Goal: Transaction & Acquisition: Purchase product/service

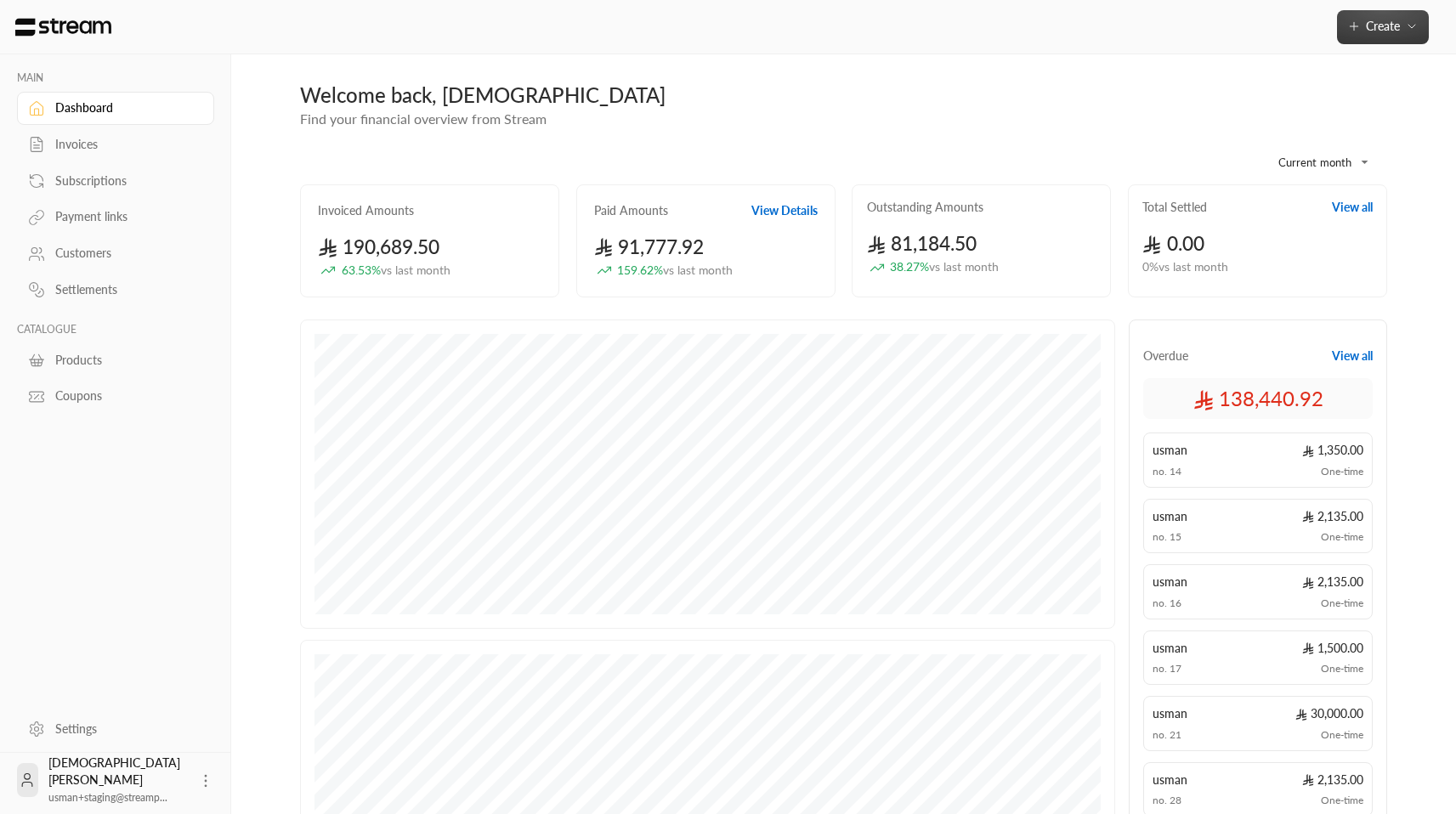
click at [1369, 36] on button "Create" at bounding box center [1382, 27] width 92 height 34
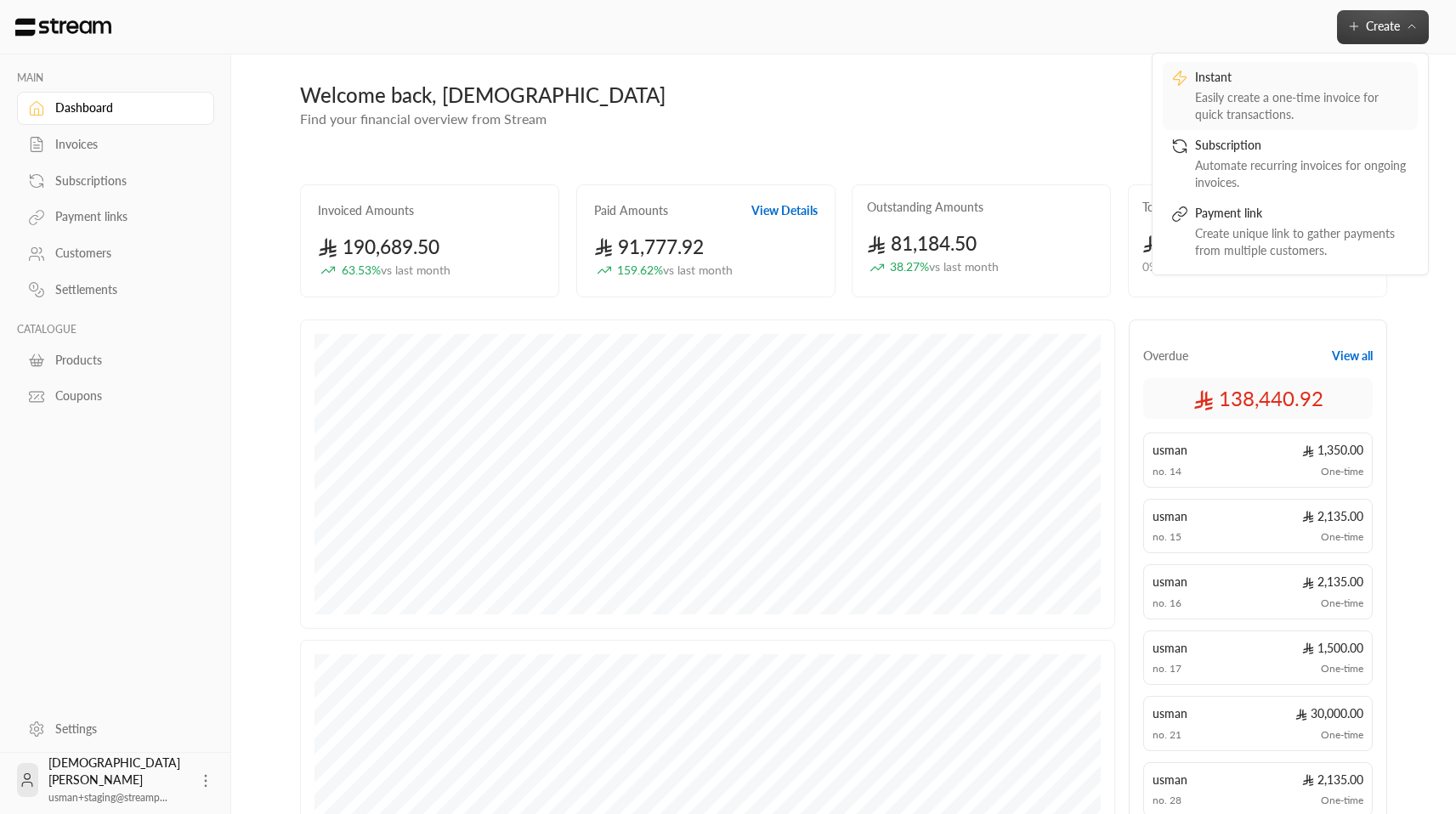
click at [1290, 105] on div "Easily create a one-time invoice for quick transactions." at bounding box center [1302, 106] width 214 height 34
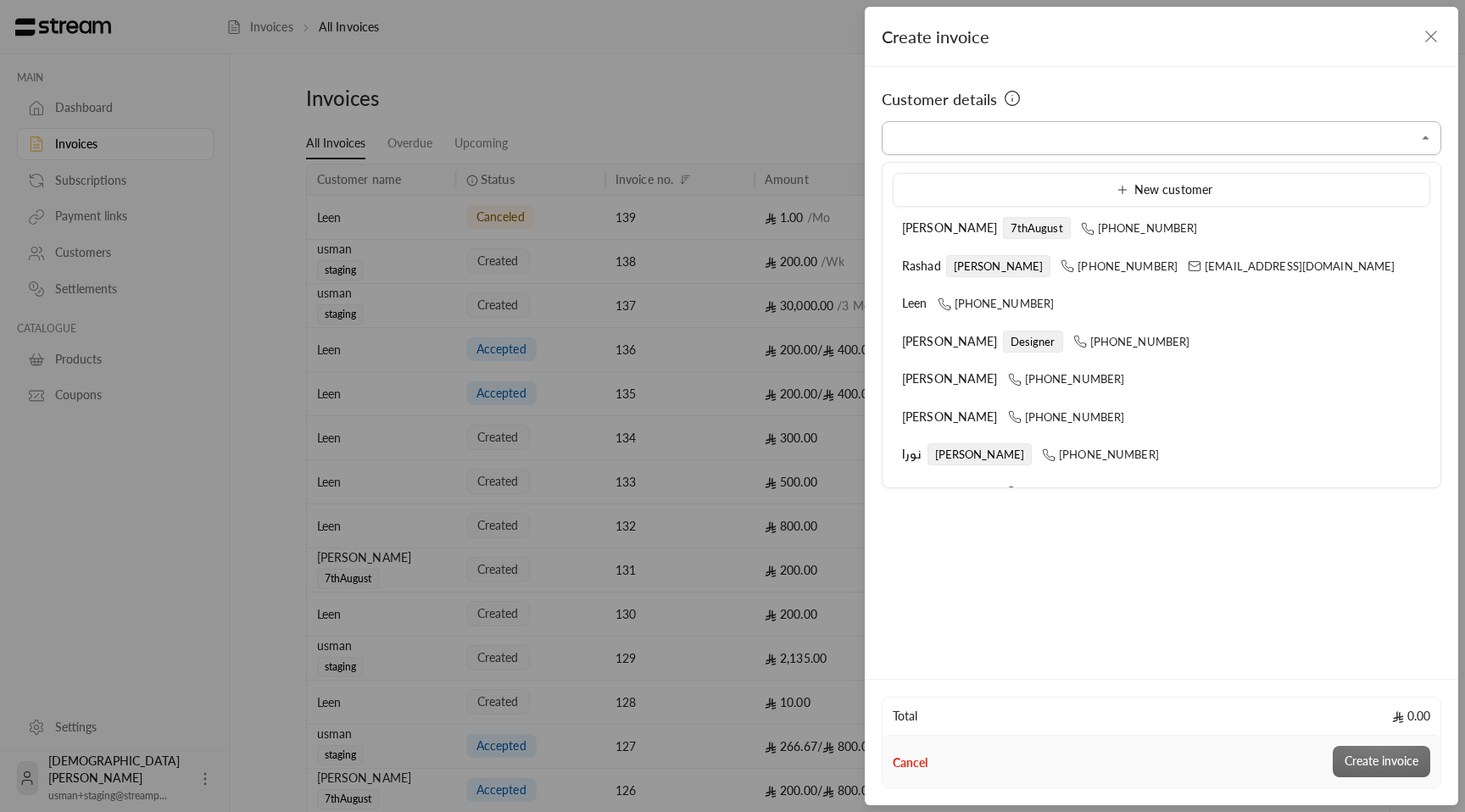
click at [1079, 137] on input "Select customer" at bounding box center [1161, 138] width 559 height 30
click at [773, 514] on div "Create invoice Customer details Select customer Select customer Total 0.00 Canc…" at bounding box center [732, 406] width 1465 height 812
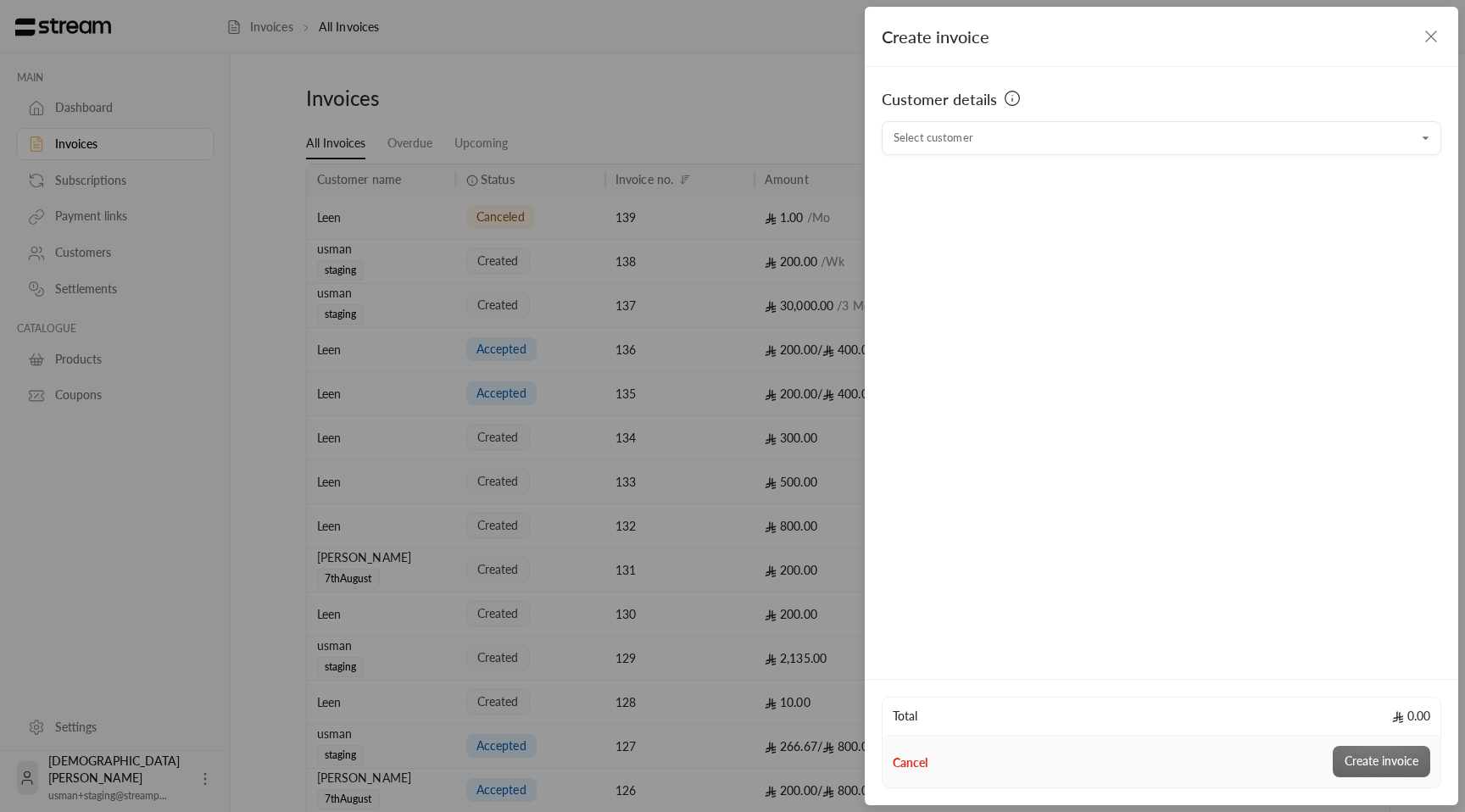
click at [923, 764] on button "Cancel" at bounding box center [910, 763] width 35 height 17
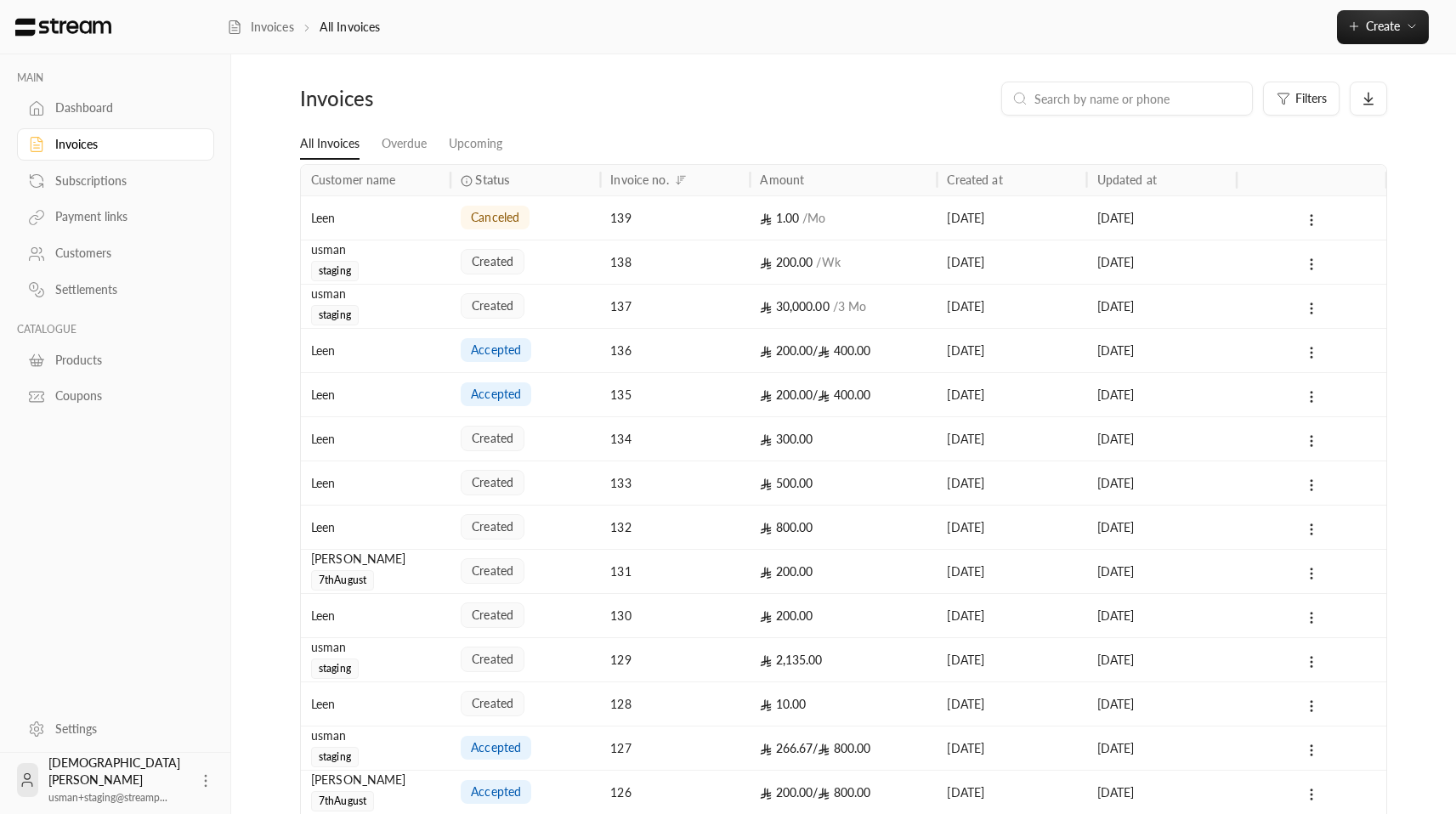
click at [93, 717] on link "Settings" at bounding box center [115, 728] width 197 height 33
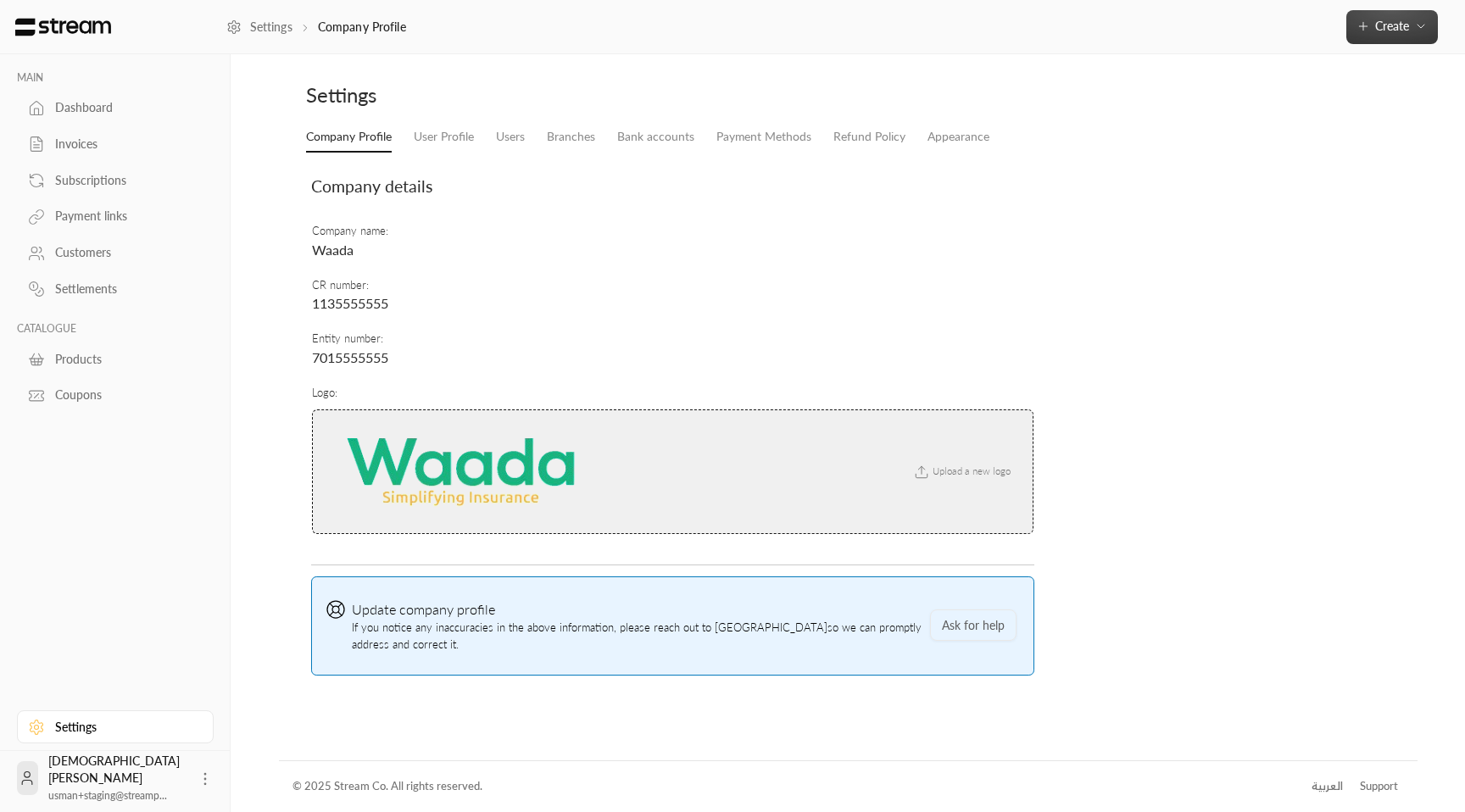
click at [1400, 32] on span "Create" at bounding box center [1392, 26] width 34 height 14
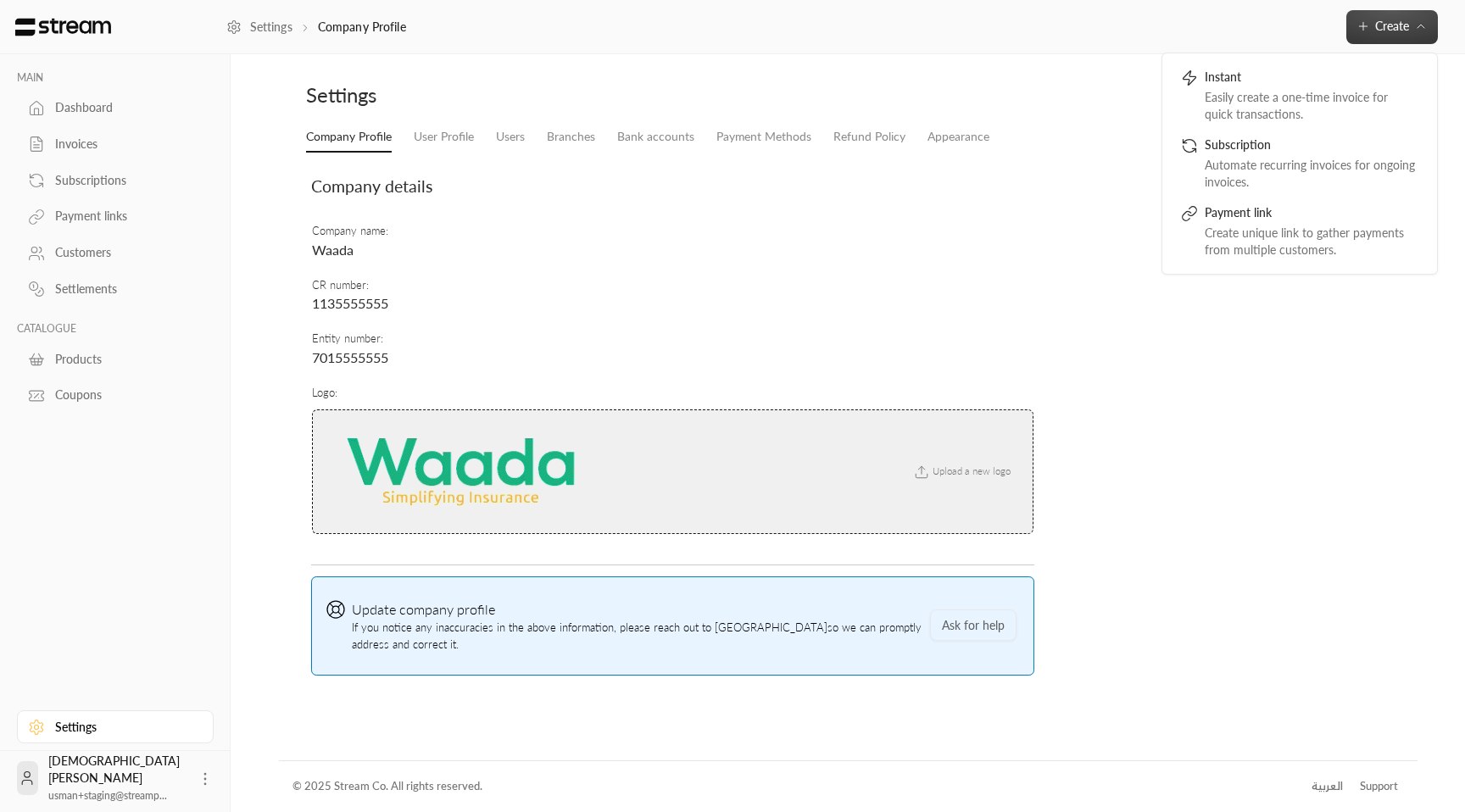
click at [1059, 39] on div "Settings Company Profile Create Instant Easily create a one-time invoice for qu…" at bounding box center [845, 27] width 1239 height 55
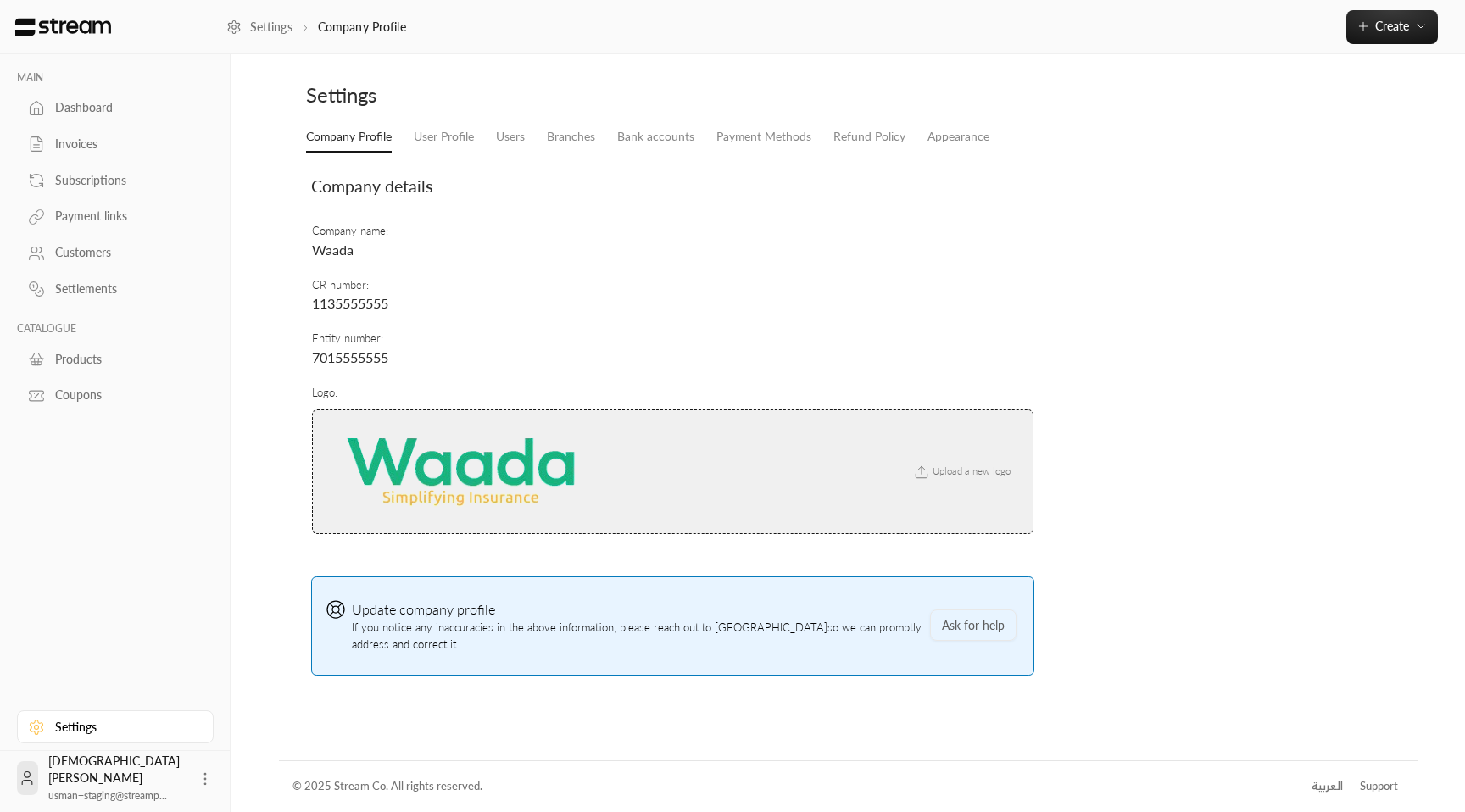
click at [318, 248] on span "Waada" at bounding box center [333, 249] width 41 height 16
copy span "Waada"
click at [1357, 16] on button "Create" at bounding box center [1392, 27] width 91 height 34
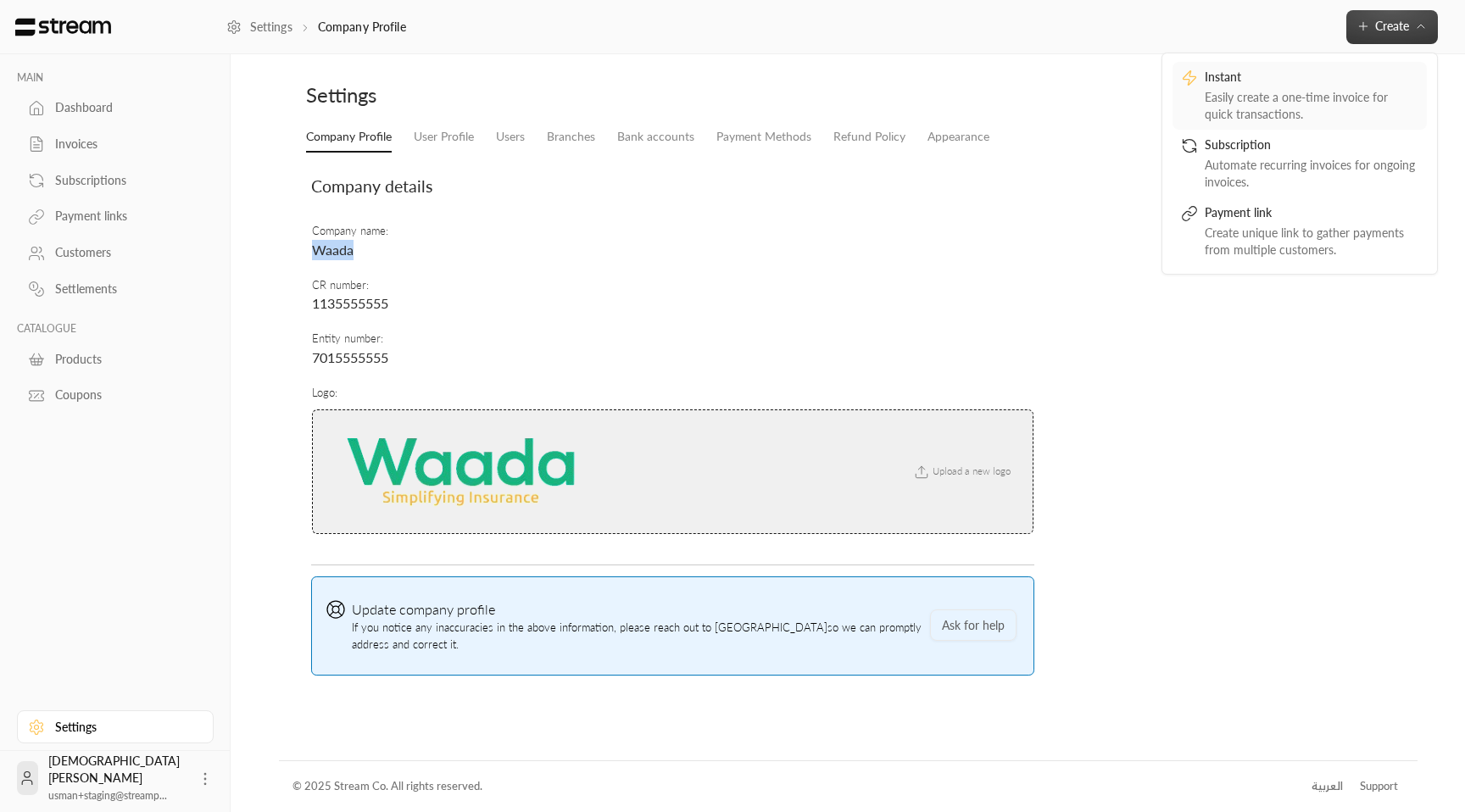
click at [1315, 66] on link "Instant Easily create a one-time invoice for quick transactions." at bounding box center [1300, 96] width 255 height 68
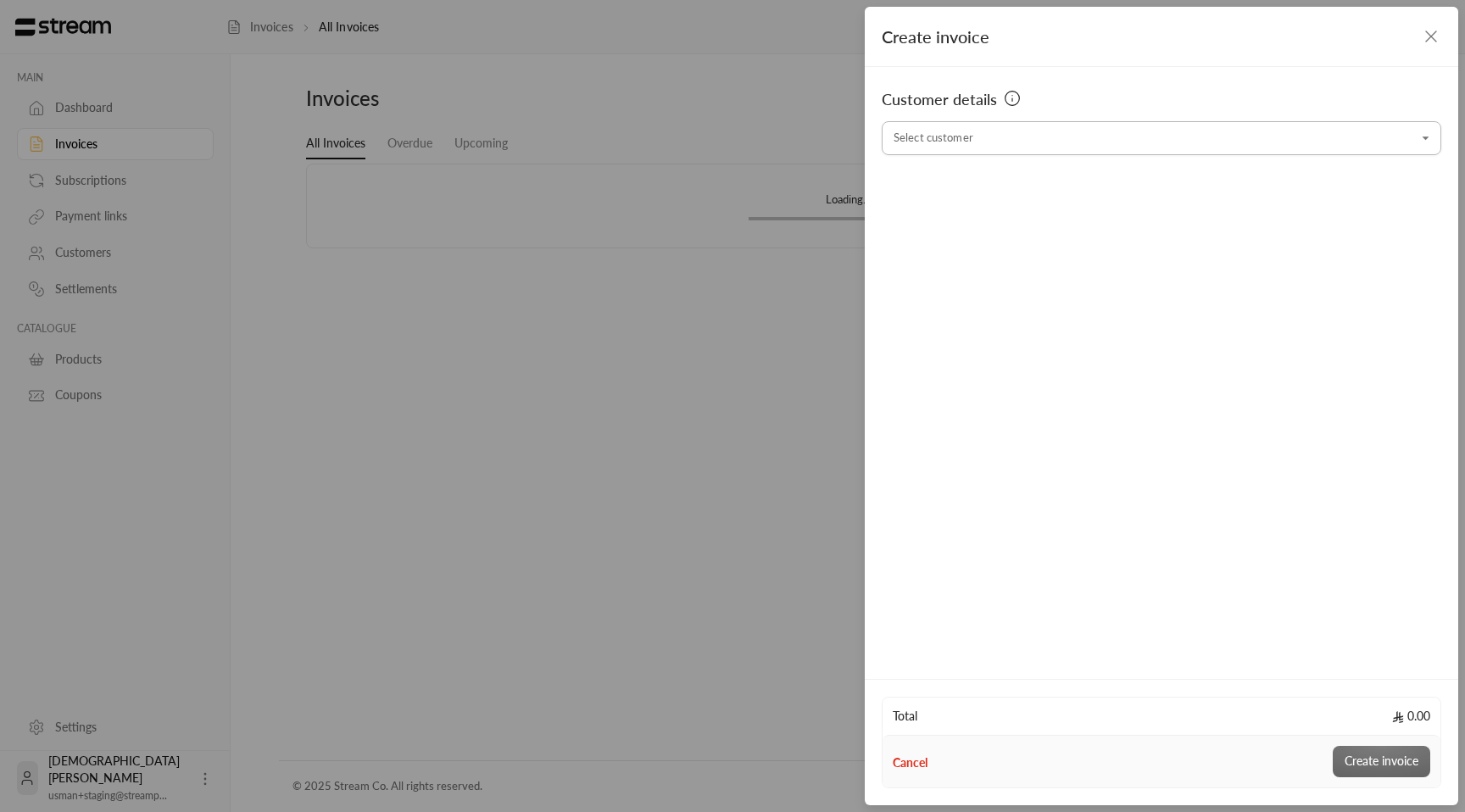
click at [1010, 137] on input "Select customer" at bounding box center [1161, 138] width 559 height 30
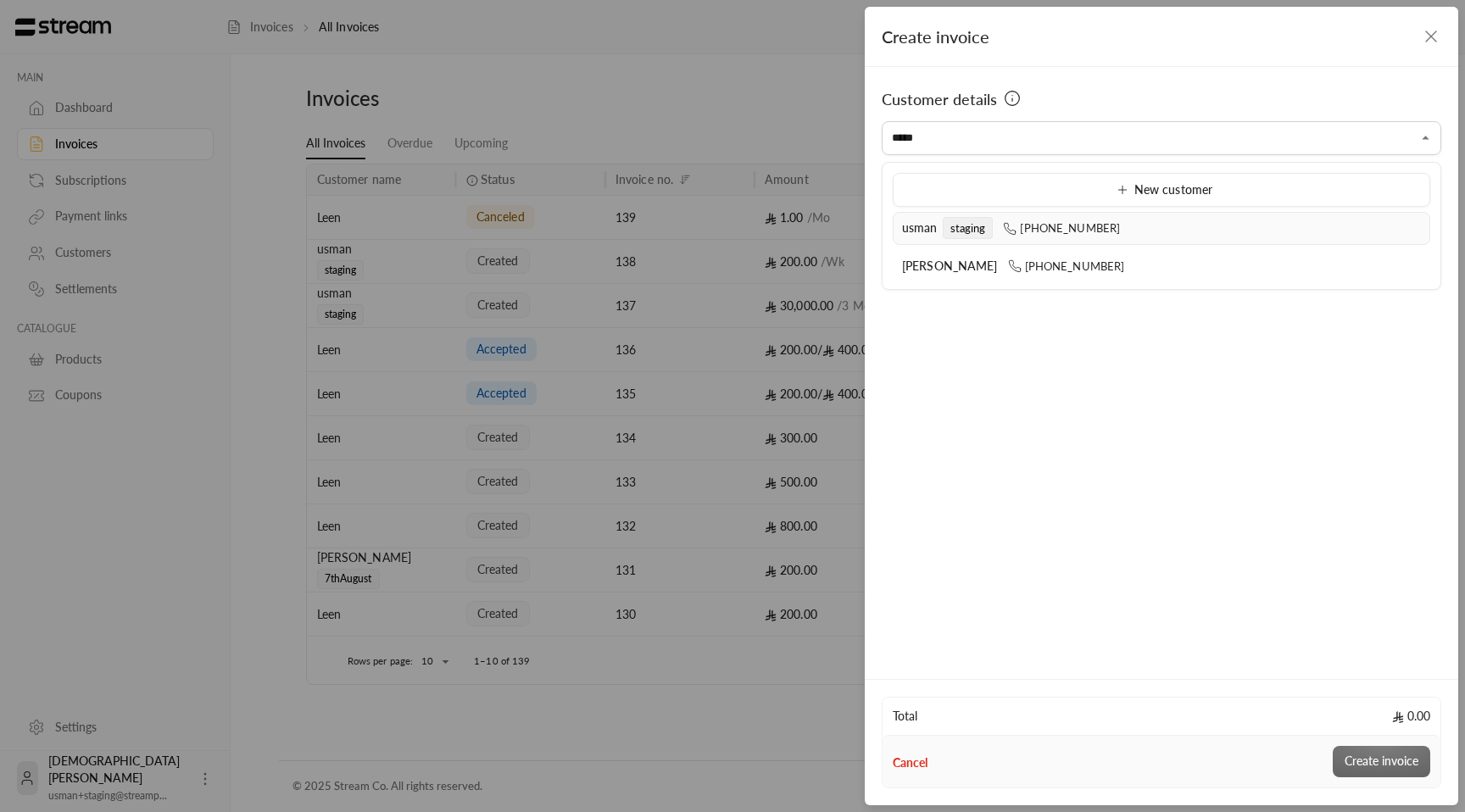
click at [965, 235] on span "staging" at bounding box center [968, 228] width 51 height 22
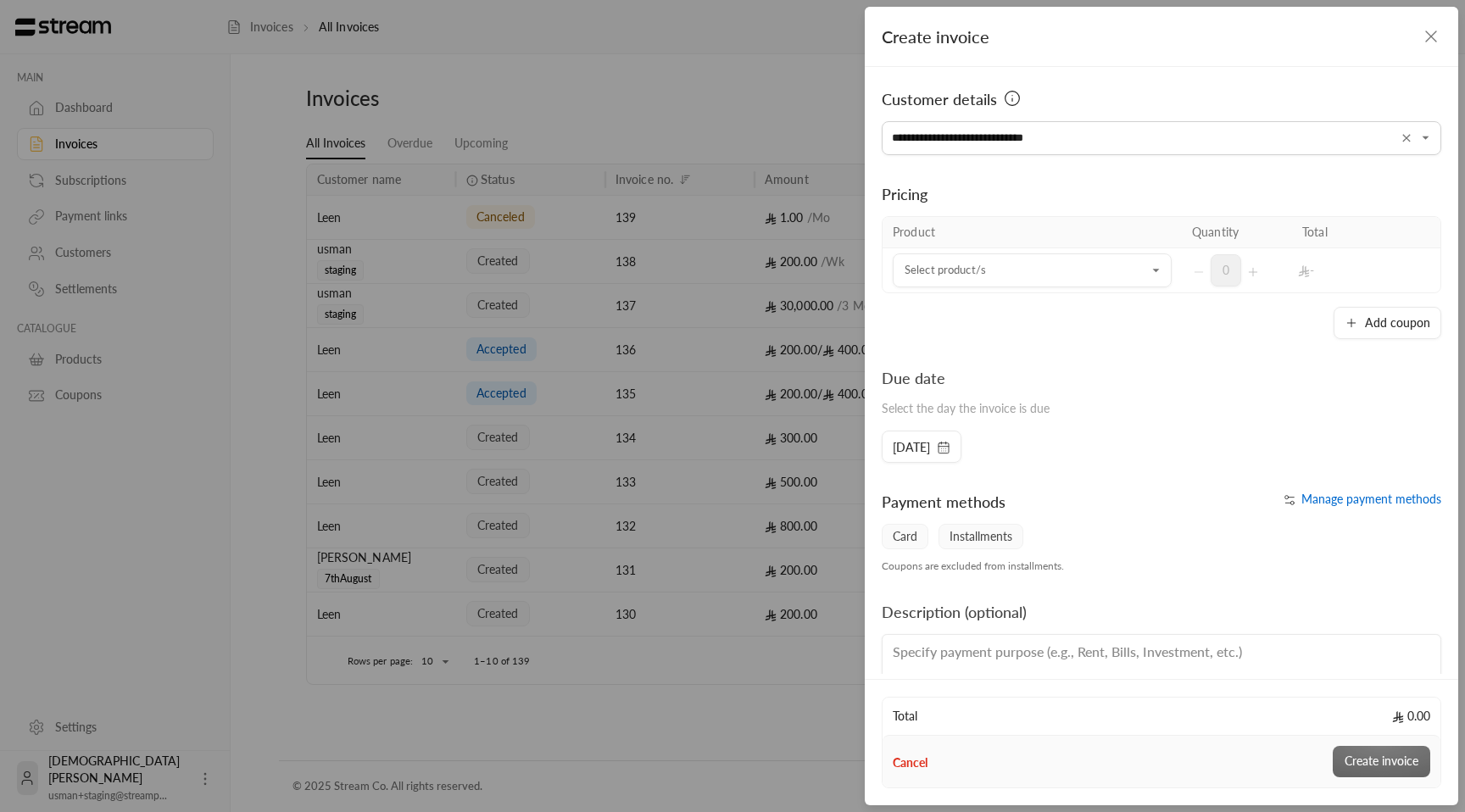
type input "**********"
click at [1029, 290] on td "Select product/s Select product/s" at bounding box center [1032, 270] width 299 height 44
click at [1036, 279] on input "Select customer" at bounding box center [1032, 271] width 279 height 30
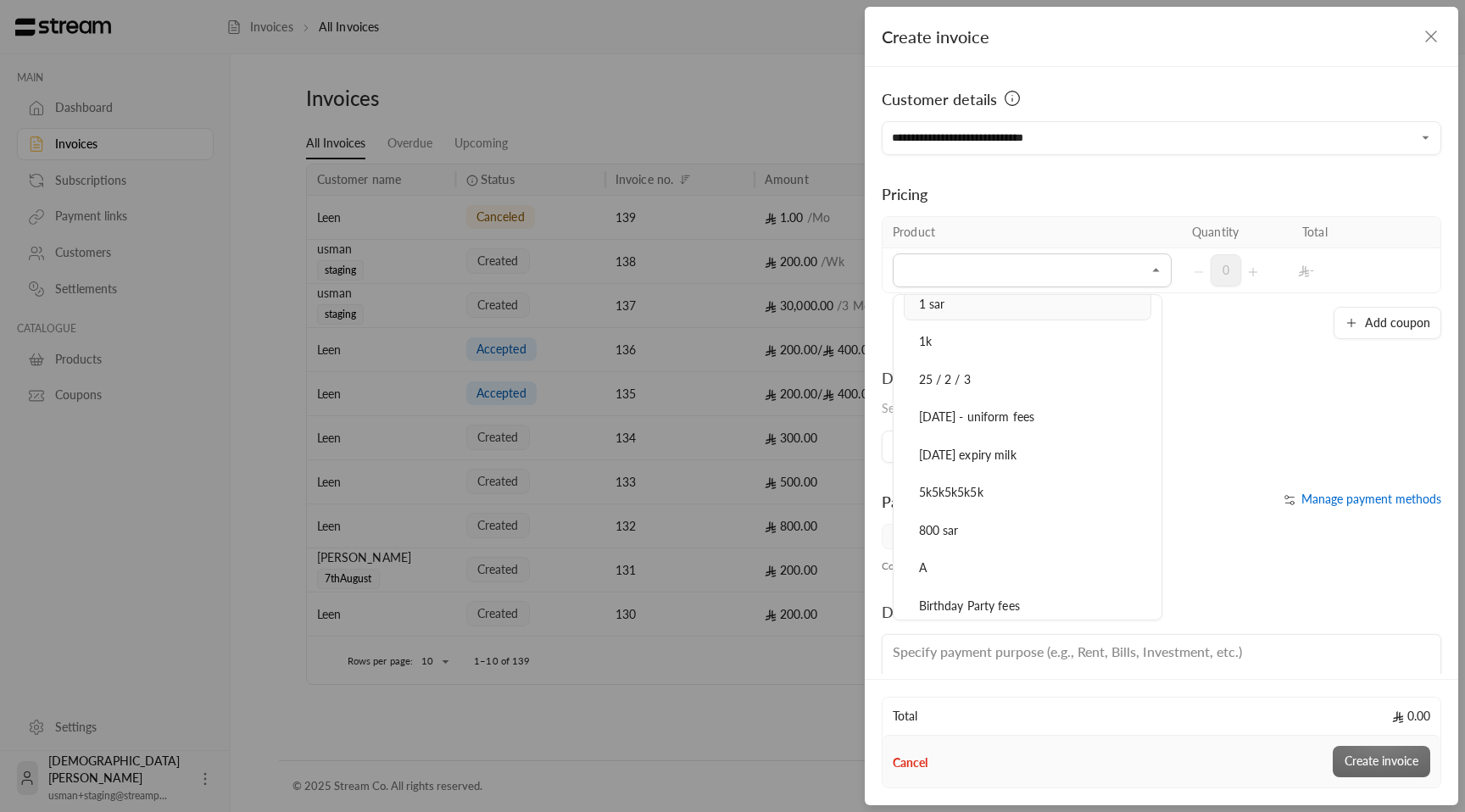
scroll to position [212, 0]
click at [994, 501] on li "800 sar" at bounding box center [1027, 514] width 247 height 33
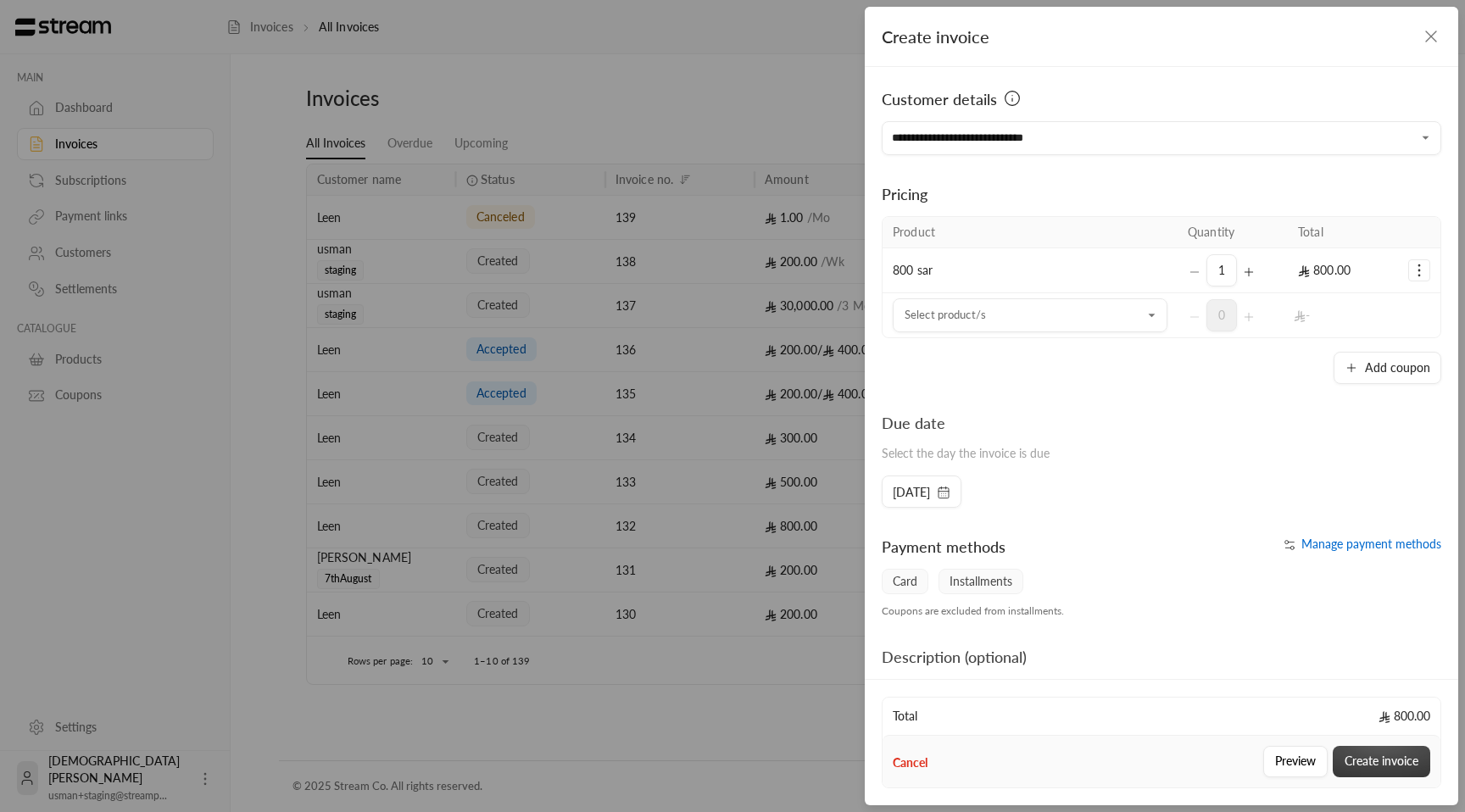
click at [1401, 769] on button "Create invoice" at bounding box center [1381, 761] width 98 height 31
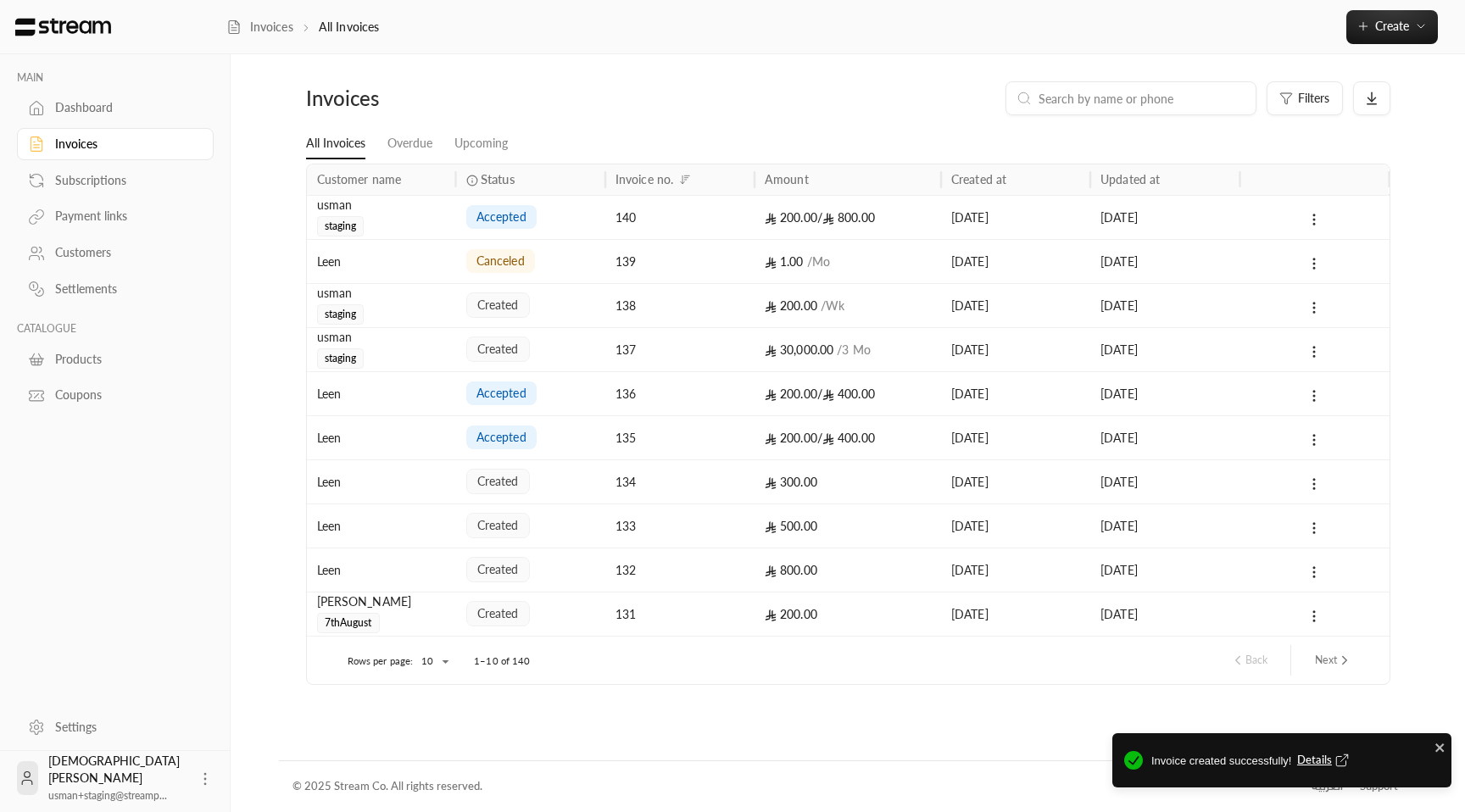
click at [584, 210] on div "accepted" at bounding box center [531, 217] width 129 height 43
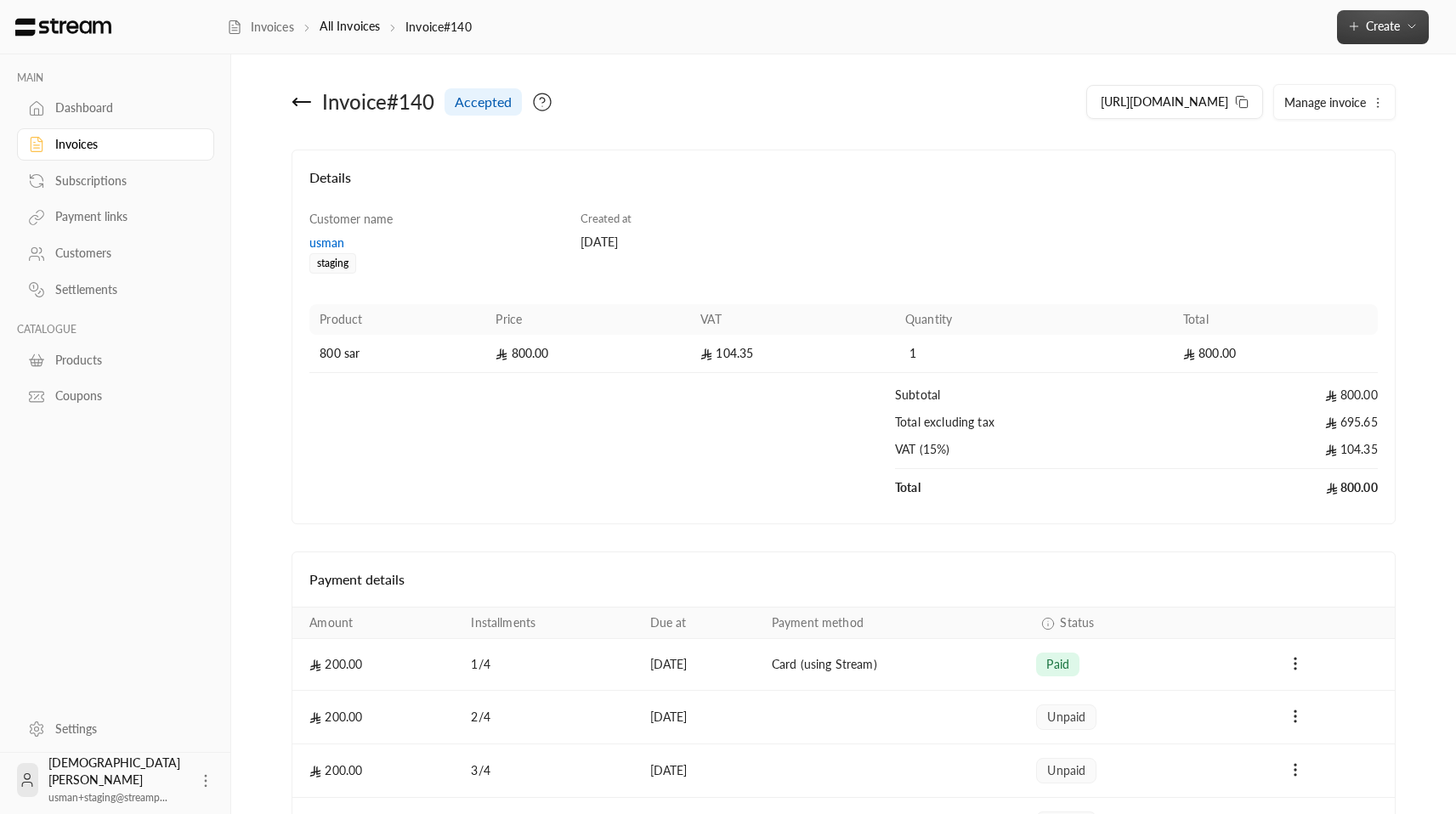
click at [1407, 22] on icon "button" at bounding box center [1411, 26] width 13 height 13
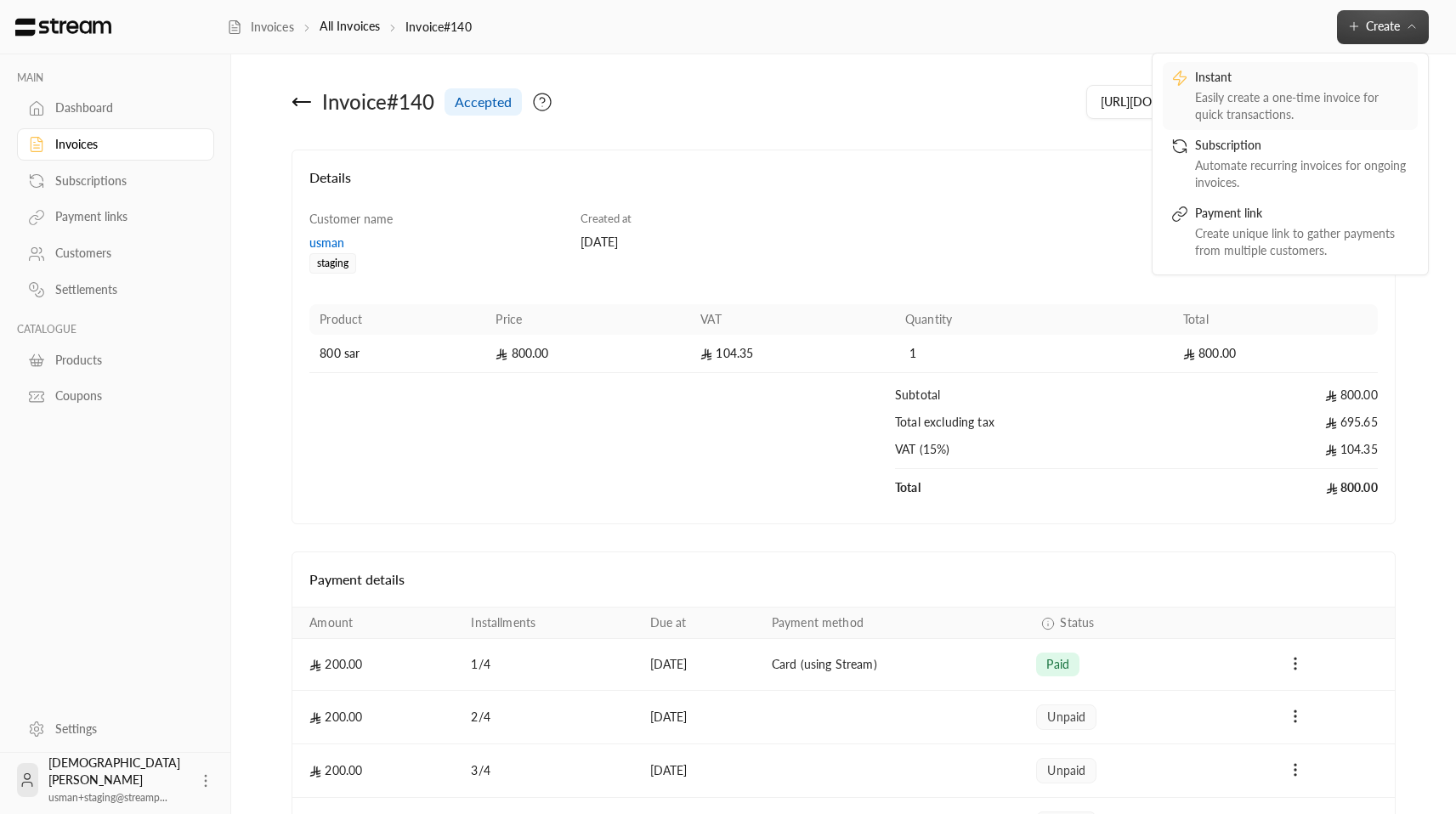
click at [1277, 82] on div "Instant" at bounding box center [1302, 79] width 214 height 21
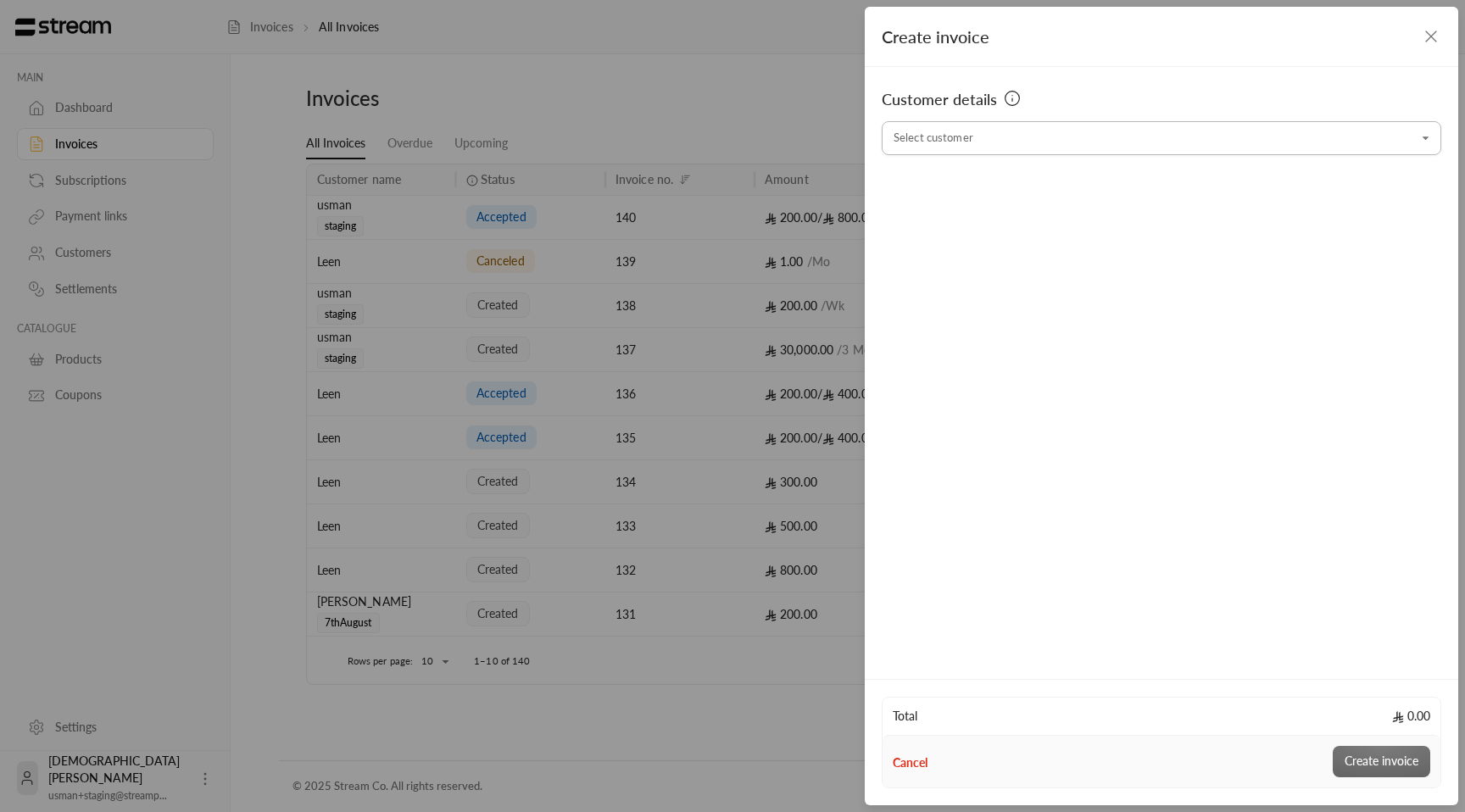
click at [1056, 139] on input "Select customer" at bounding box center [1161, 138] width 559 height 30
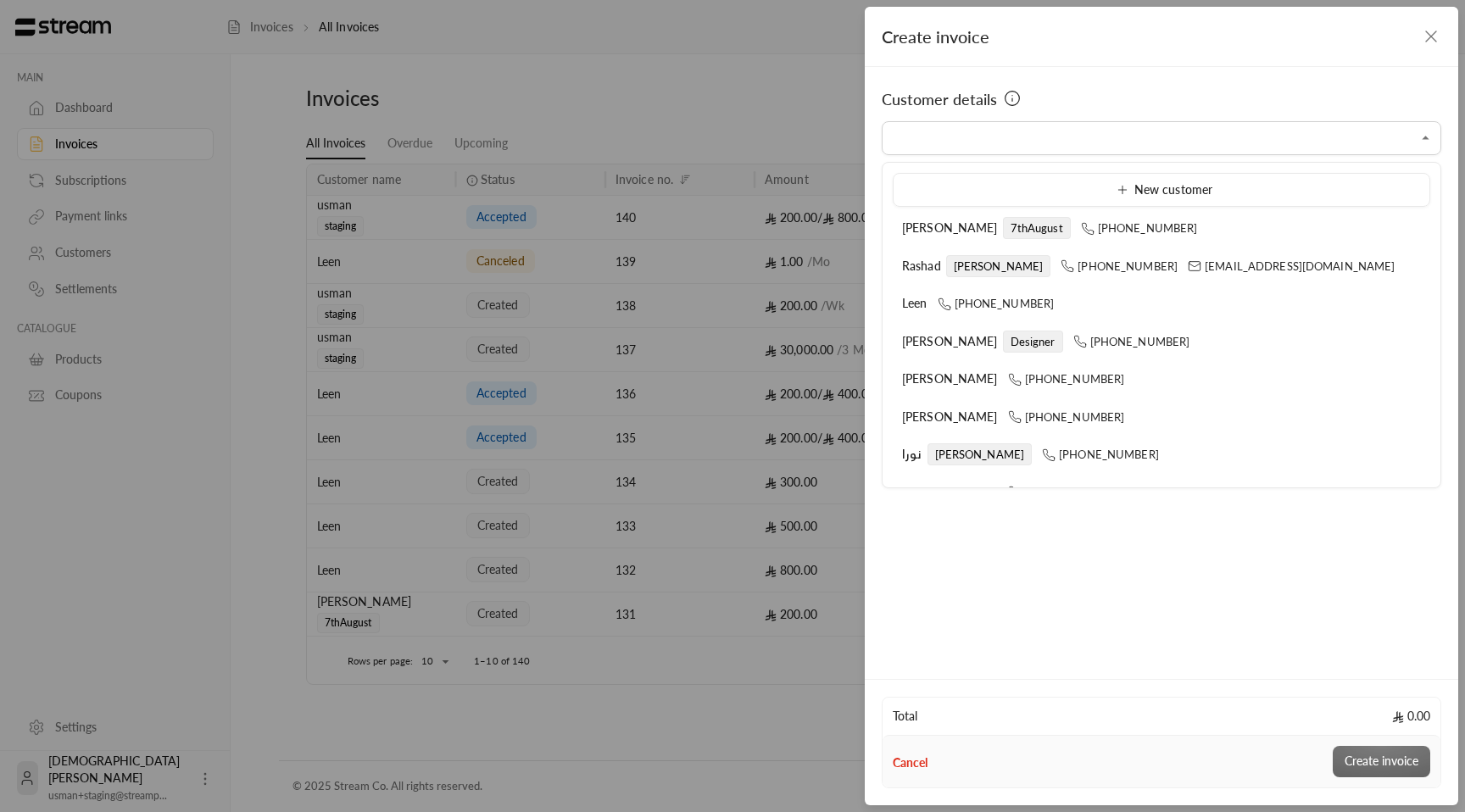
click at [521, 580] on div "Create invoice Customer details Select customer Select customer Total 0.00 Canc…" at bounding box center [732, 406] width 1465 height 812
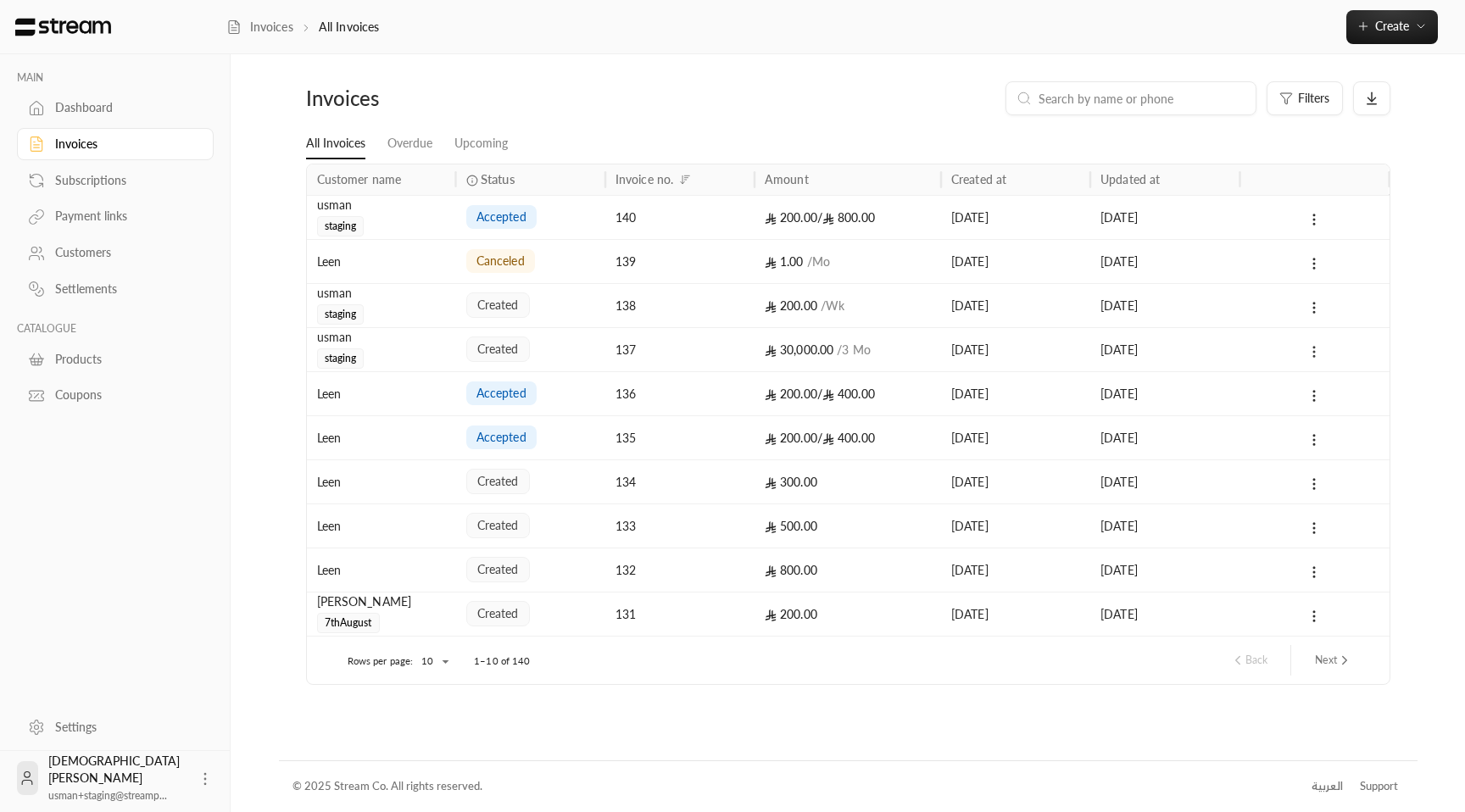
click at [1313, 349] on icon at bounding box center [1313, 351] width 15 height 15
click at [1177, 349] on div at bounding box center [732, 406] width 1465 height 812
click at [416, 350] on div "usman staging" at bounding box center [382, 348] width 129 height 40
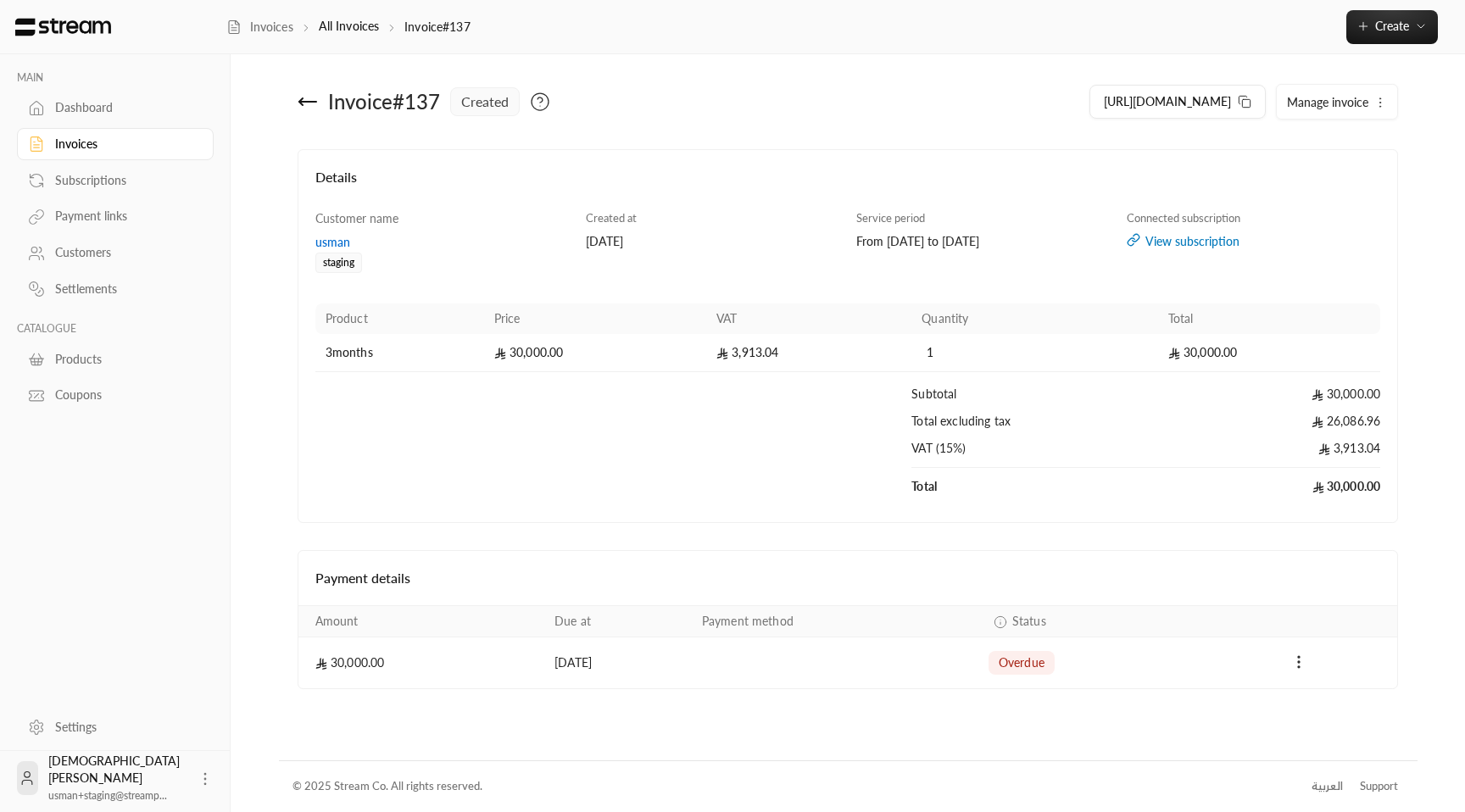
click at [1301, 97] on span "Manage invoice" at bounding box center [1327, 102] width 82 height 14
click at [1318, 179] on span "Cancel" at bounding box center [1313, 181] width 32 height 13
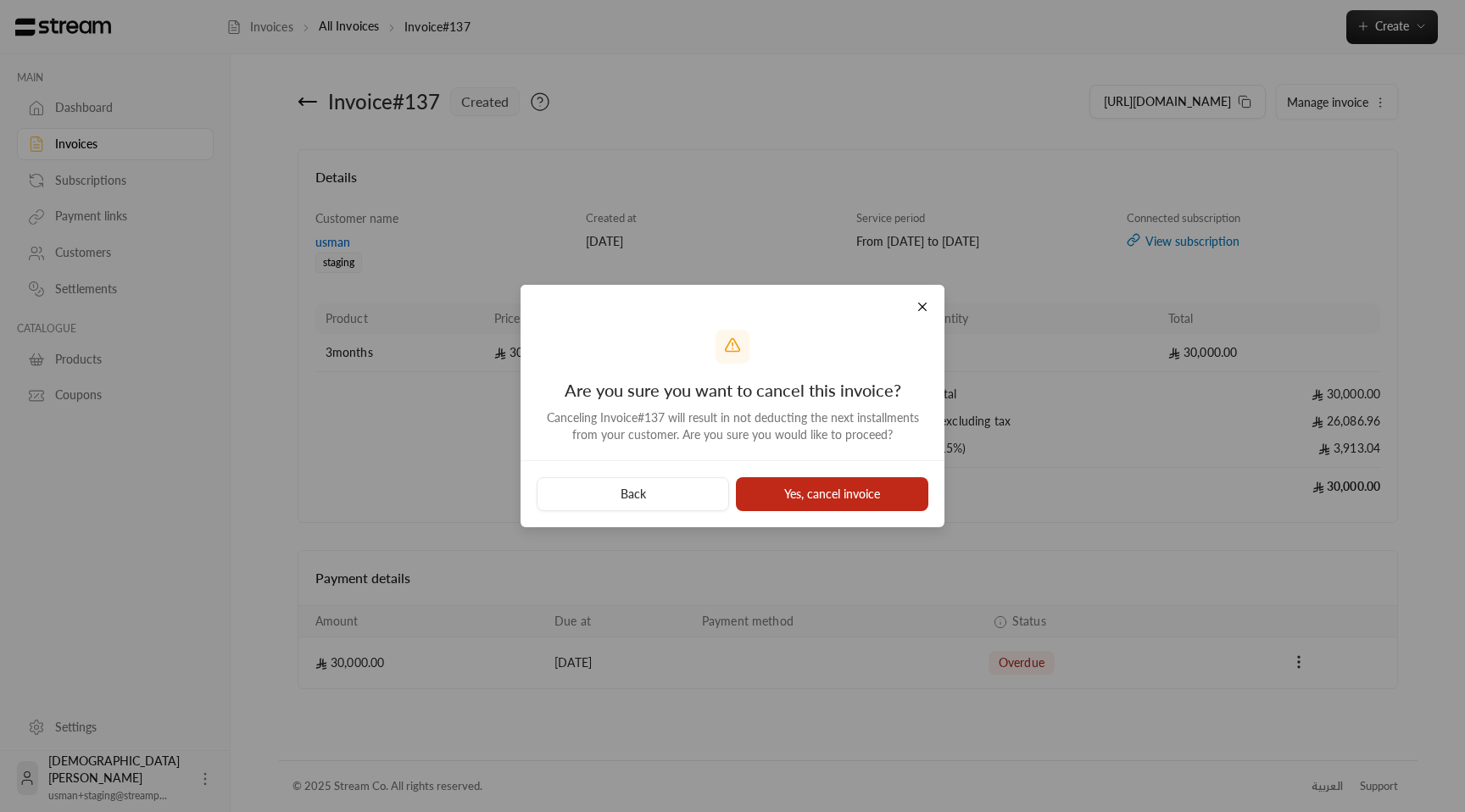
click at [862, 491] on button "Yes, cancel invoice" at bounding box center [832, 494] width 193 height 34
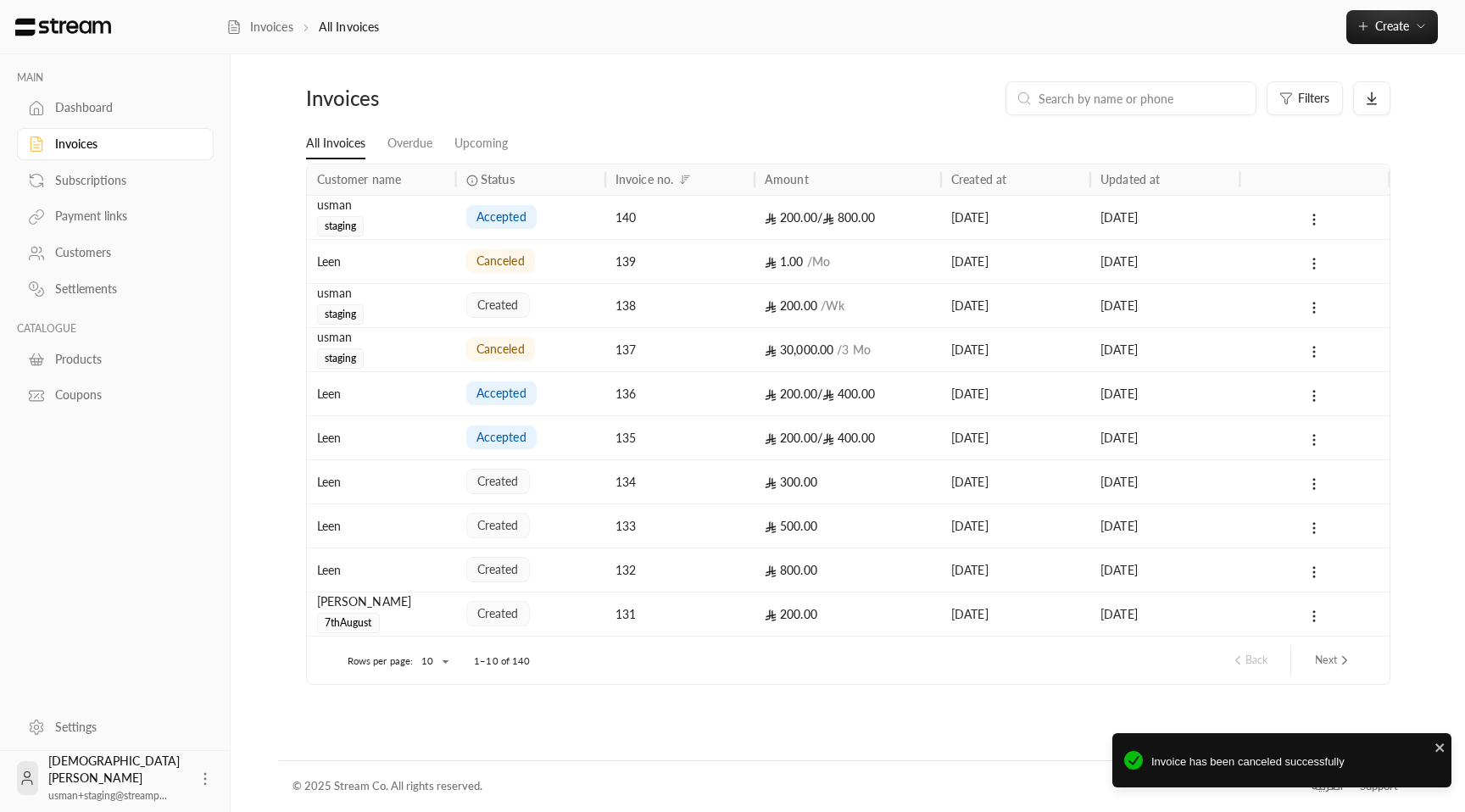
click at [553, 292] on div "created" at bounding box center [531, 306] width 129 height 43
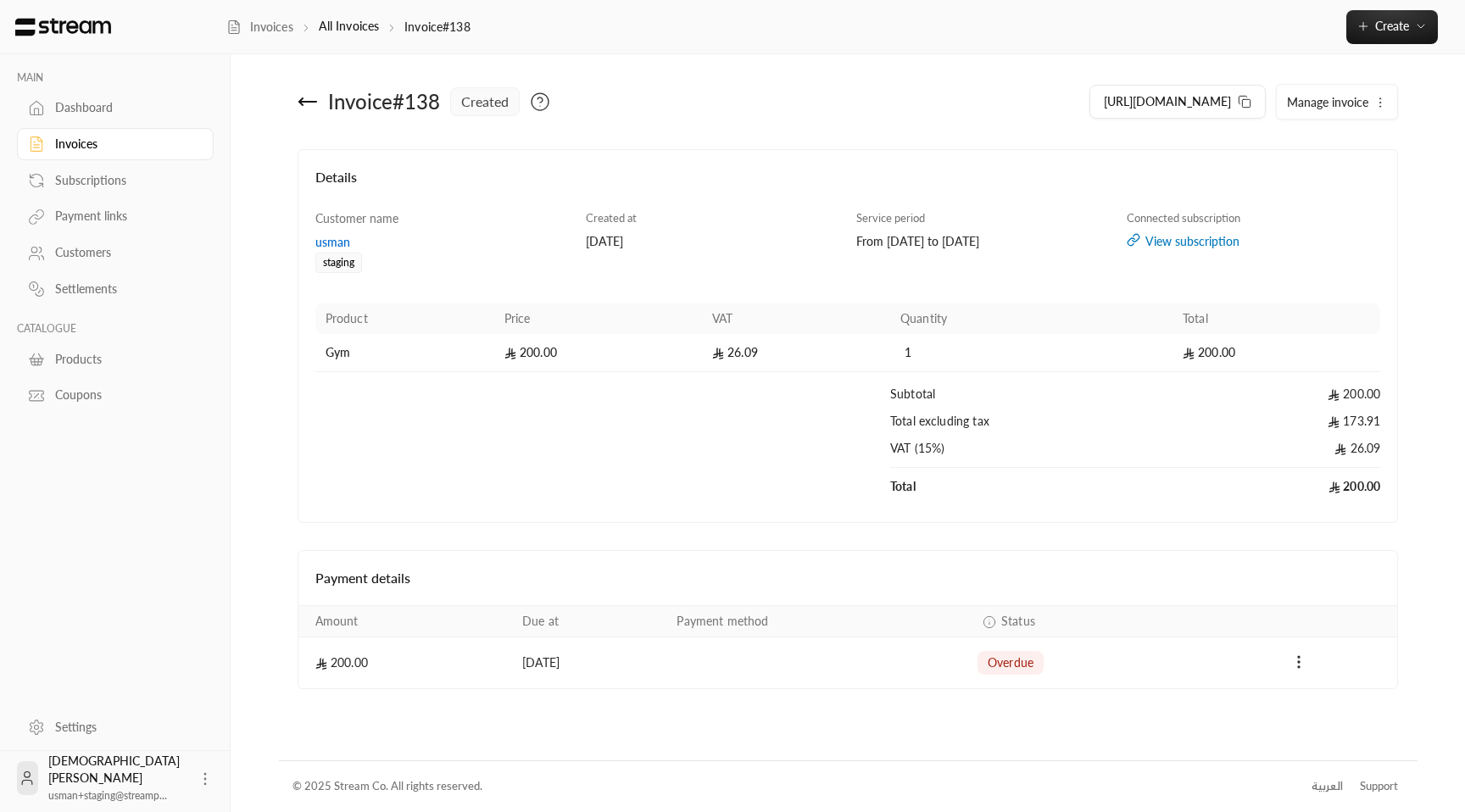
click at [1360, 96] on span "Manage invoice" at bounding box center [1327, 102] width 82 height 14
click at [1331, 177] on link "Cancel" at bounding box center [1339, 182] width 105 height 30
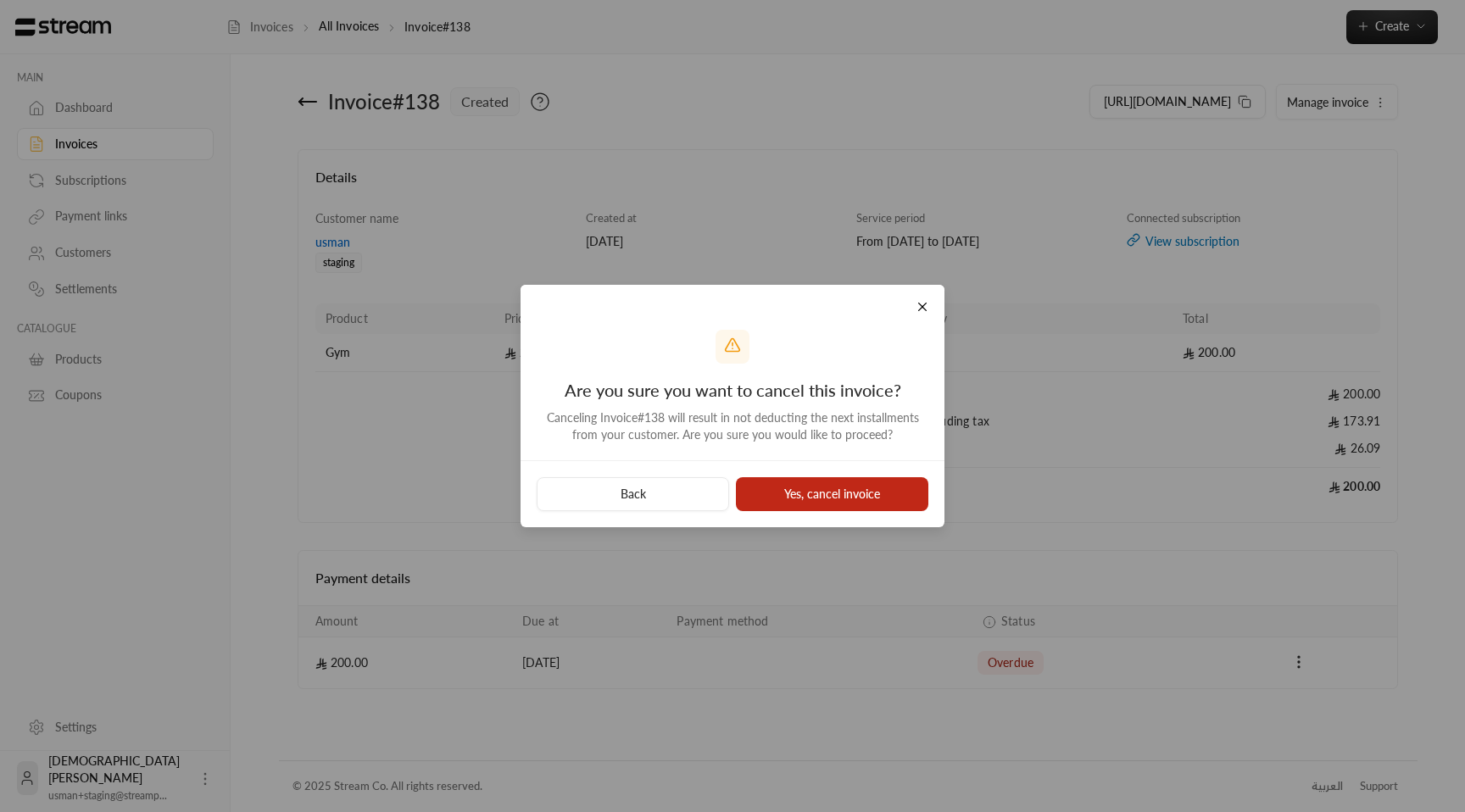
click at [873, 503] on button "Yes, cancel invoice" at bounding box center [832, 494] width 193 height 34
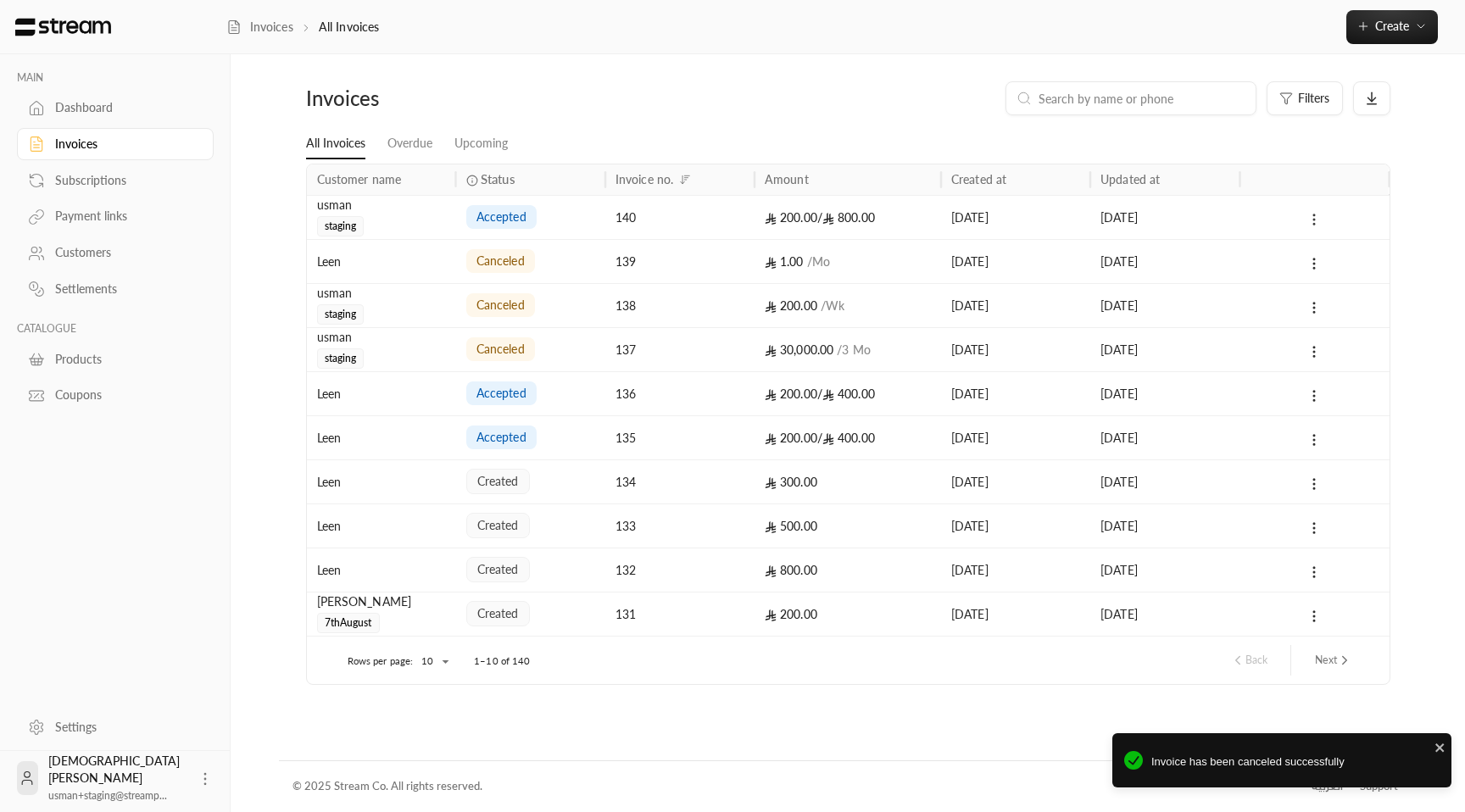
click at [1314, 214] on circle at bounding box center [1315, 215] width 2 height 2
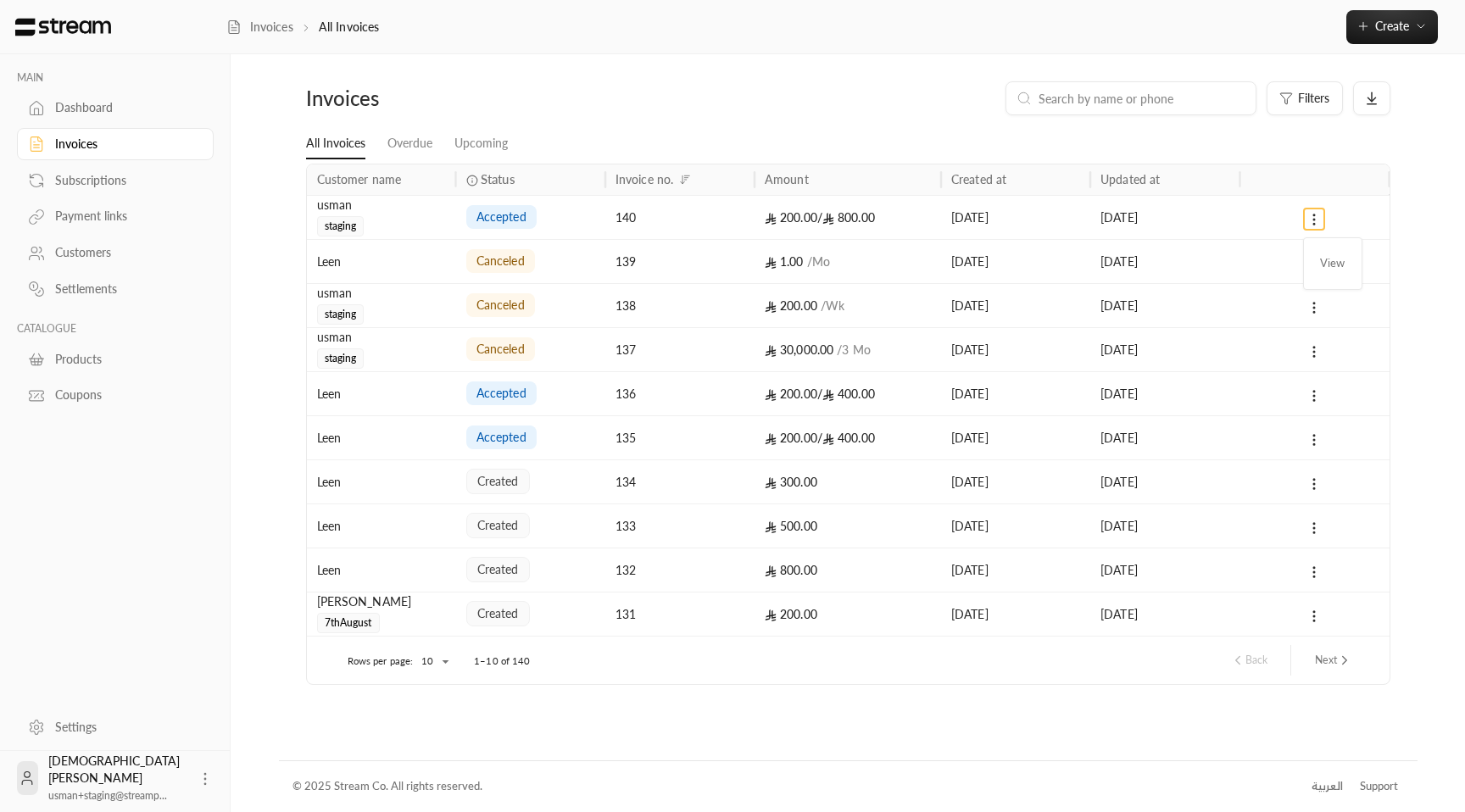
click at [1306, 217] on div at bounding box center [732, 406] width 1465 height 812
click at [1267, 213] on div at bounding box center [1314, 217] width 129 height 43
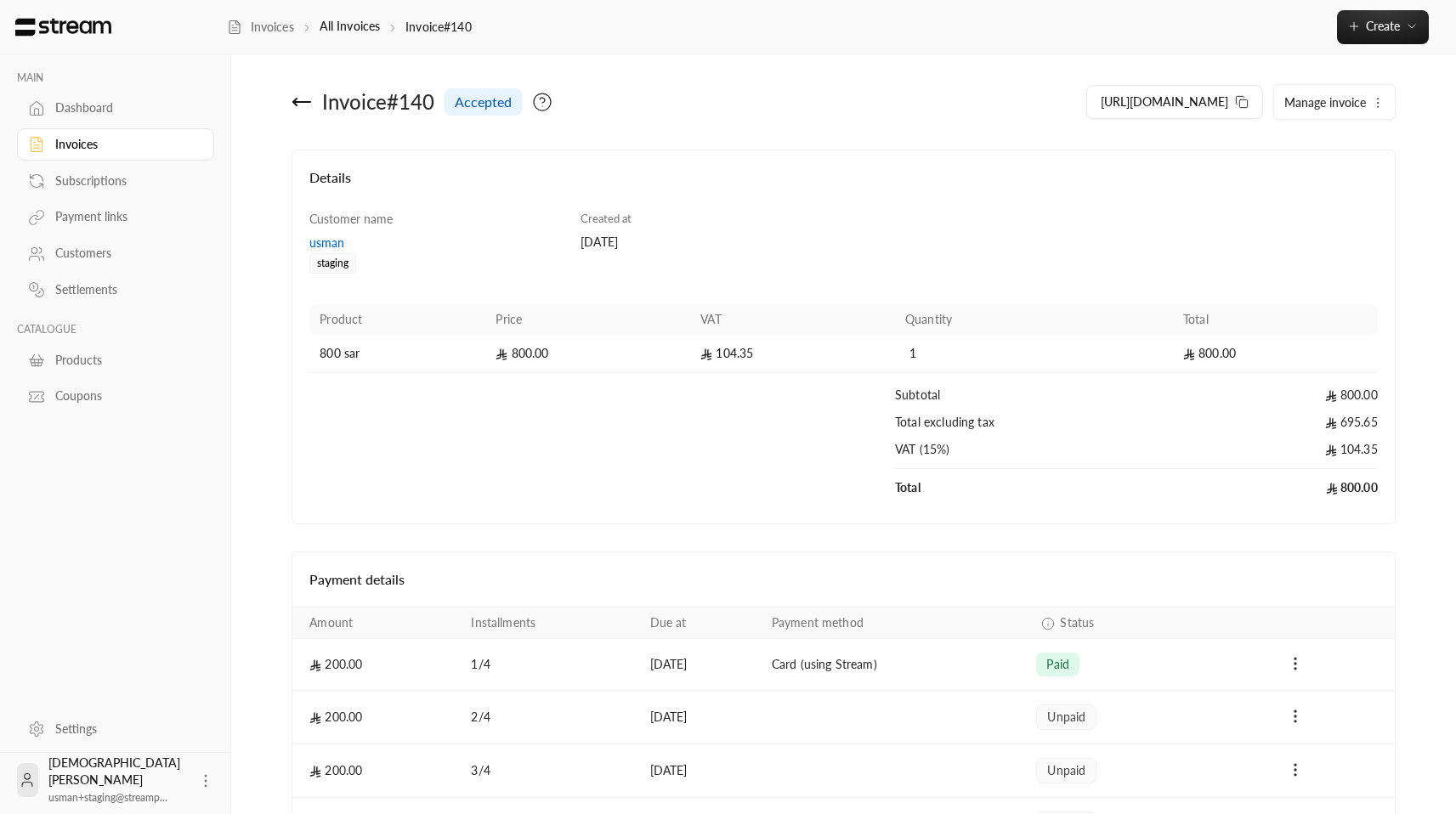
click at [1369, 105] on button "Manage invoice" at bounding box center [1334, 102] width 120 height 34
click at [1318, 151] on span "Cancel" at bounding box center [1310, 151] width 32 height 13
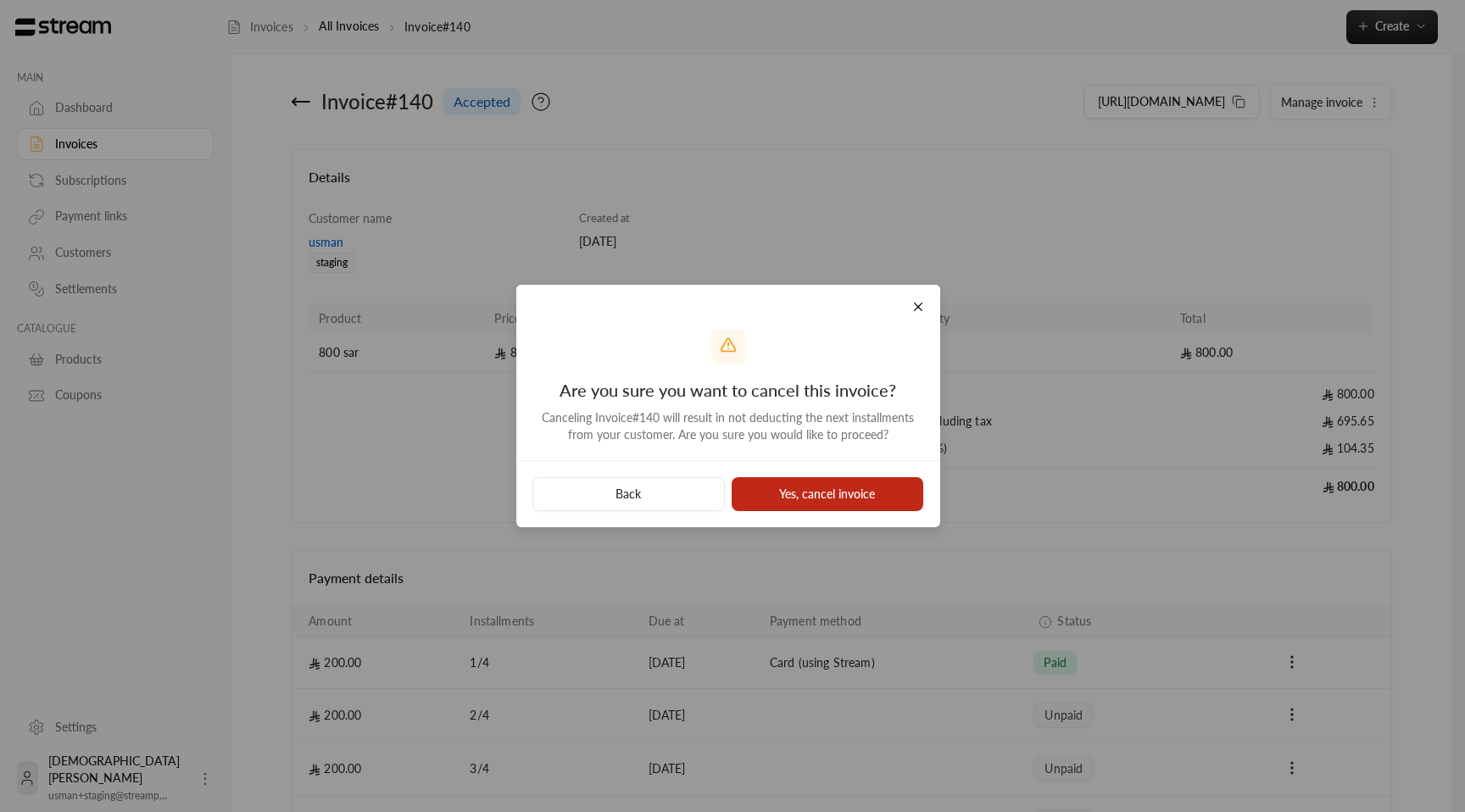
click at [860, 495] on button "Yes, cancel invoice" at bounding box center [828, 494] width 193 height 34
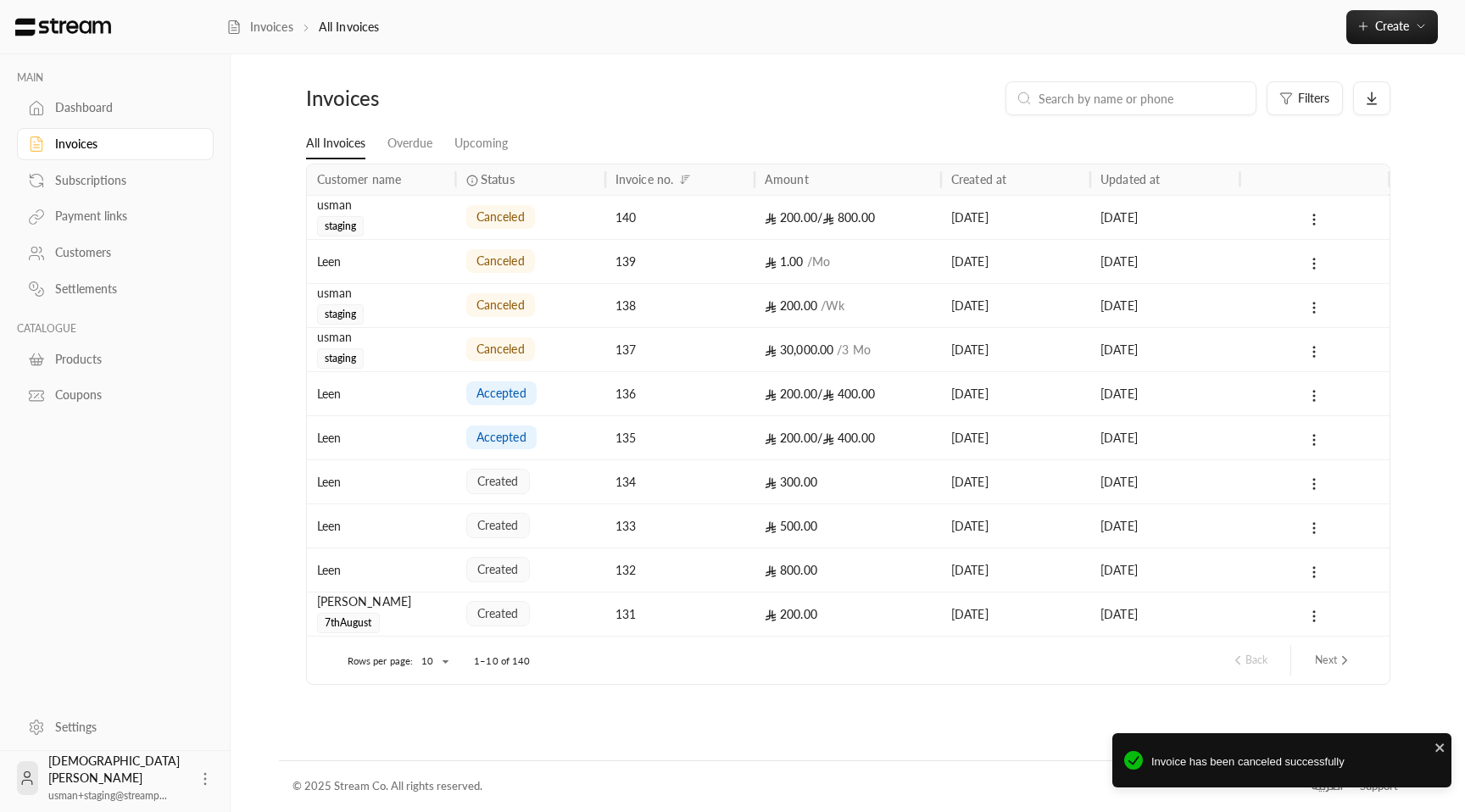
click at [1099, 95] on input at bounding box center [1141, 98] width 207 height 19
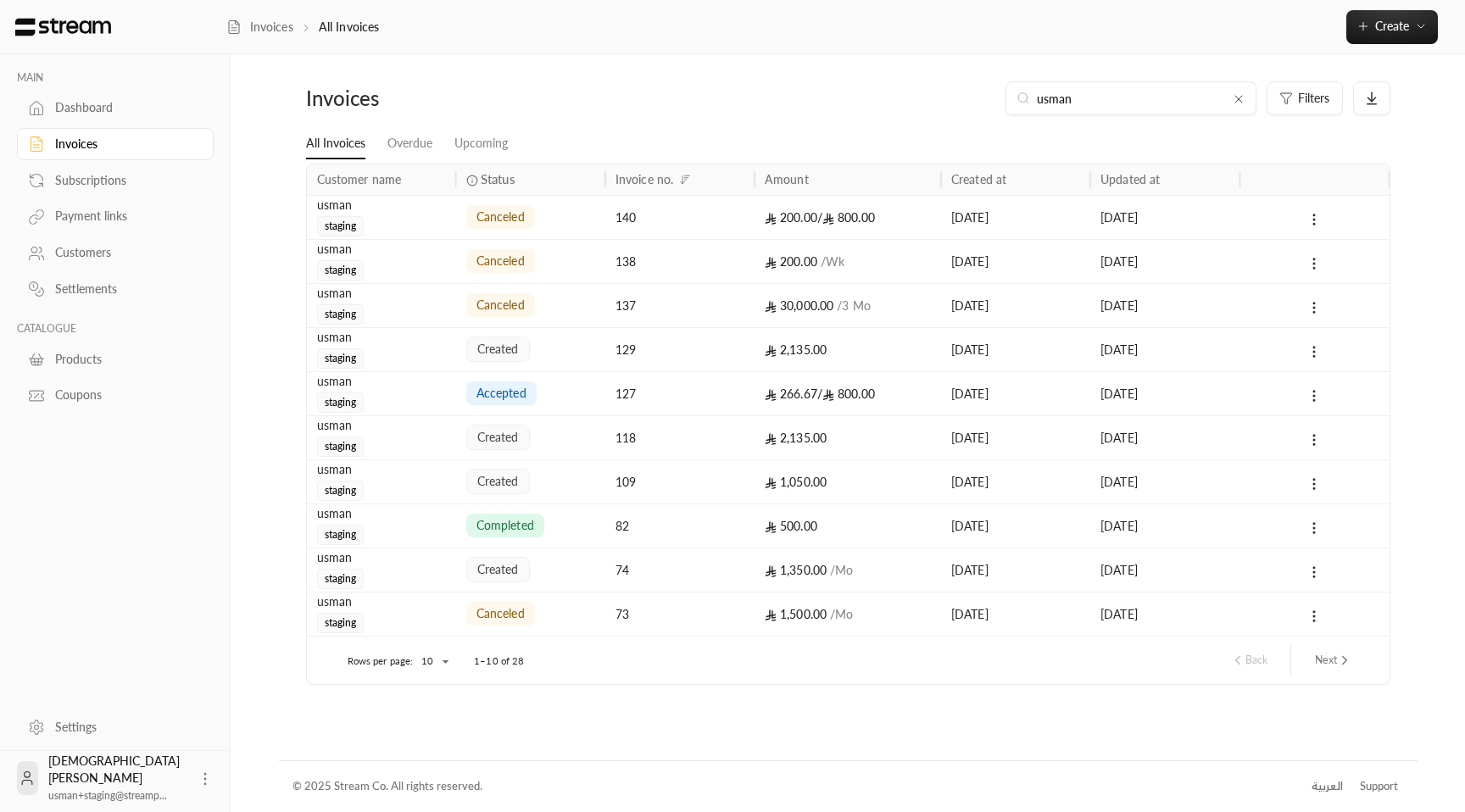
type input "usman"
click at [1236, 433] on div "[DATE]" at bounding box center [1165, 436] width 149 height 44
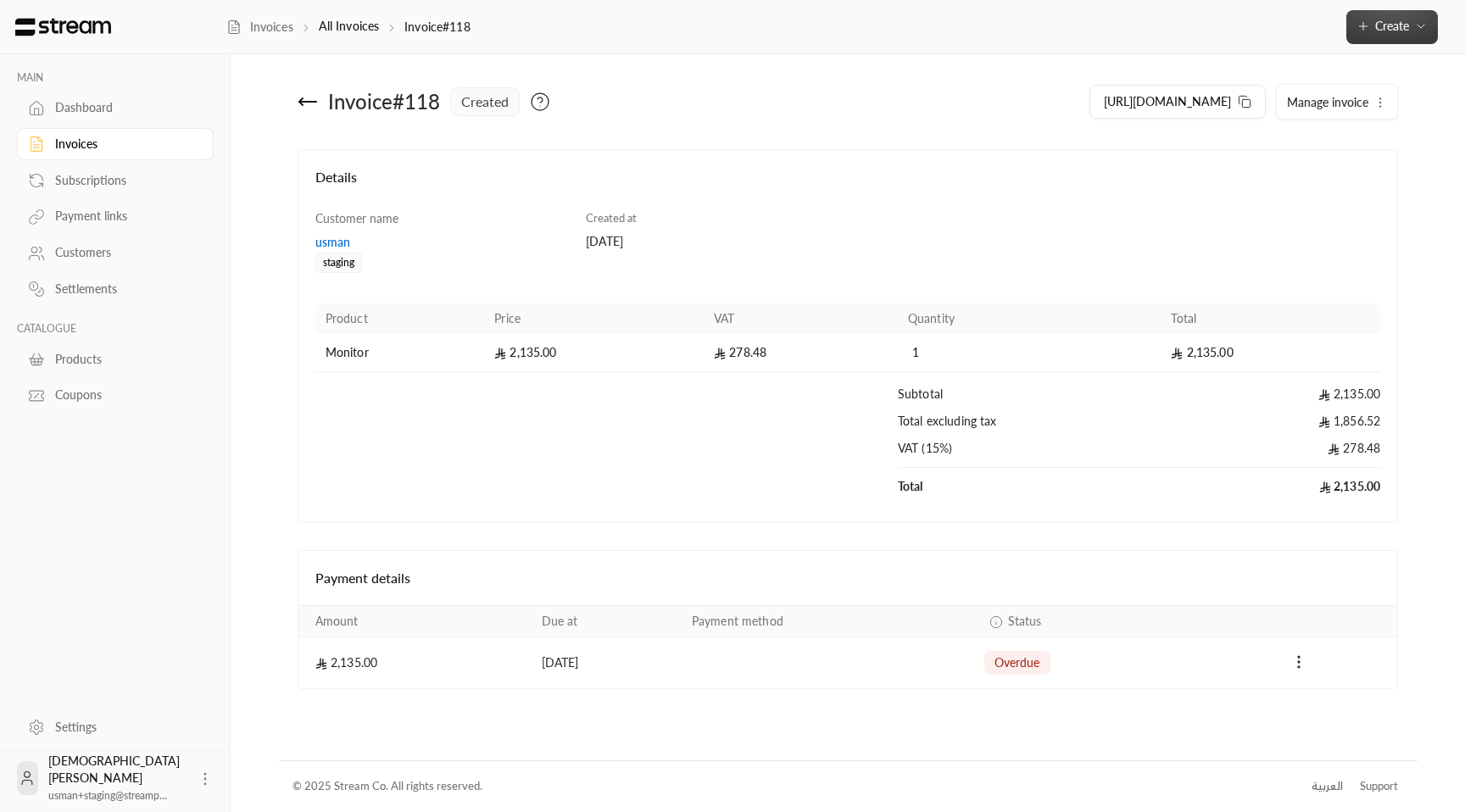
click at [1391, 25] on span "Create" at bounding box center [1392, 26] width 34 height 14
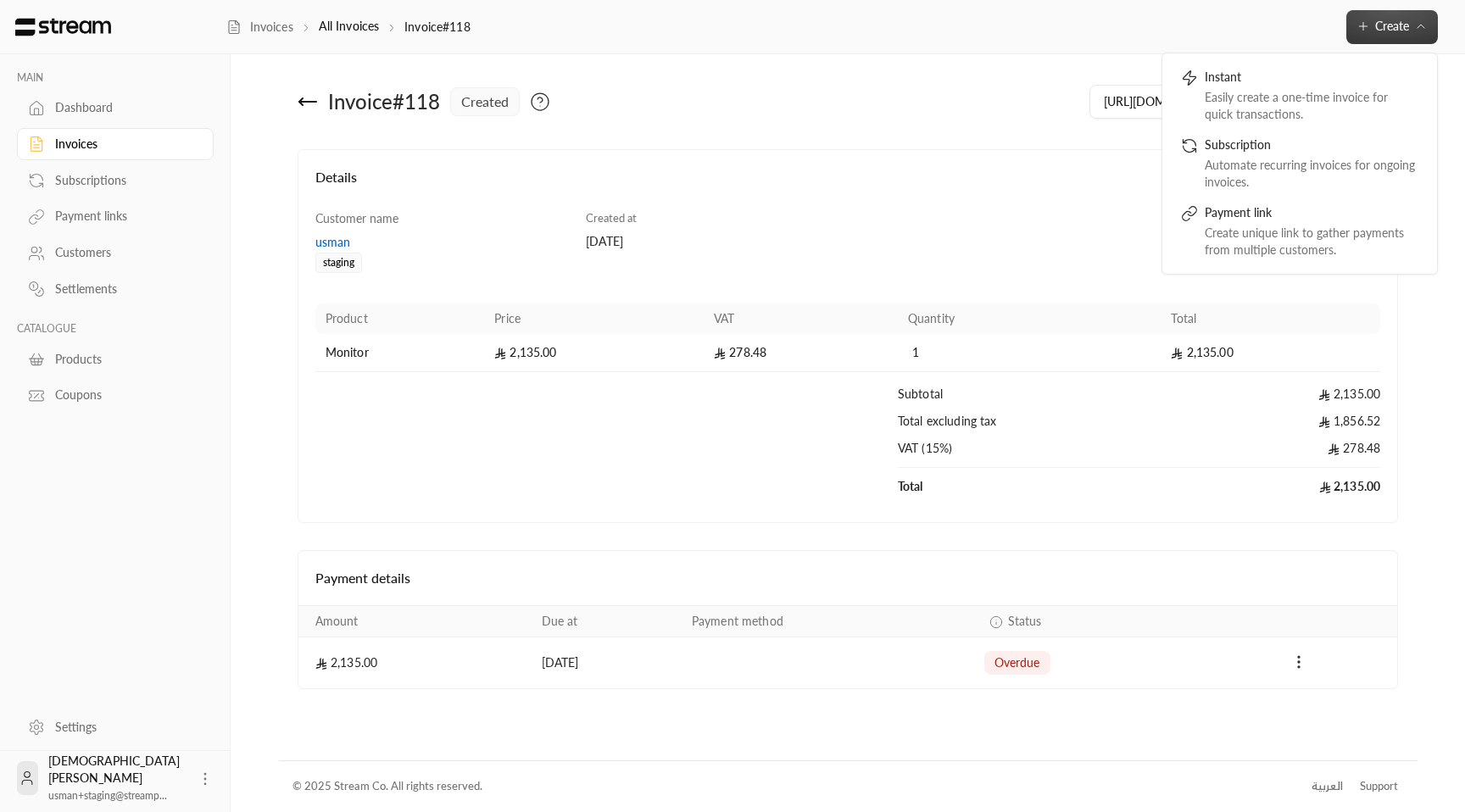
drag, startPoint x: 1088, startPoint y: 229, endPoint x: 1148, endPoint y: 183, distance: 75.6
click at [1088, 229] on div "Customer name usman staging Created at [DATE] Product Price VAT Quantity Total …" at bounding box center [847, 358] width 1082 height 296
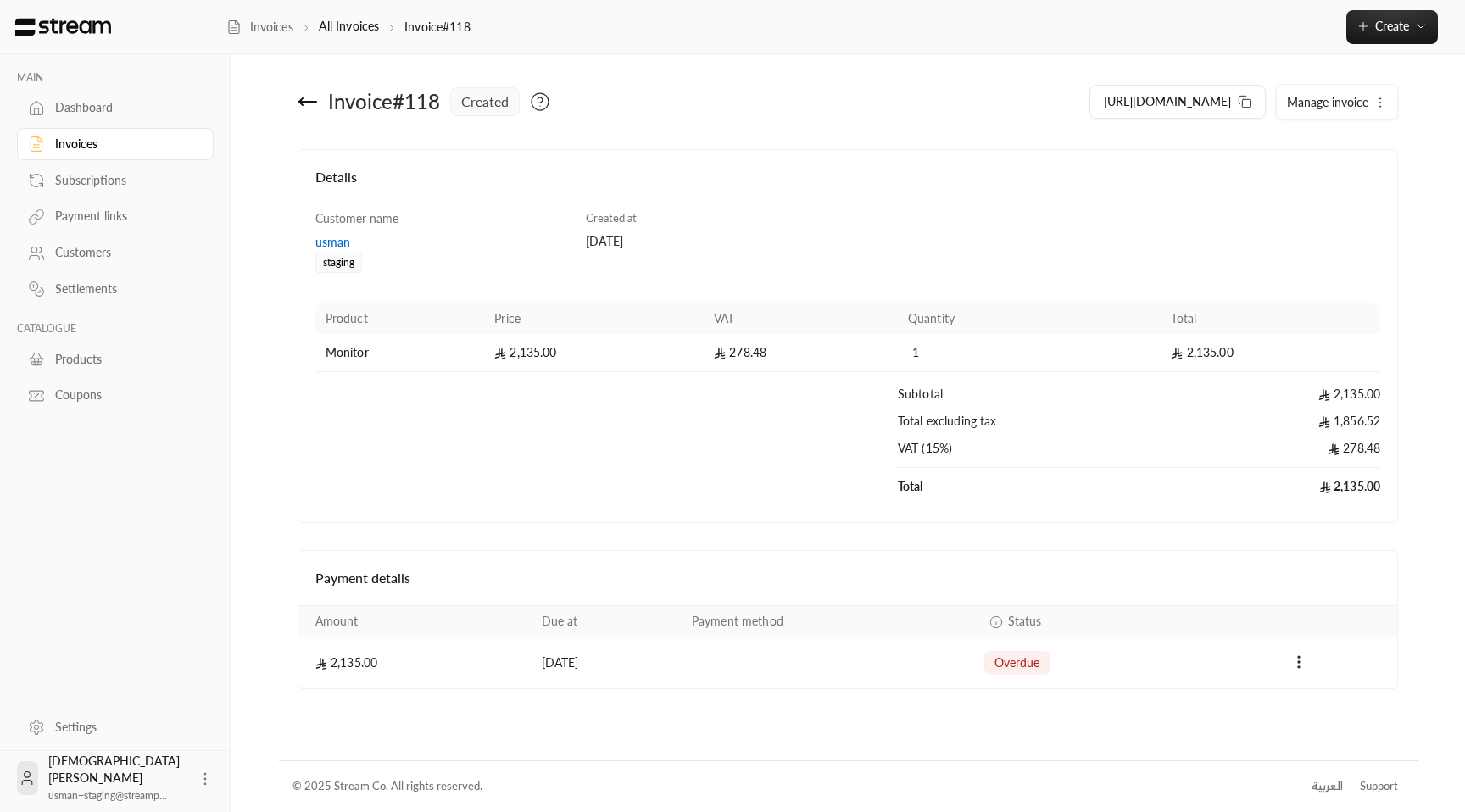
click at [1353, 93] on button "Manage invoice" at bounding box center [1337, 102] width 120 height 34
click at [1301, 184] on span "Cancel" at bounding box center [1313, 181] width 32 height 13
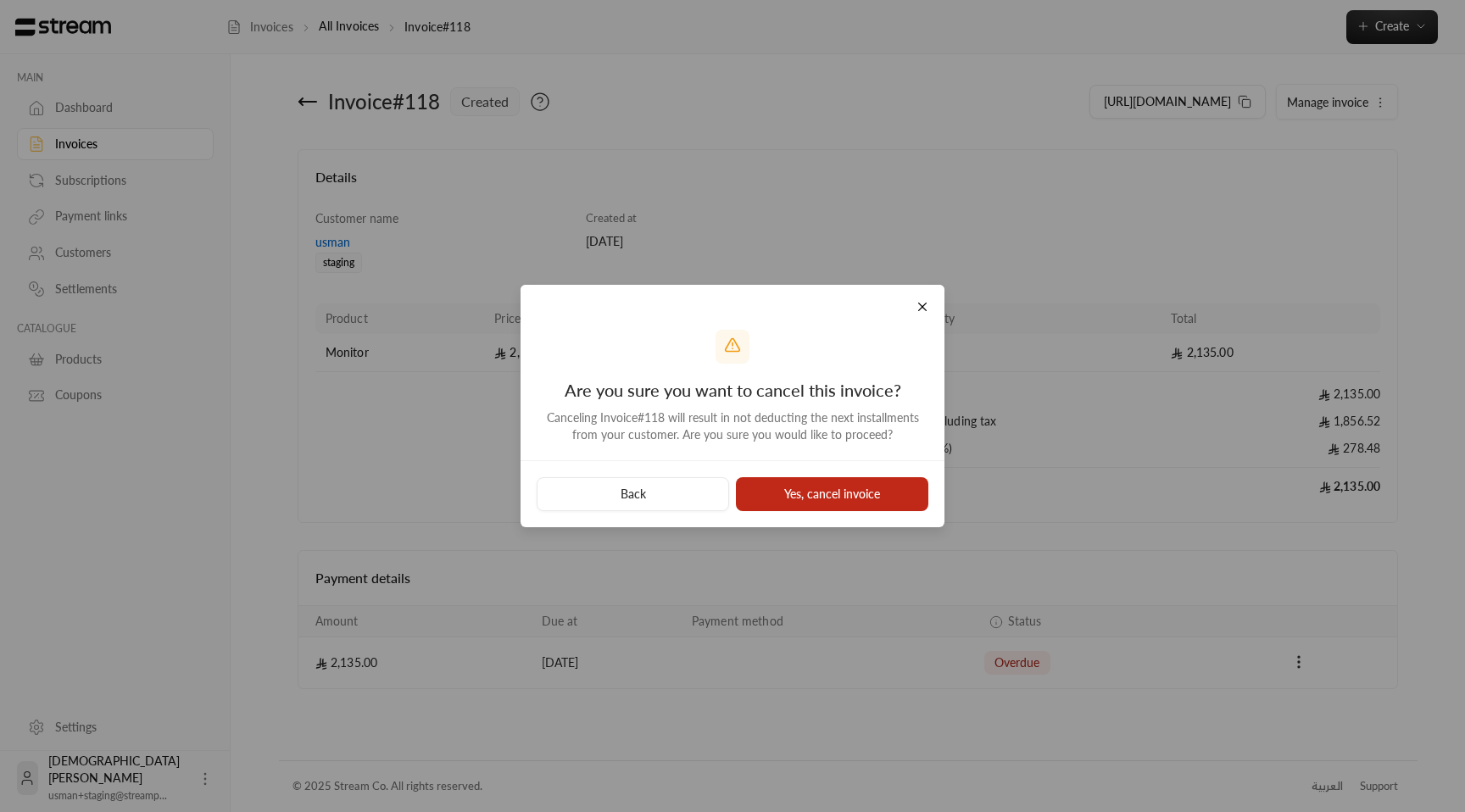
click at [853, 506] on button "Yes, cancel invoice" at bounding box center [832, 494] width 193 height 34
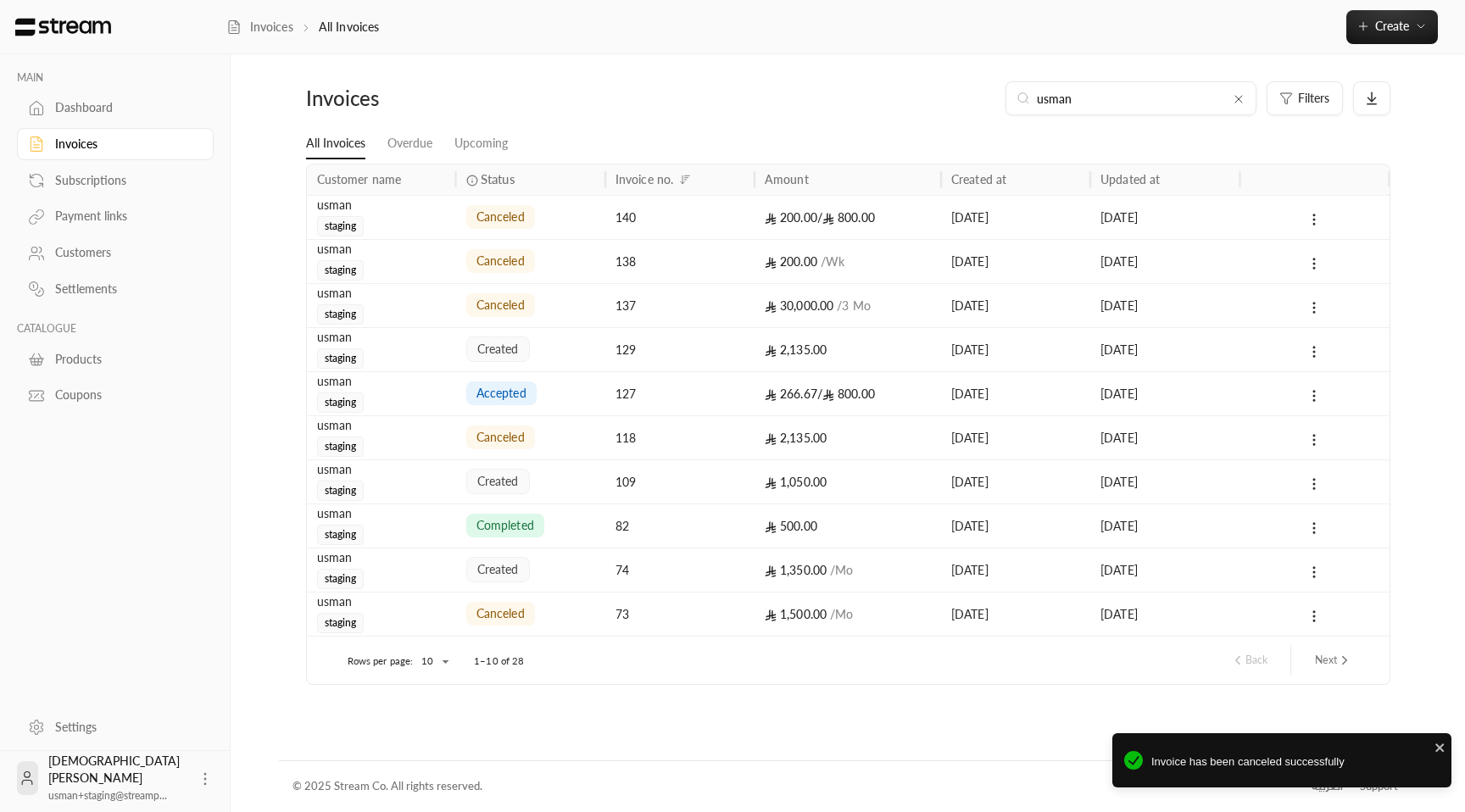
click at [536, 480] on div "created" at bounding box center [531, 481] width 129 height 43
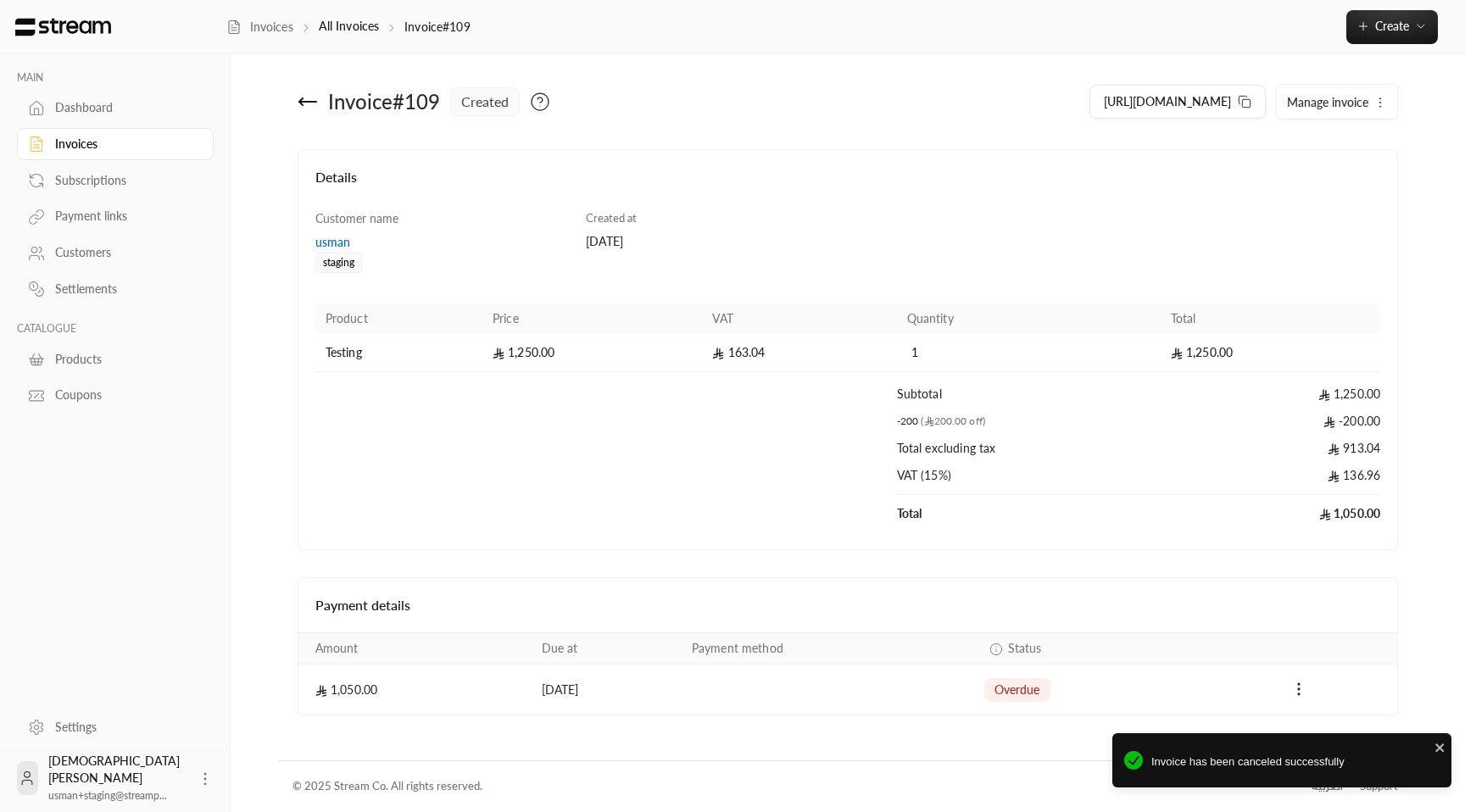
click at [1360, 106] on span "Manage invoice" at bounding box center [1327, 102] width 82 height 14
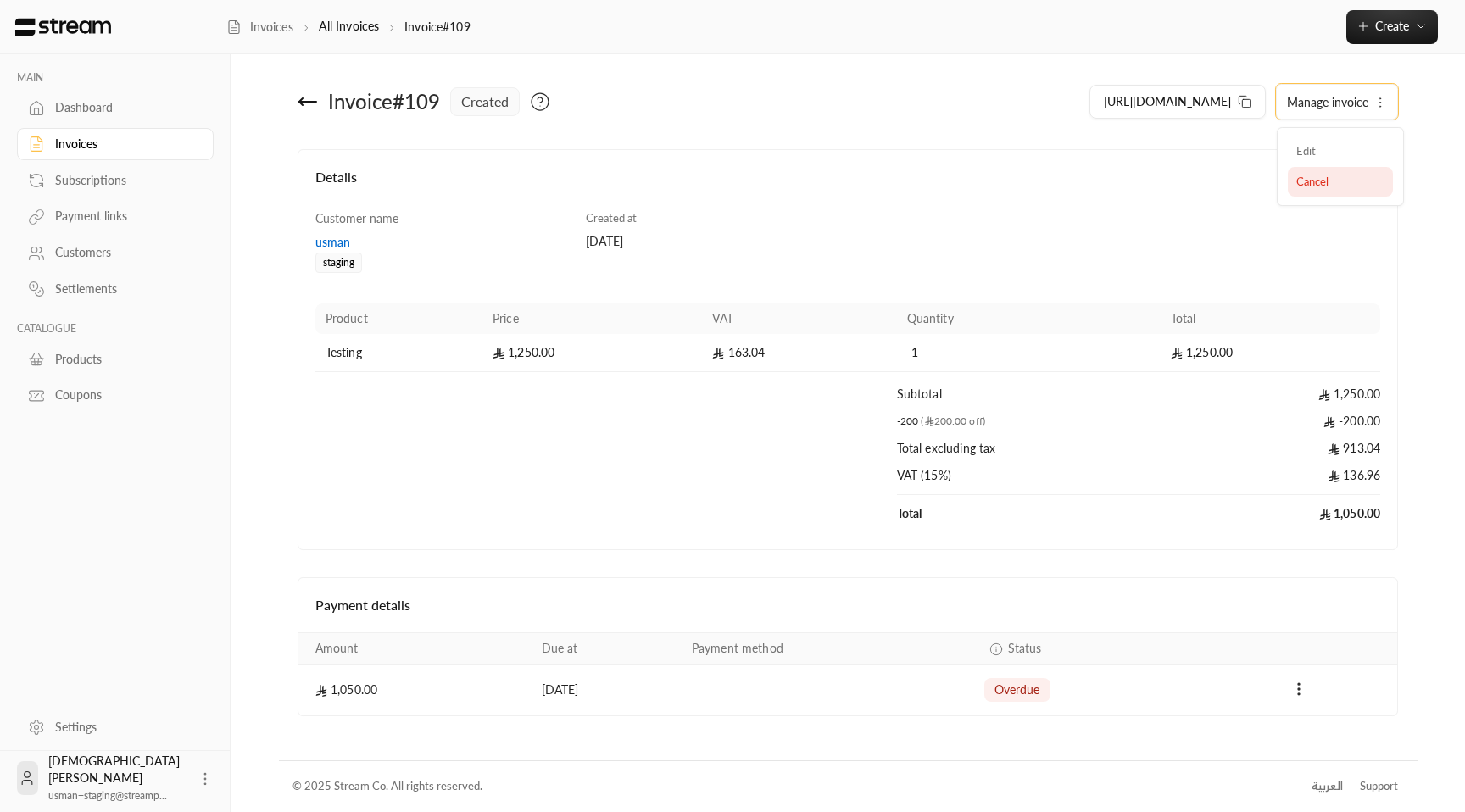
click at [1323, 185] on span "Cancel" at bounding box center [1313, 181] width 32 height 13
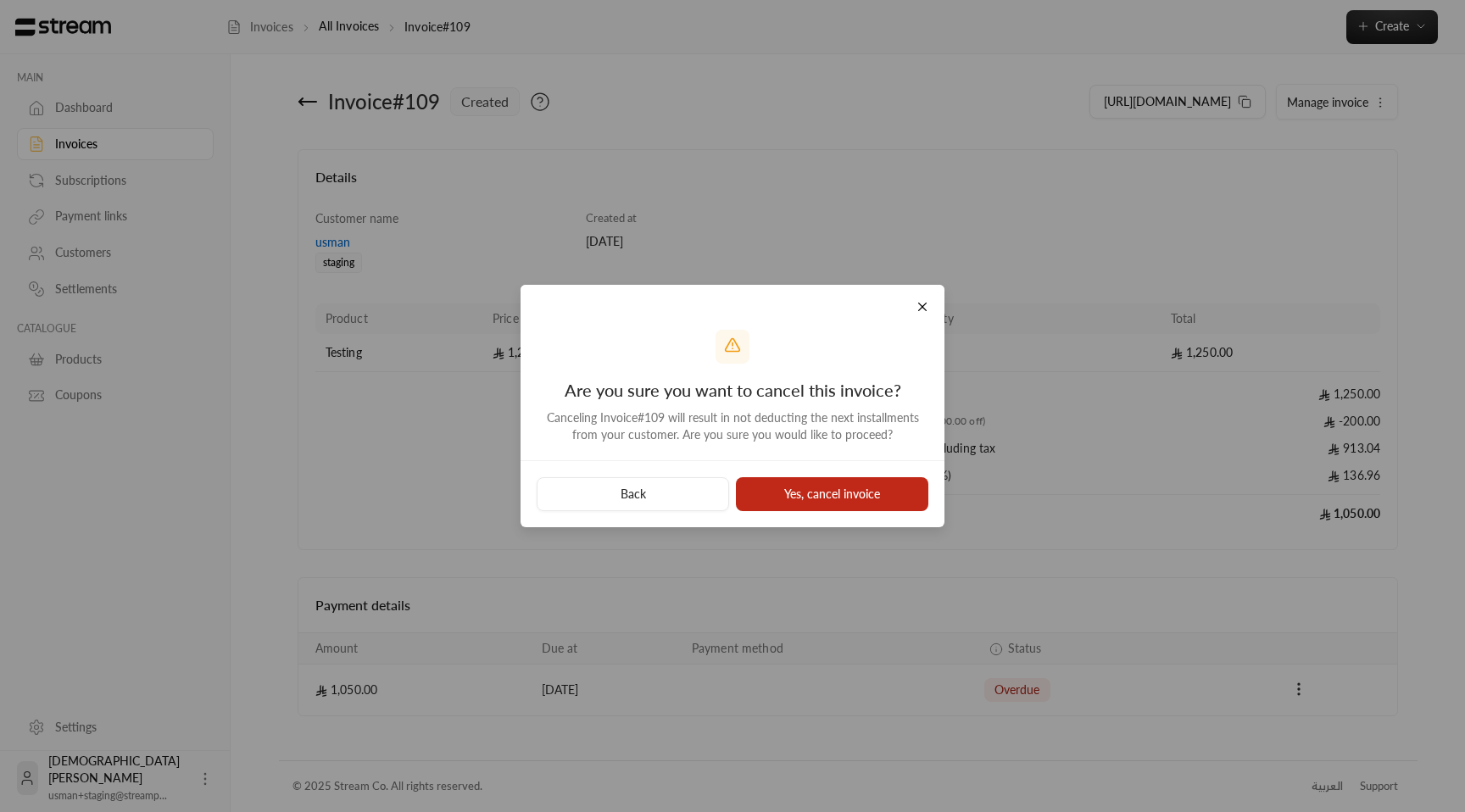
click at [874, 488] on button "Yes, cancel invoice" at bounding box center [832, 494] width 193 height 34
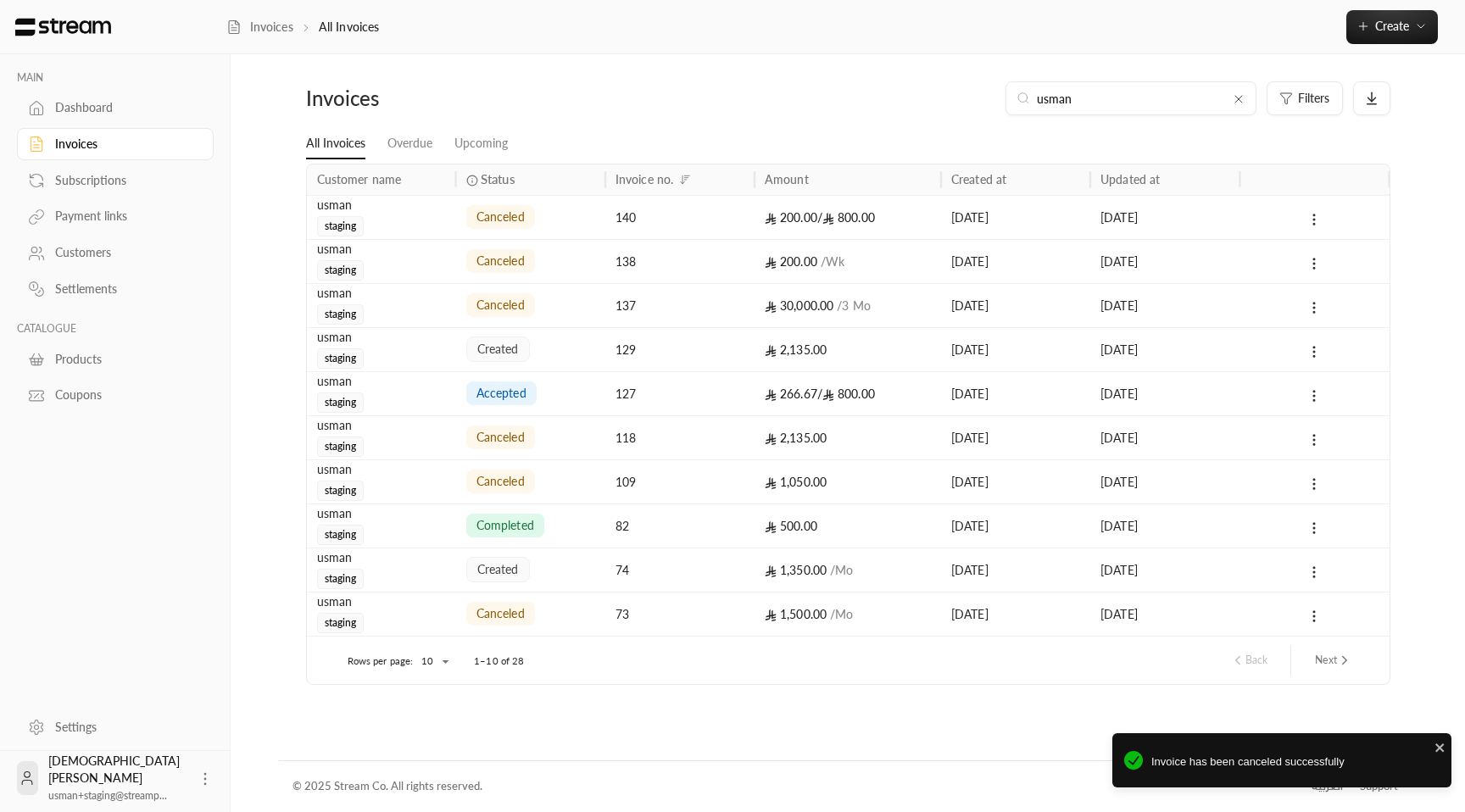
click at [526, 564] on div "created" at bounding box center [498, 569] width 64 height 25
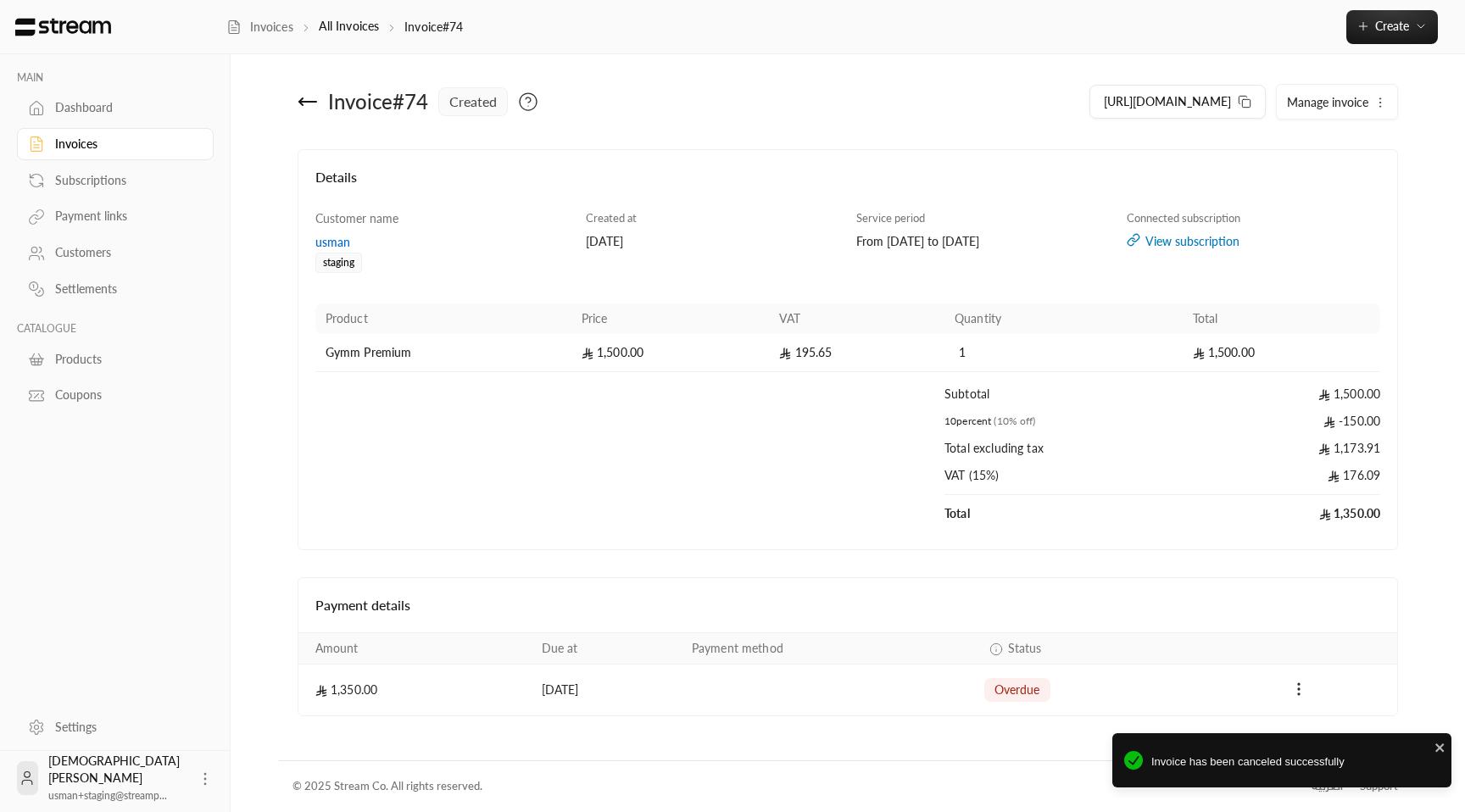
click at [1376, 98] on icon "button" at bounding box center [1380, 102] width 13 height 13
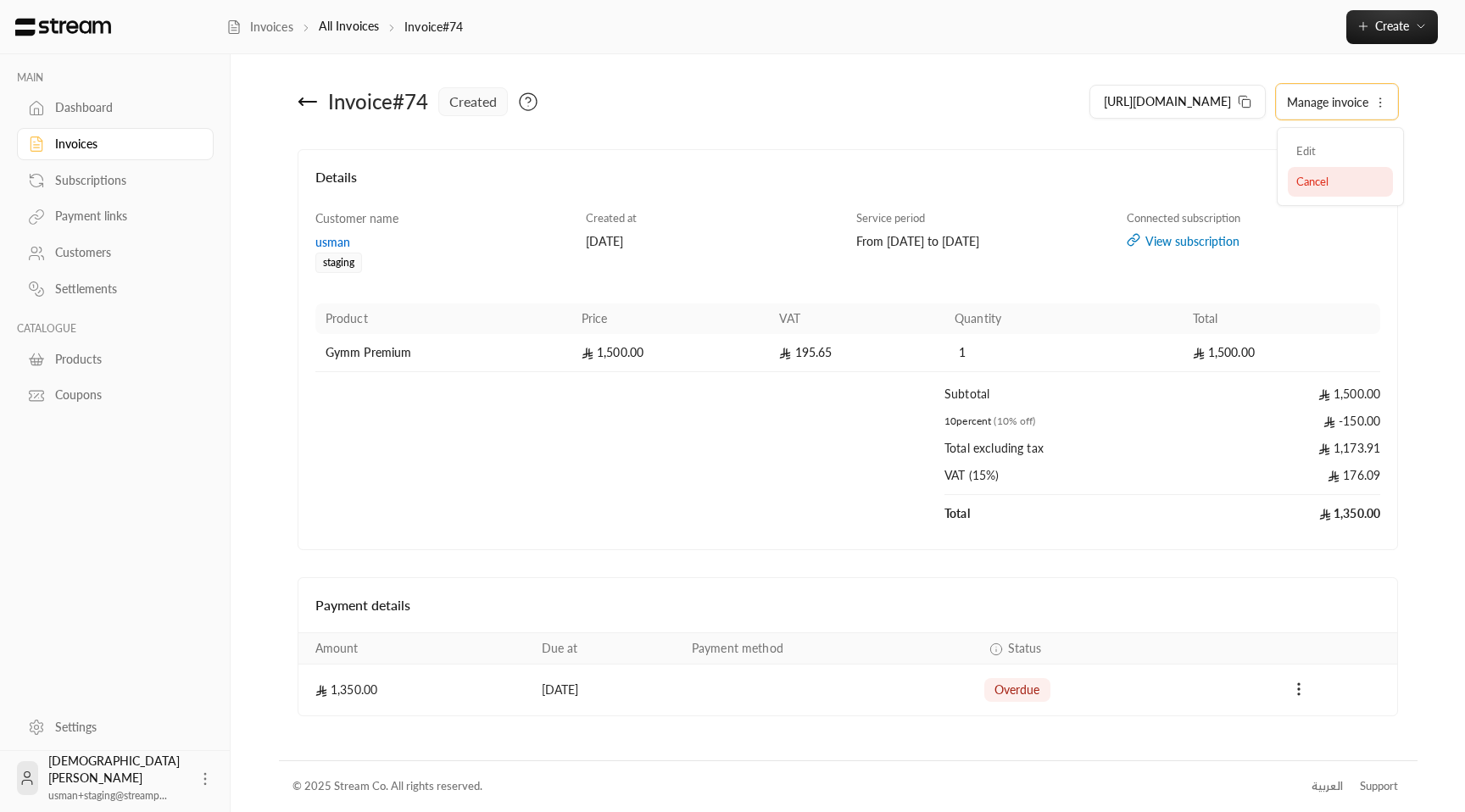
click at [1306, 187] on span "Cancel" at bounding box center [1313, 181] width 32 height 13
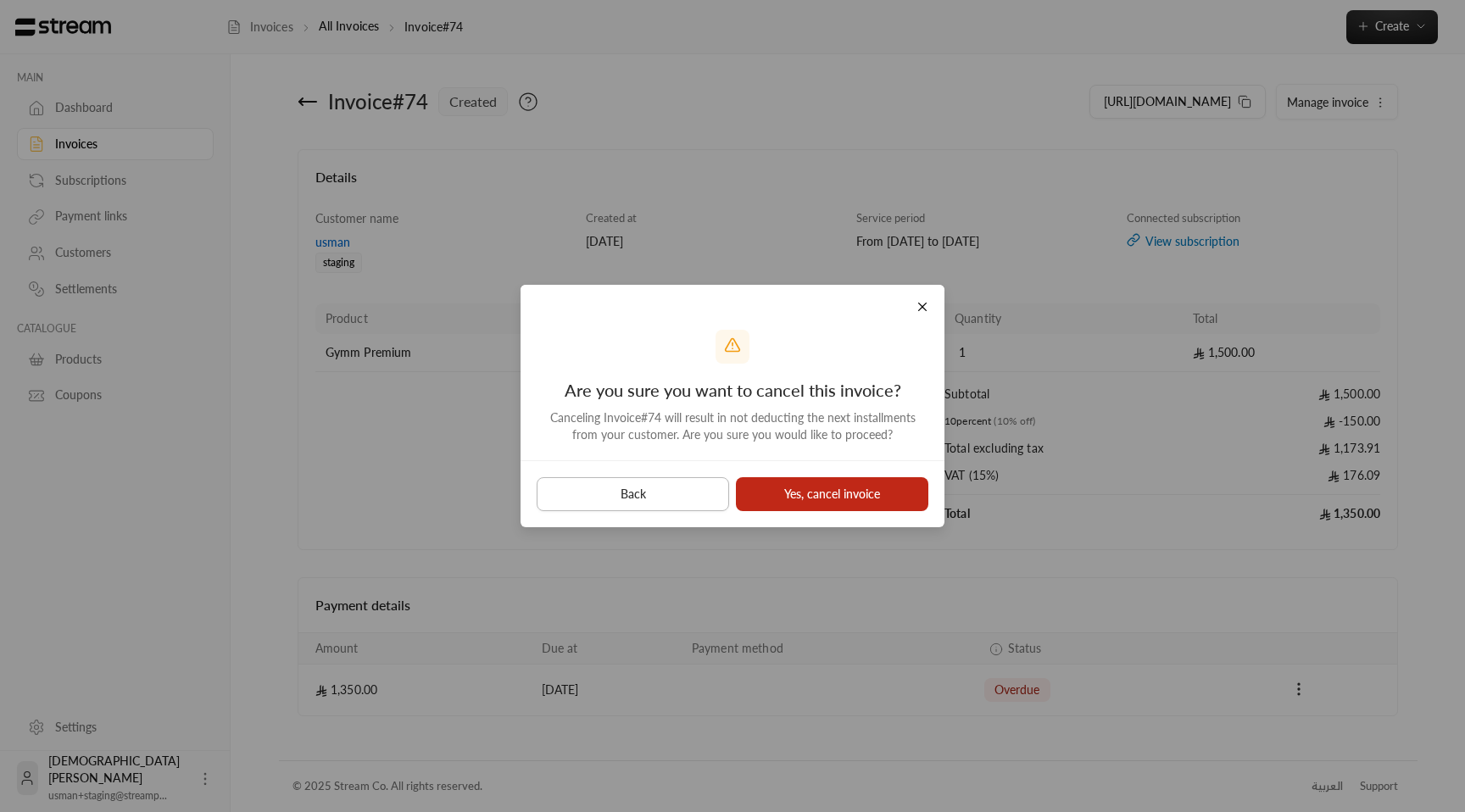
drag, startPoint x: 876, startPoint y: 506, endPoint x: 611, endPoint y: 488, distance: 265.6
click at [876, 506] on button "Yes, cancel invoice" at bounding box center [832, 494] width 193 height 34
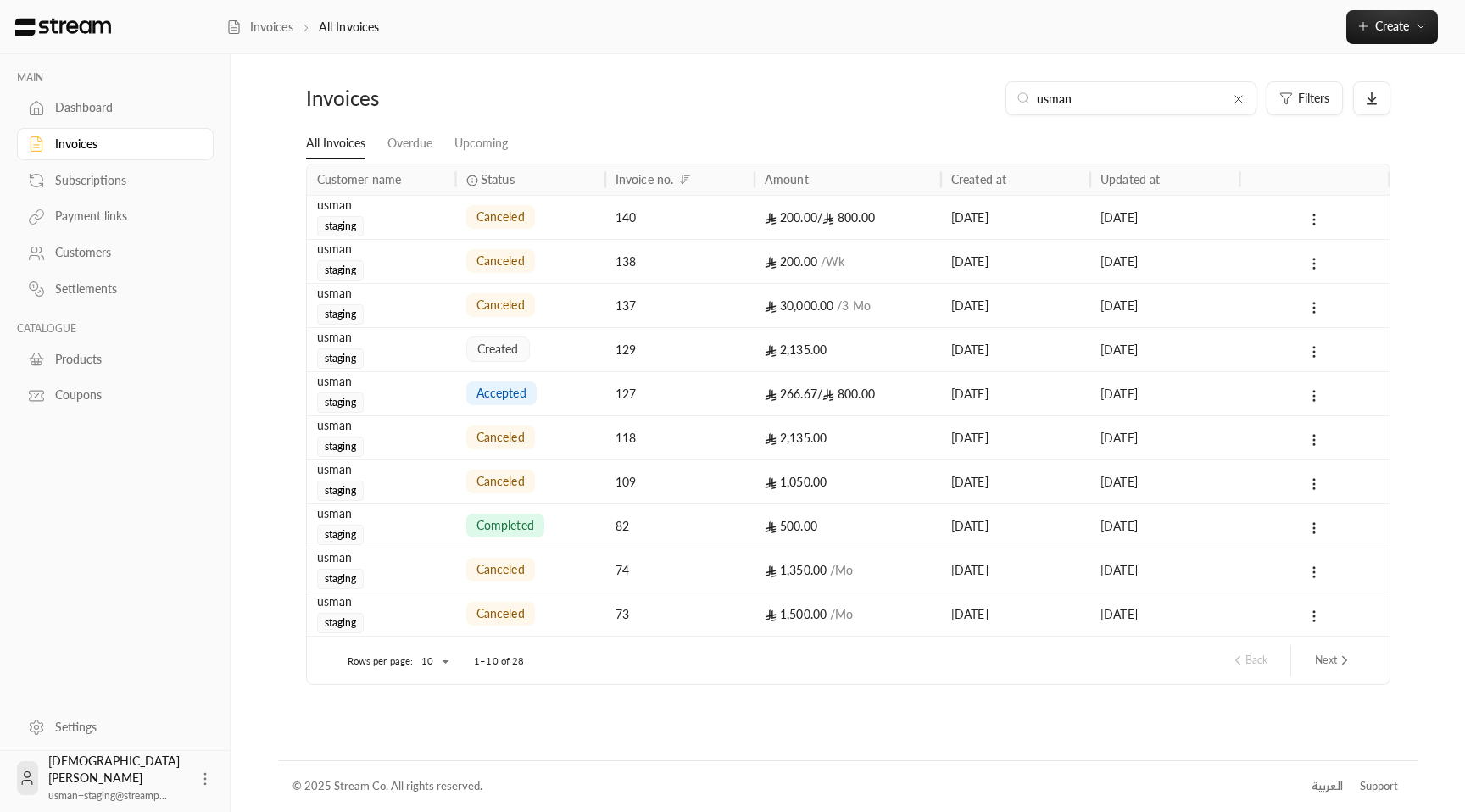
click at [560, 408] on div "accepted" at bounding box center [531, 393] width 129 height 43
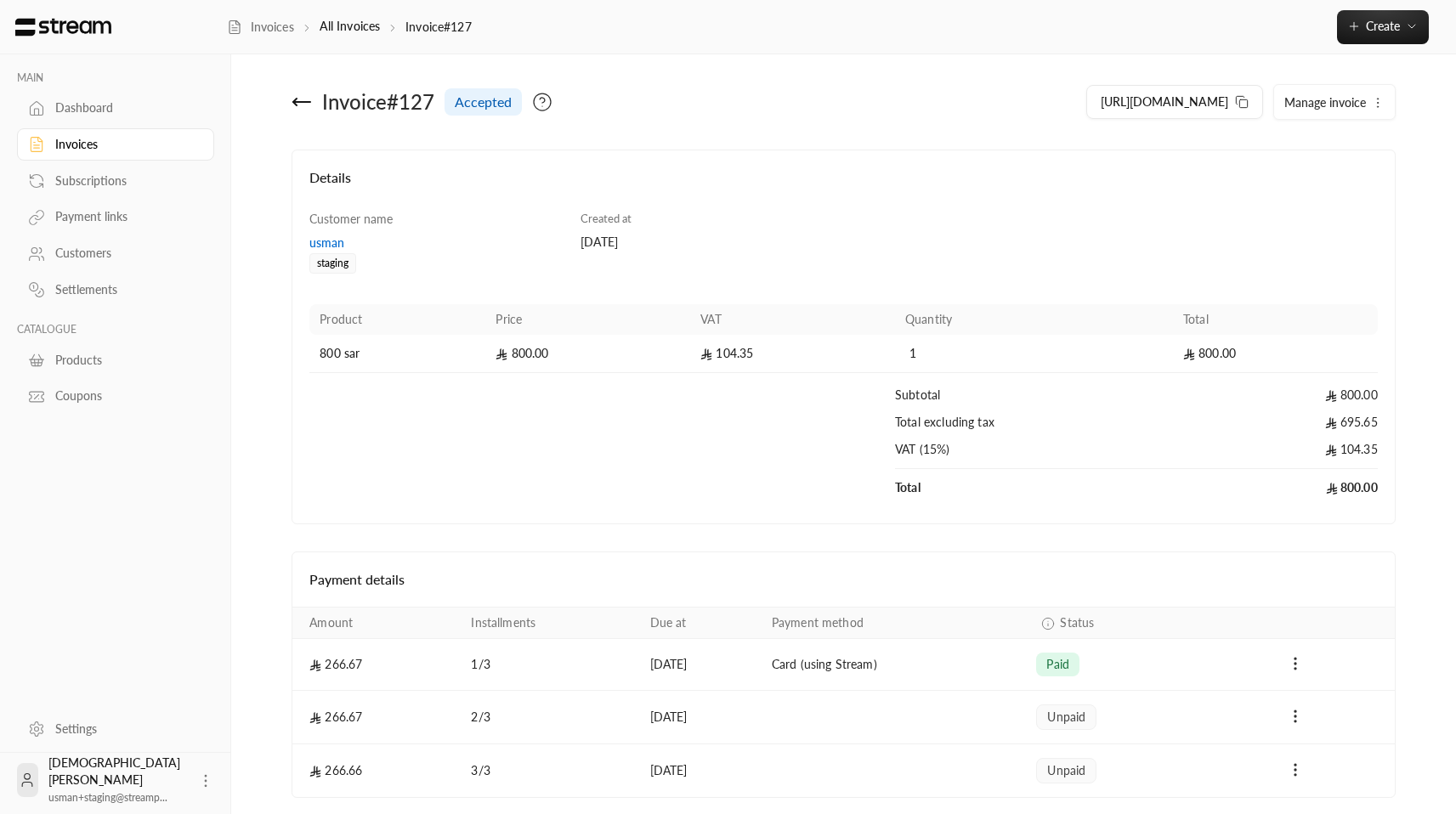
click at [1377, 106] on circle "button" at bounding box center [1377, 106] width 1 height 1
click at [1304, 160] on link "Cancel" at bounding box center [1337, 152] width 105 height 31
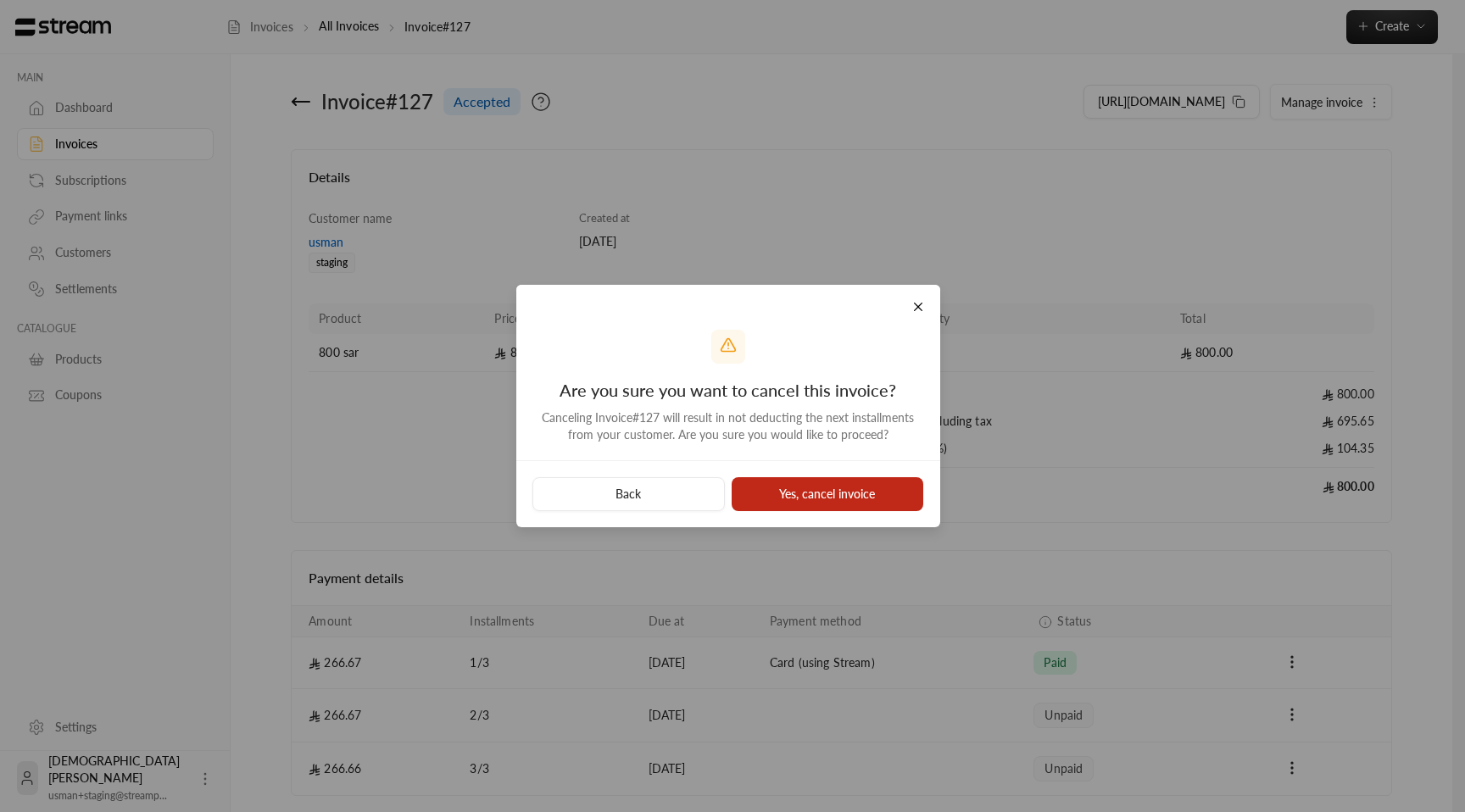
click at [822, 505] on button "Yes, cancel invoice" at bounding box center [828, 494] width 193 height 34
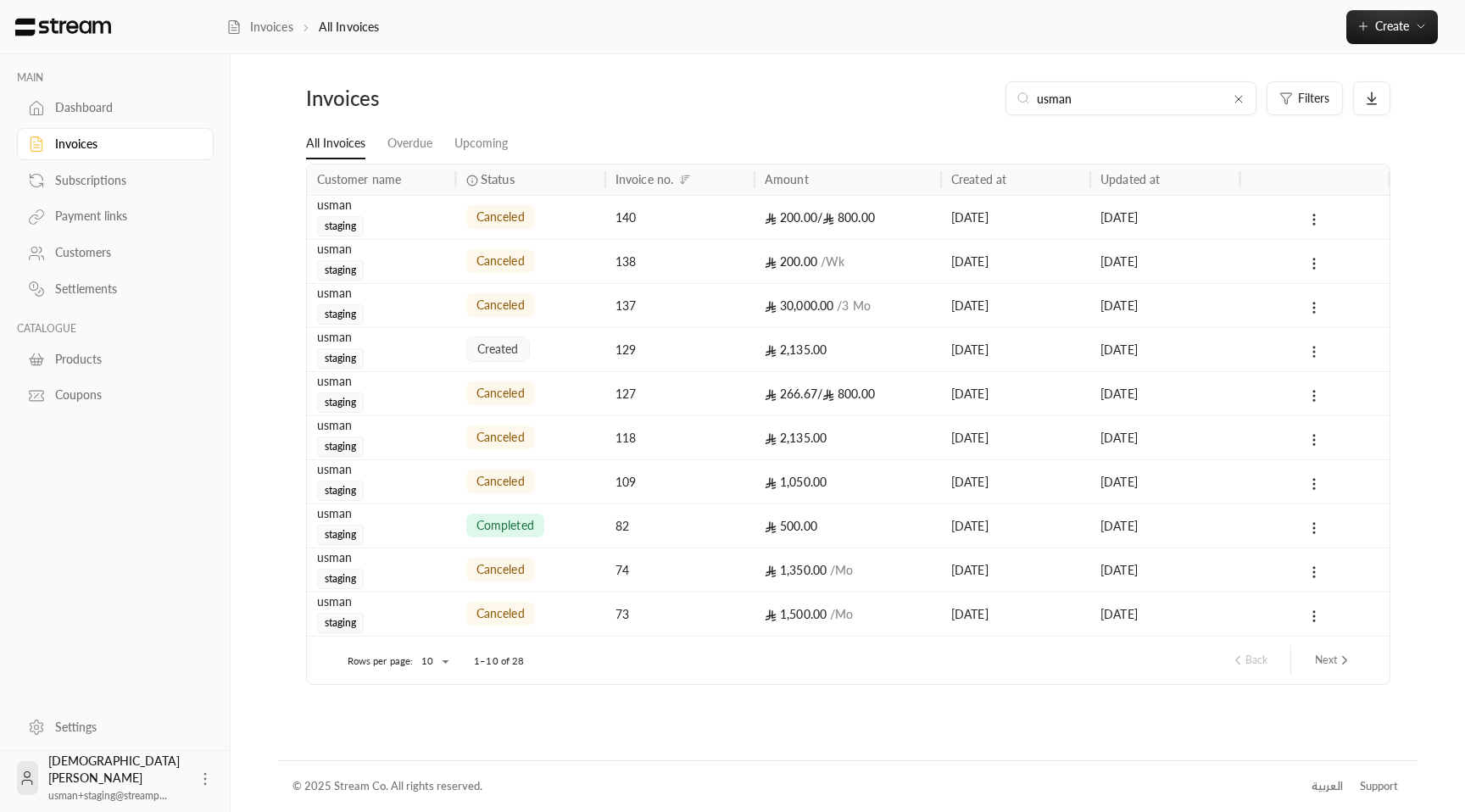
click at [1315, 345] on icon at bounding box center [1313, 351] width 15 height 15
click at [1336, 406] on li "View" at bounding box center [1332, 396] width 42 height 30
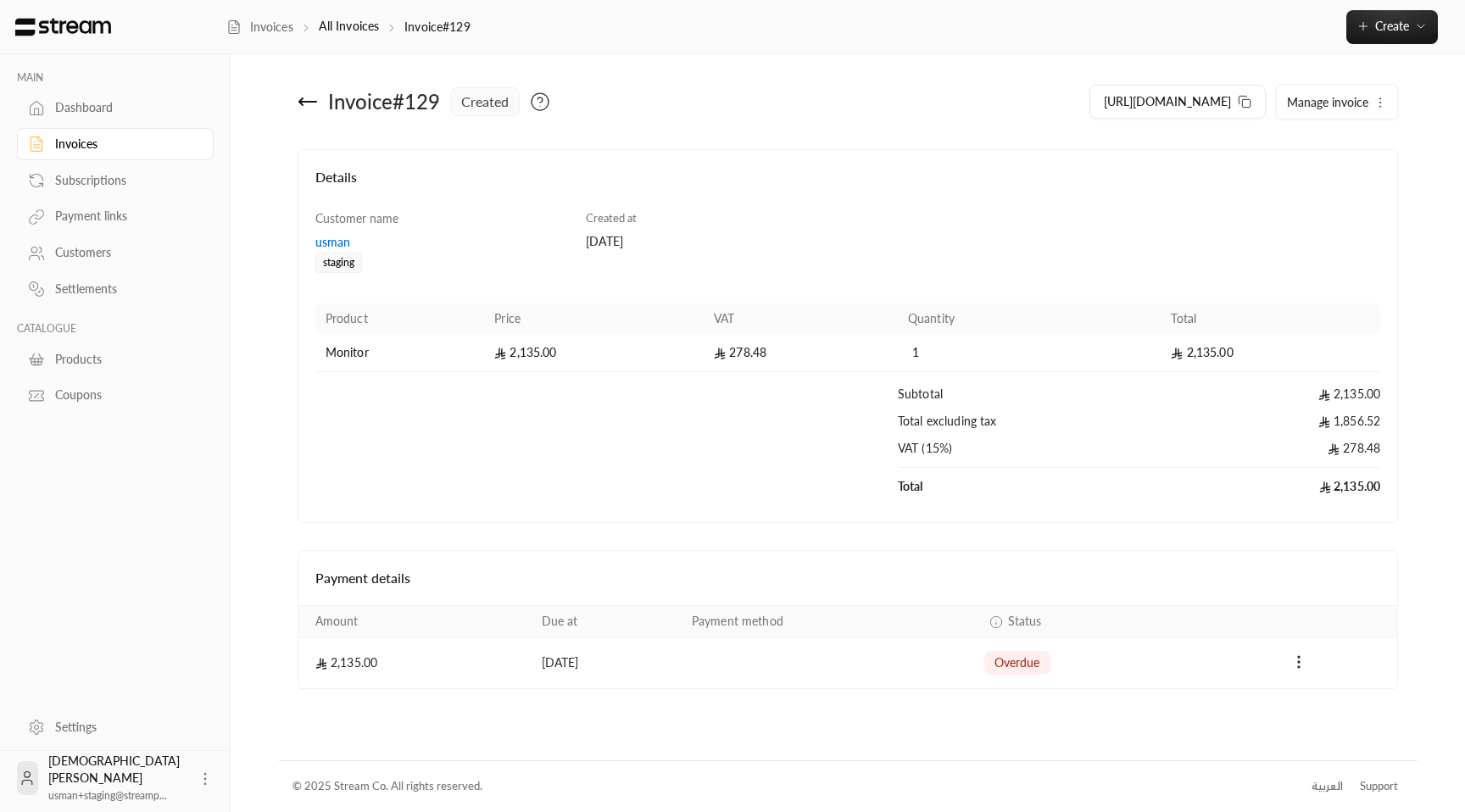
click at [1337, 98] on span "Manage invoice" at bounding box center [1327, 102] width 82 height 14
click at [1324, 187] on span "Cancel" at bounding box center [1313, 181] width 32 height 13
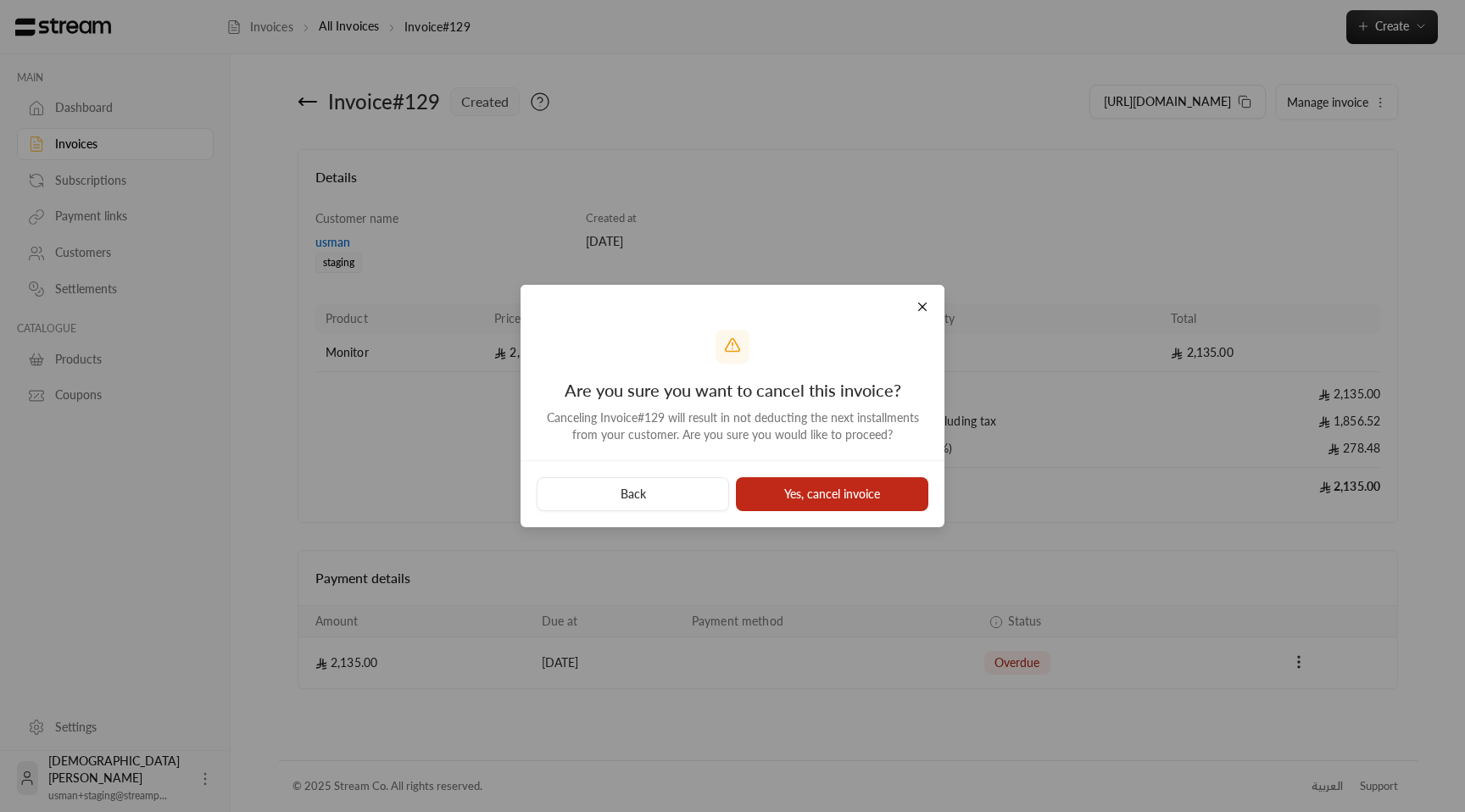
click at [878, 497] on button "Yes, cancel invoice" at bounding box center [832, 494] width 193 height 34
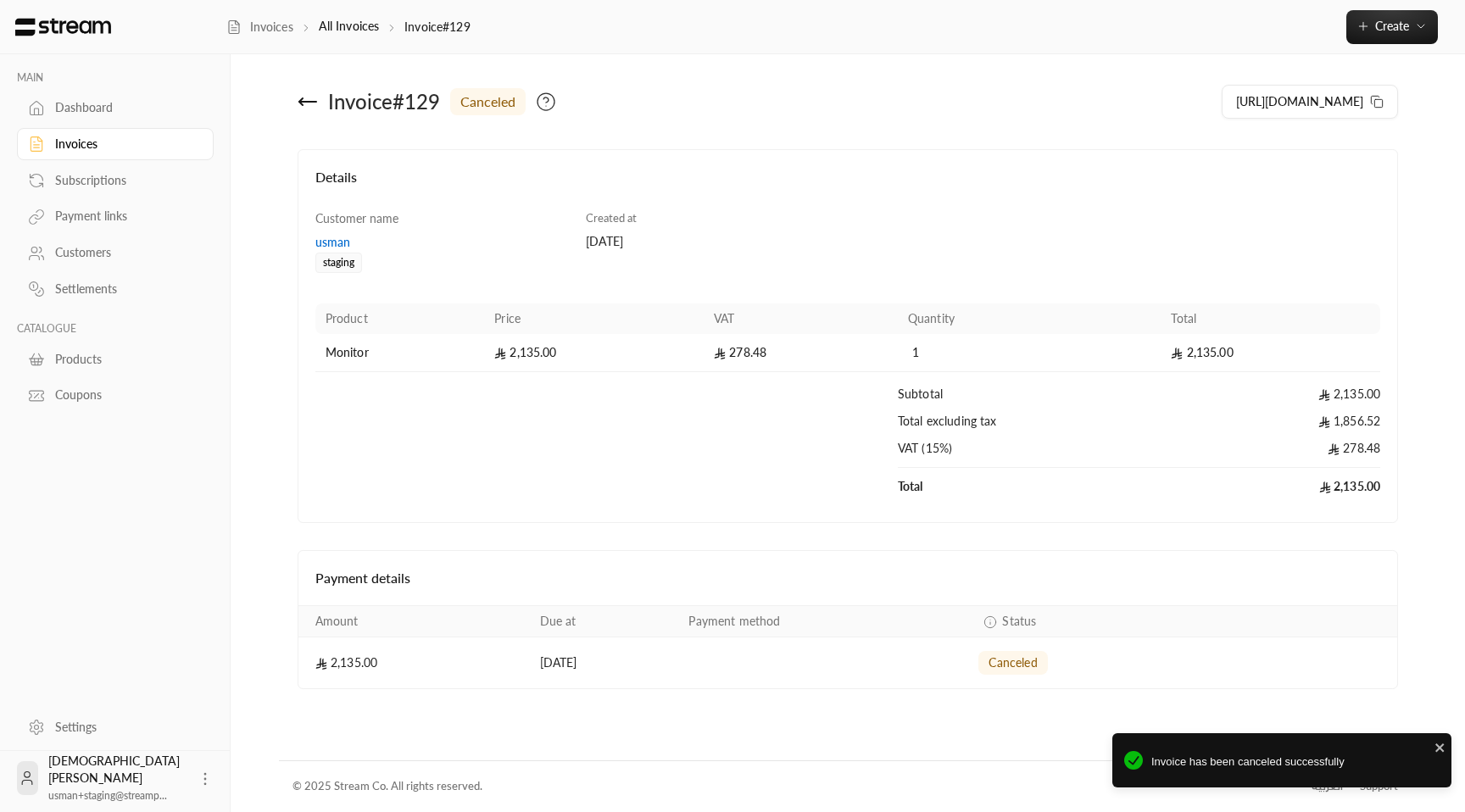
click at [305, 104] on icon at bounding box center [308, 101] width 21 height 21
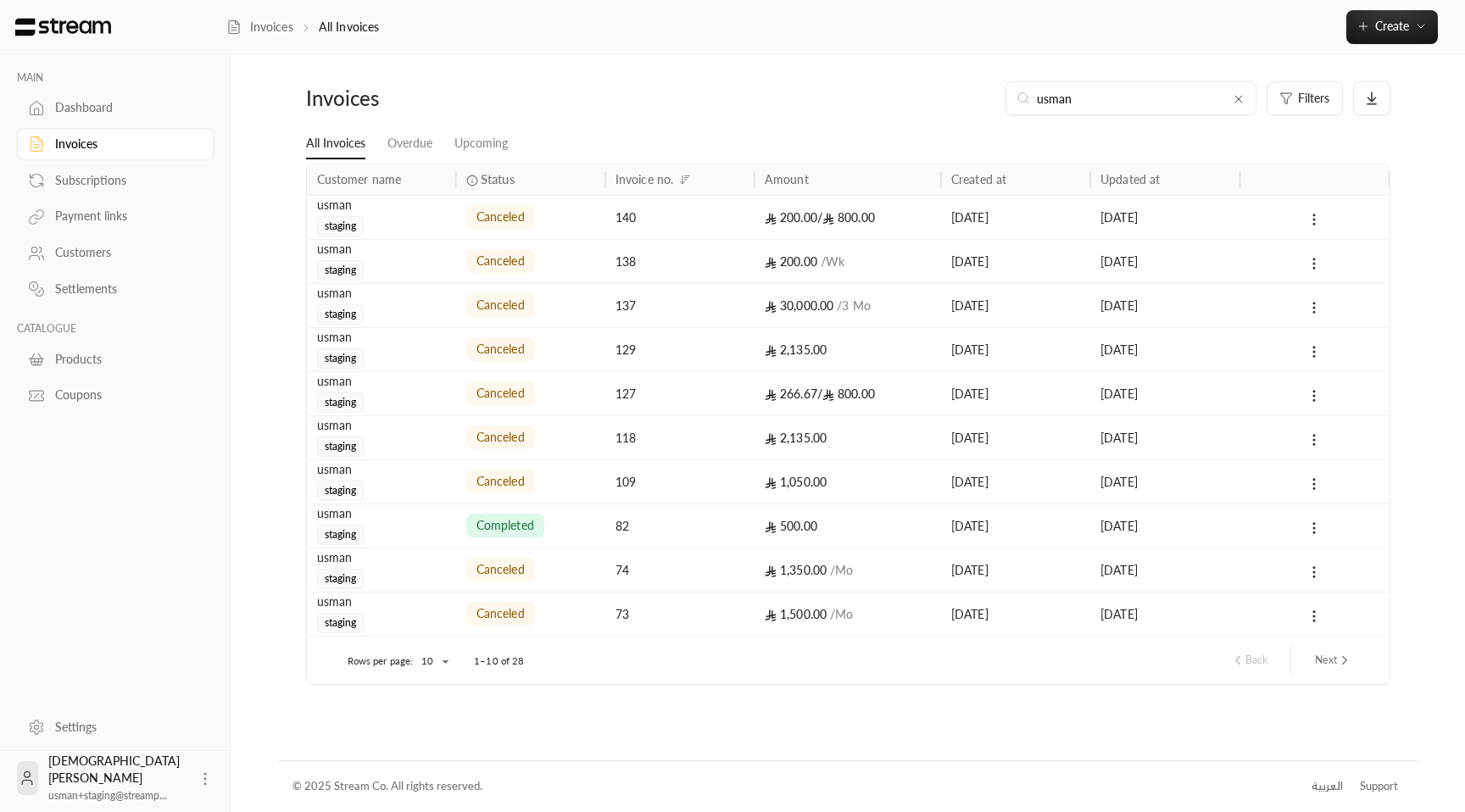
click at [1139, 101] on input "usman" at bounding box center [1131, 98] width 188 height 19
click at [1237, 94] on icon at bounding box center [1238, 99] width 13 height 13
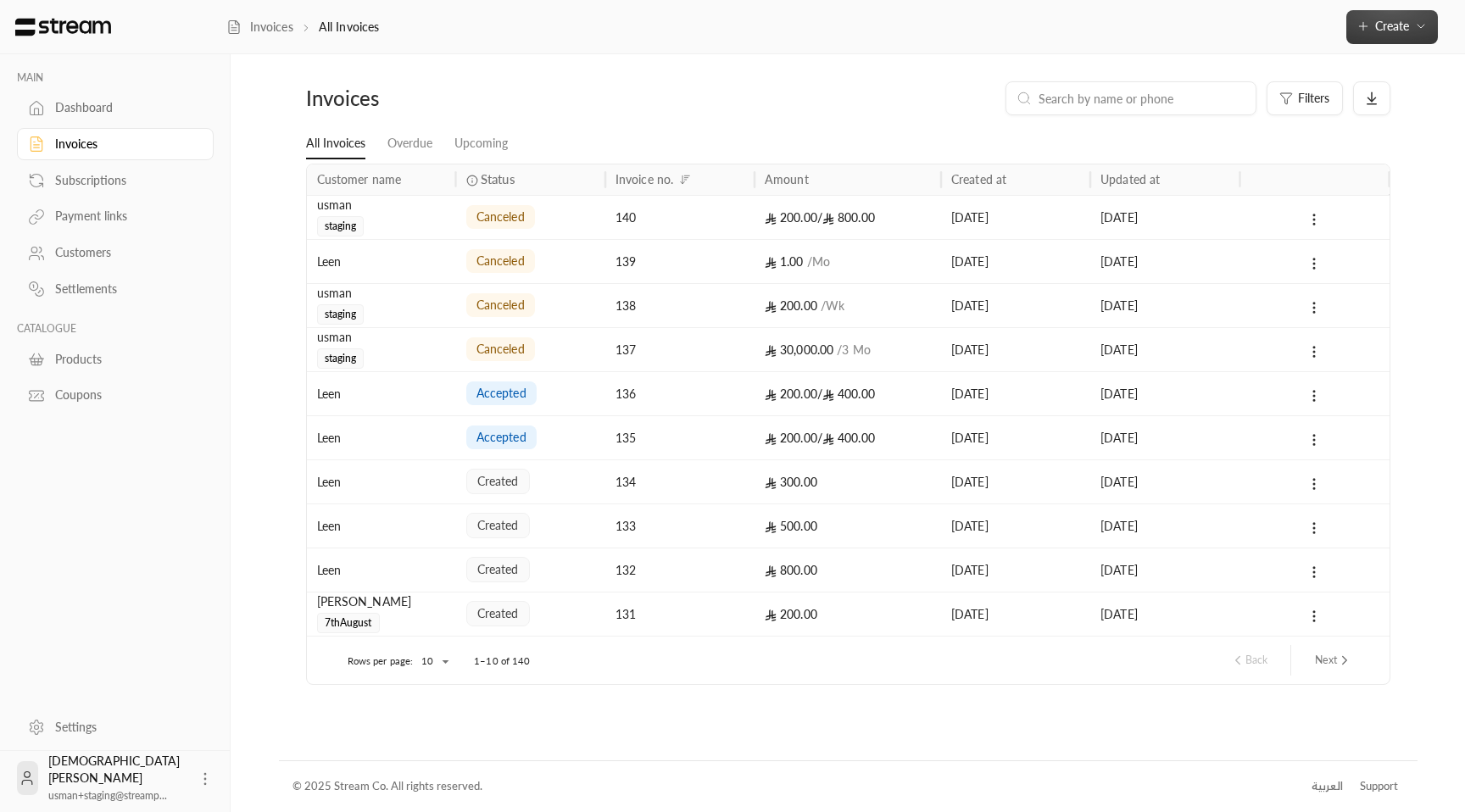
click at [1394, 32] on span "Create" at bounding box center [1392, 26] width 34 height 14
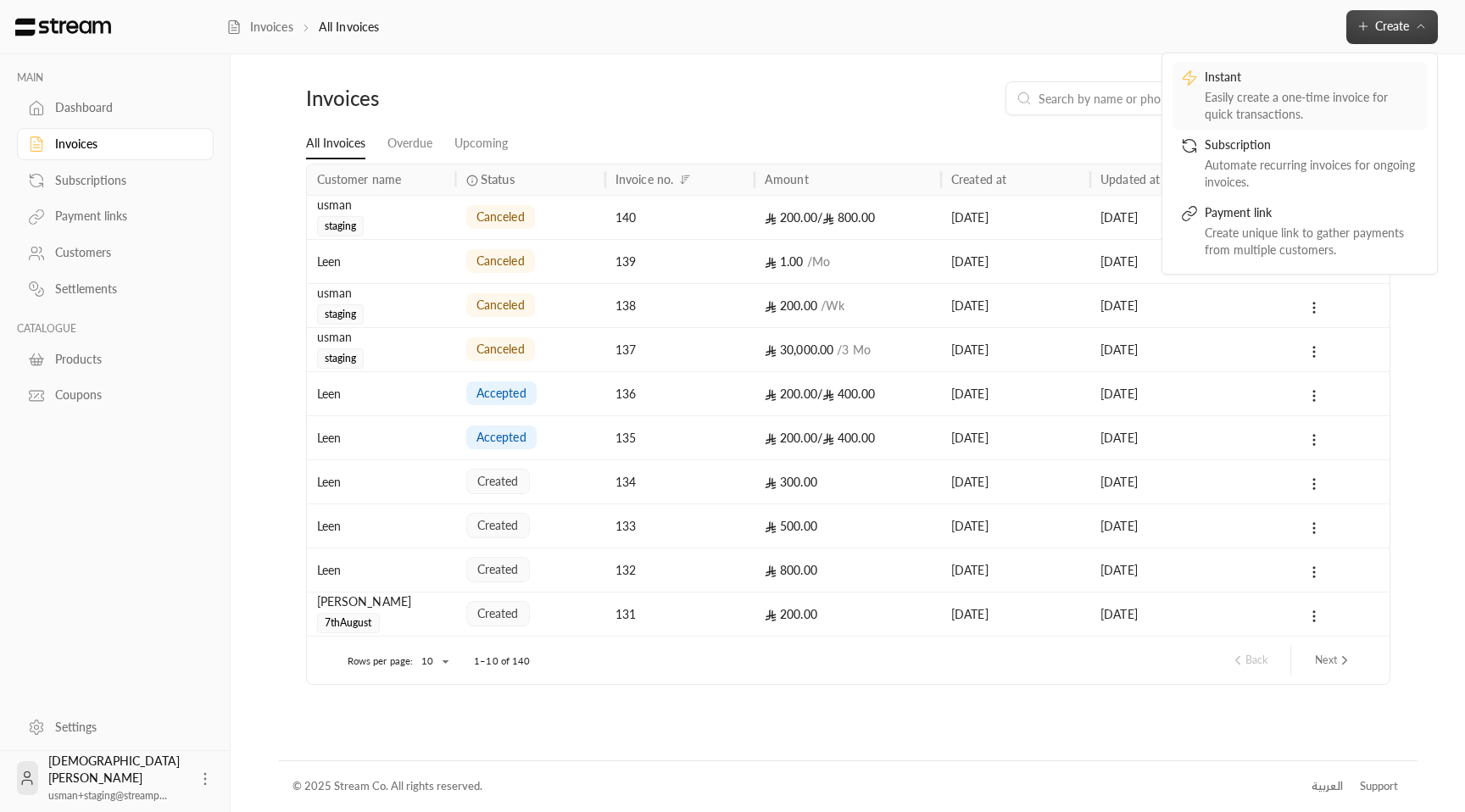
click at [1322, 86] on div "Instant" at bounding box center [1312, 79] width 213 height 21
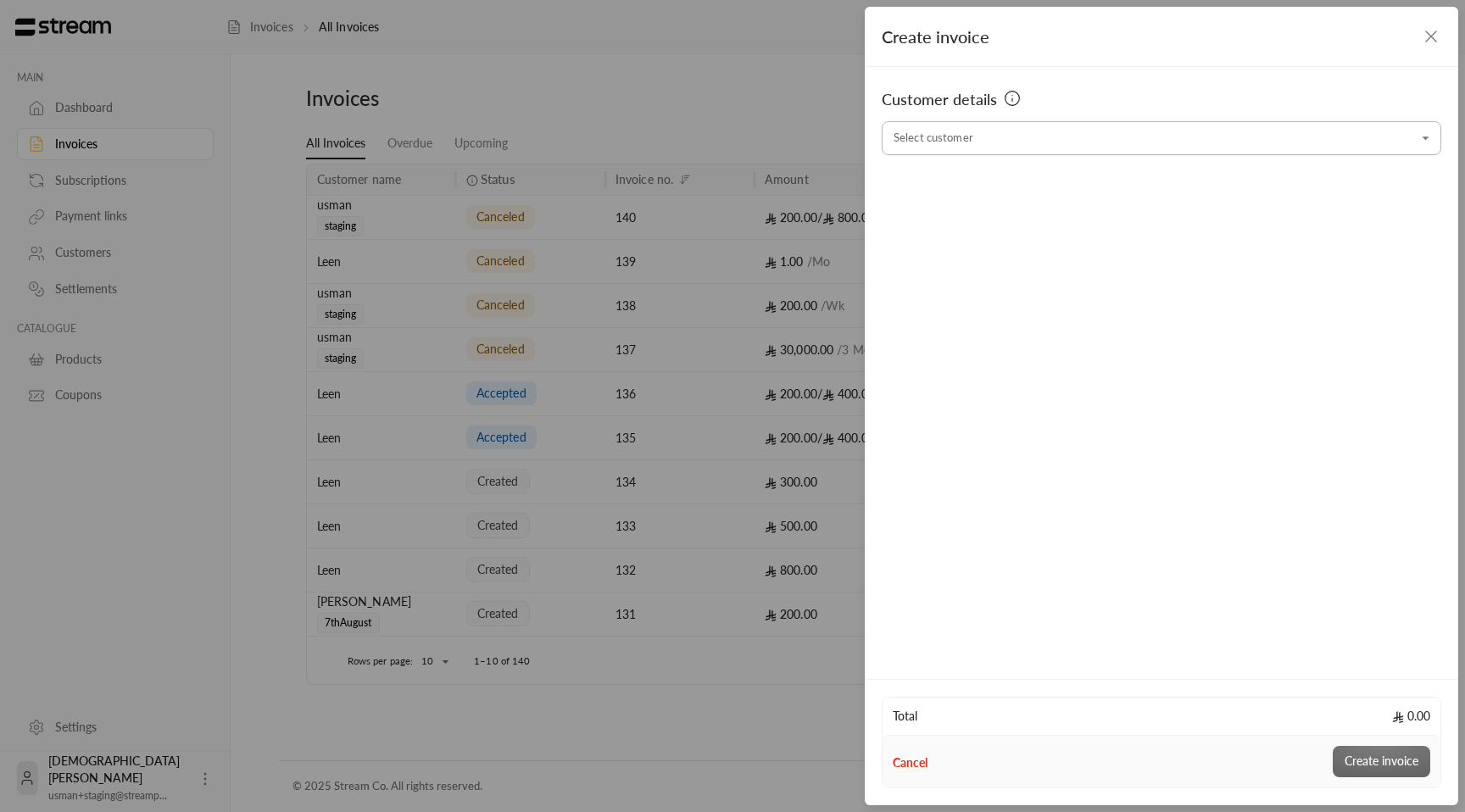
click at [1078, 133] on input "Select customer" at bounding box center [1161, 138] width 559 height 30
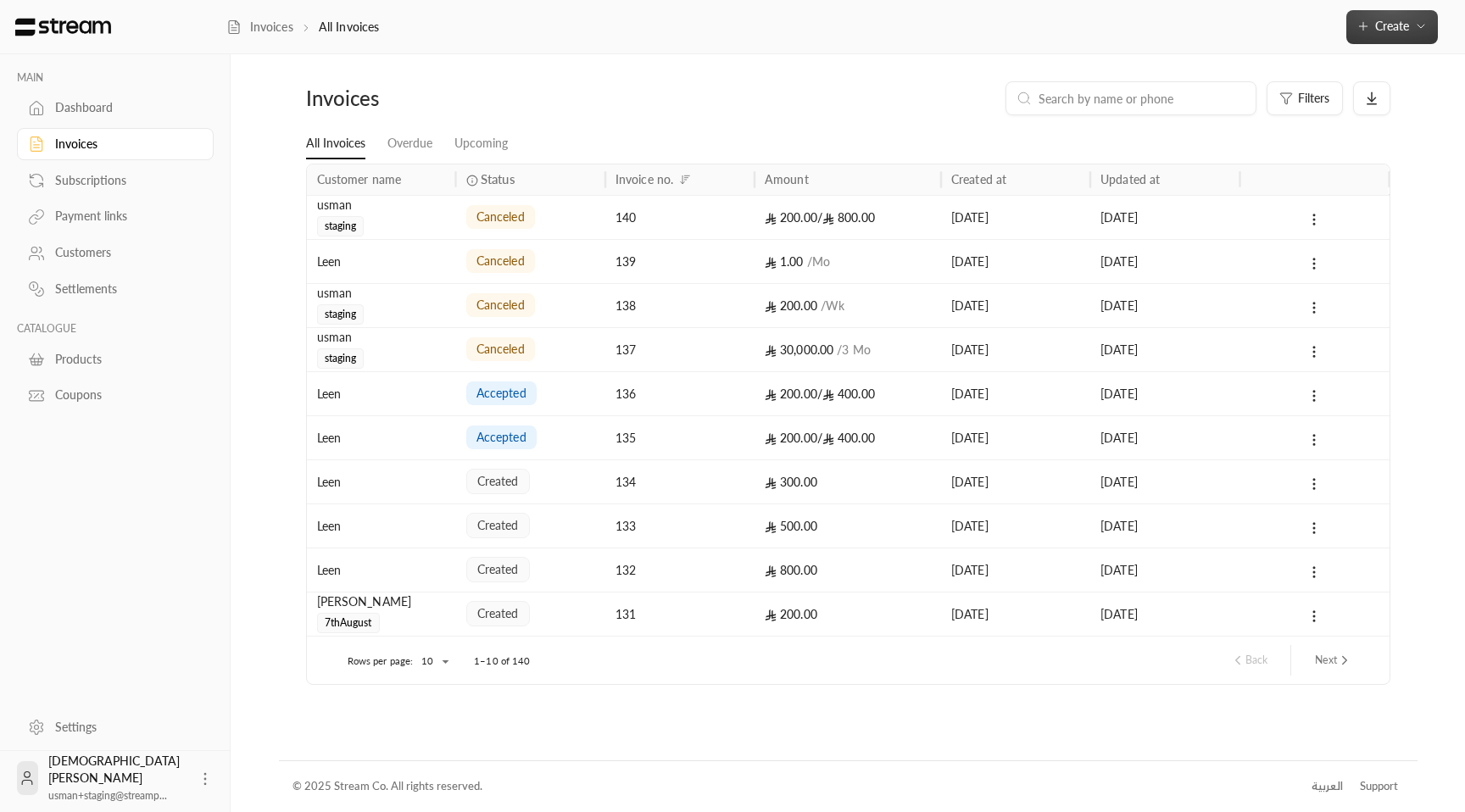
click at [1397, 37] on button "Create" at bounding box center [1392, 27] width 91 height 34
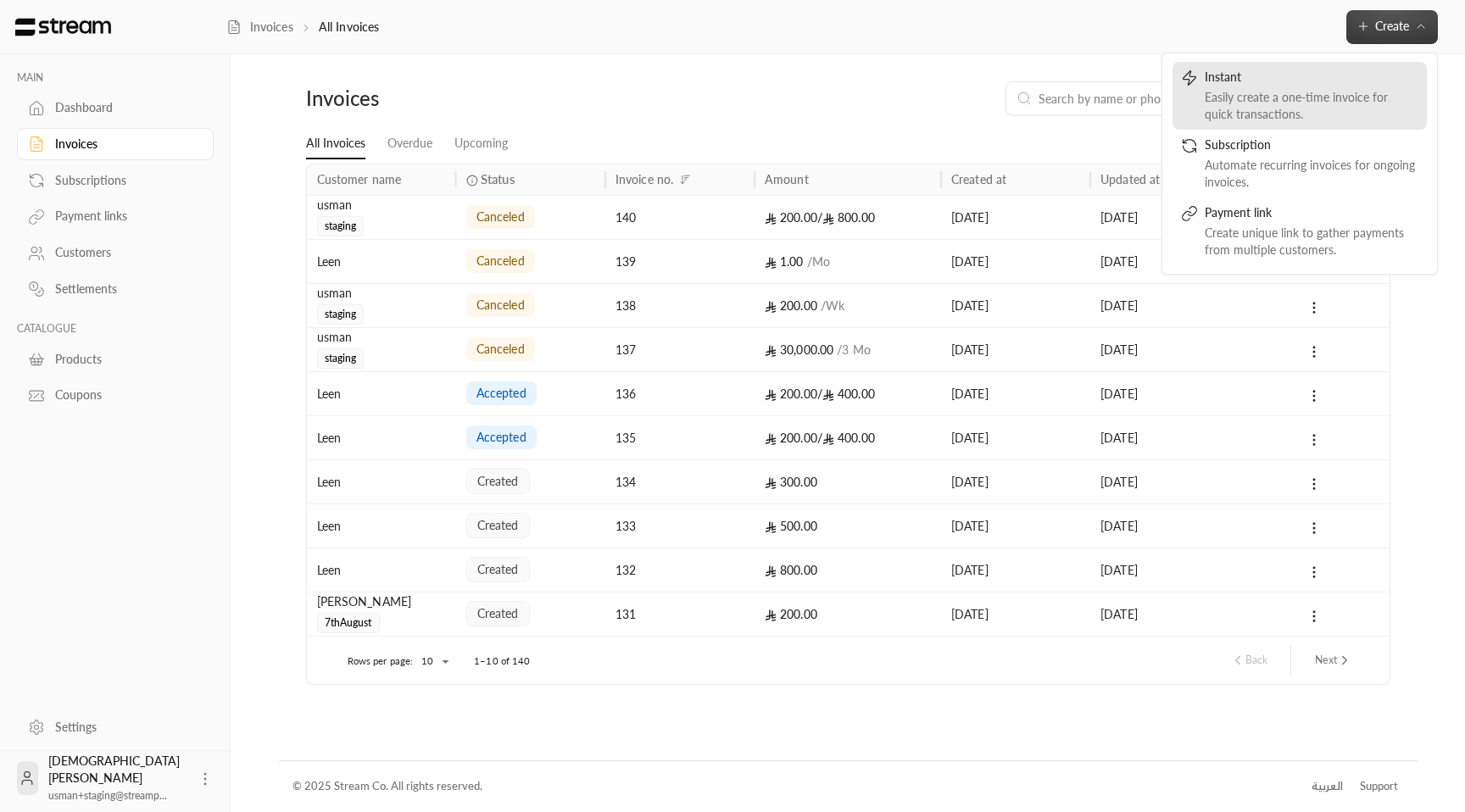
click at [1319, 106] on div "Easily create a one-time invoice for quick transactions." at bounding box center [1312, 106] width 213 height 34
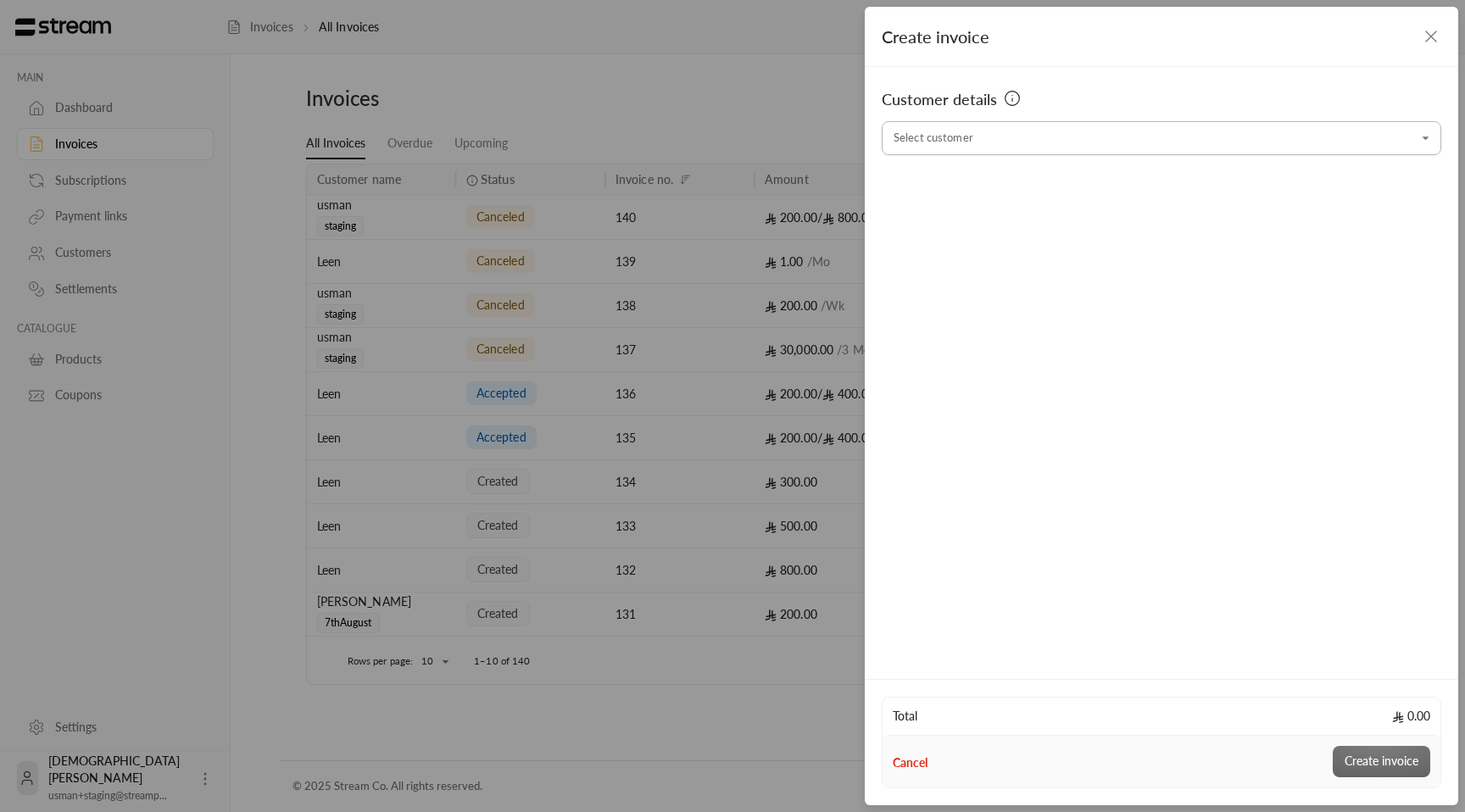
click at [1221, 154] on div "Select customer" at bounding box center [1161, 138] width 559 height 34
click at [1114, 229] on div "usman staging [PHONE_NUMBER]" at bounding box center [1161, 229] width 519 height 18
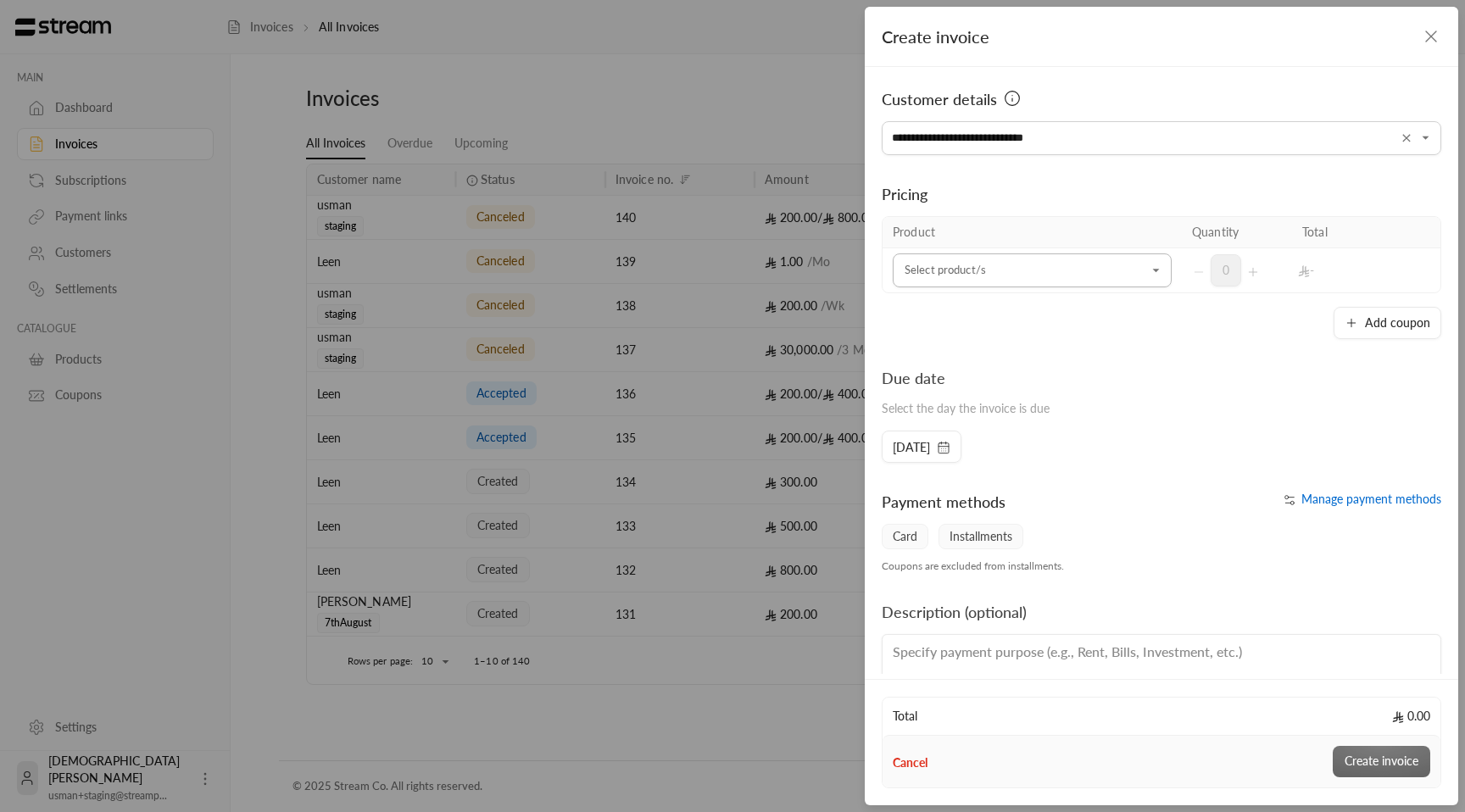
type input "**********"
click at [1079, 271] on input "Select customer" at bounding box center [1032, 271] width 279 height 30
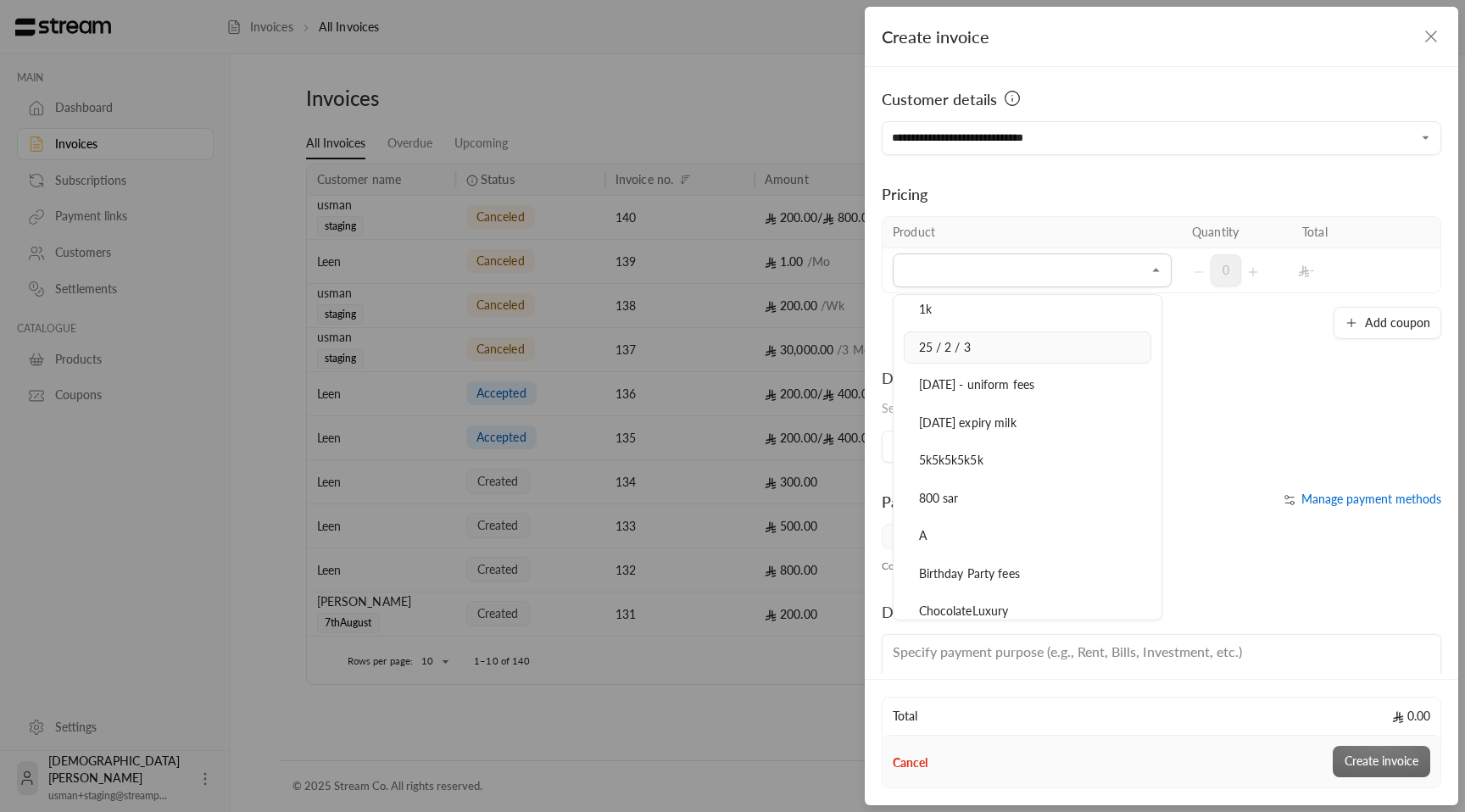
scroll to position [238, 0]
click at [1020, 496] on div "800 sar" at bounding box center [1027, 488] width 229 height 18
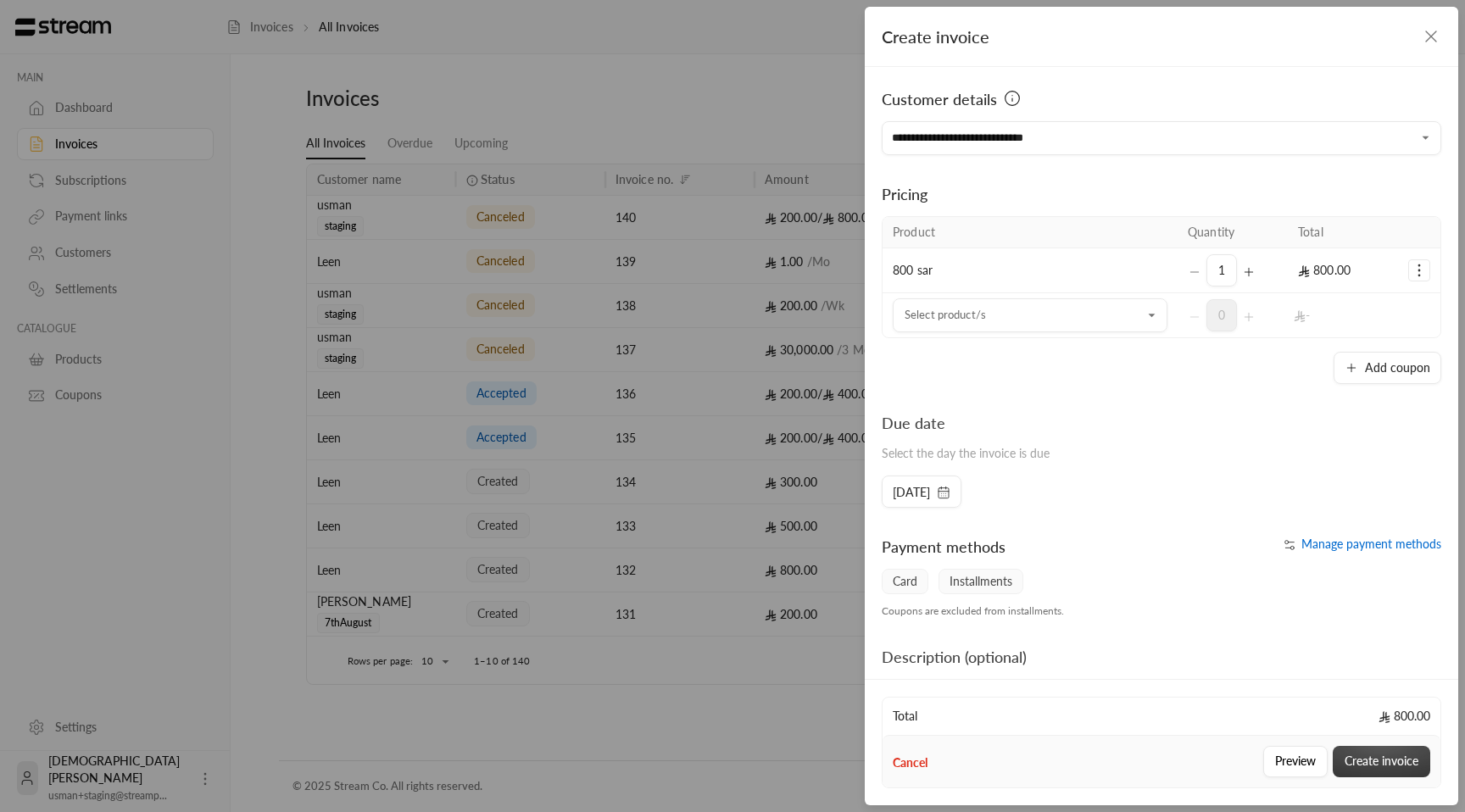
click at [1409, 772] on button "Create invoice" at bounding box center [1381, 761] width 98 height 31
